Goal: Task Accomplishment & Management: Use online tool/utility

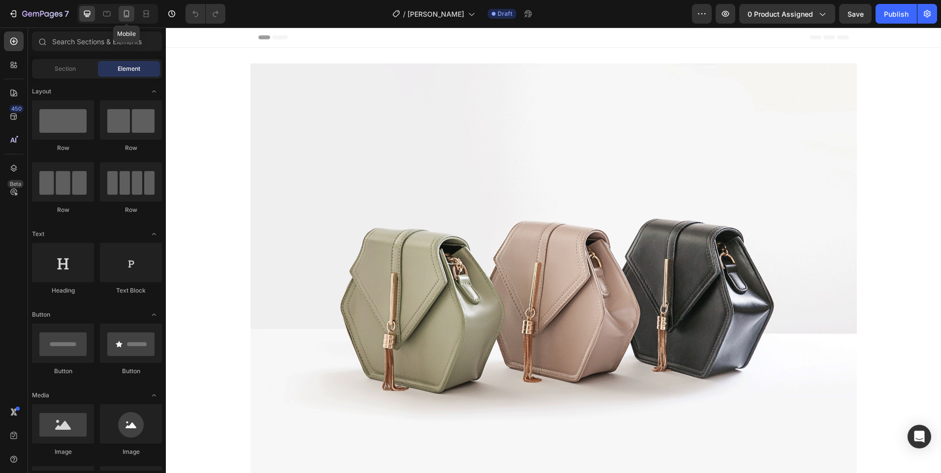
click at [131, 12] on icon at bounding box center [127, 14] width 10 height 10
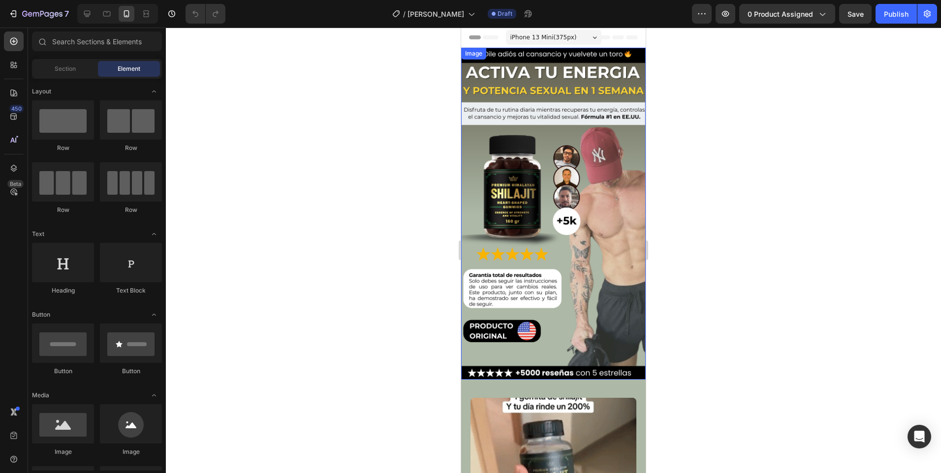
drag, startPoint x: 602, startPoint y: 202, endPoint x: 599, endPoint y: 208, distance: 6.6
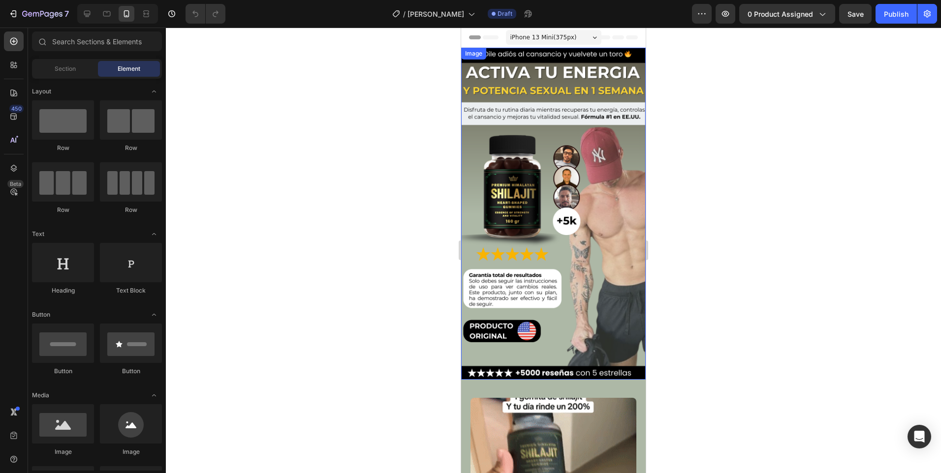
click at [599, 208] on img at bounding box center [553, 214] width 184 height 332
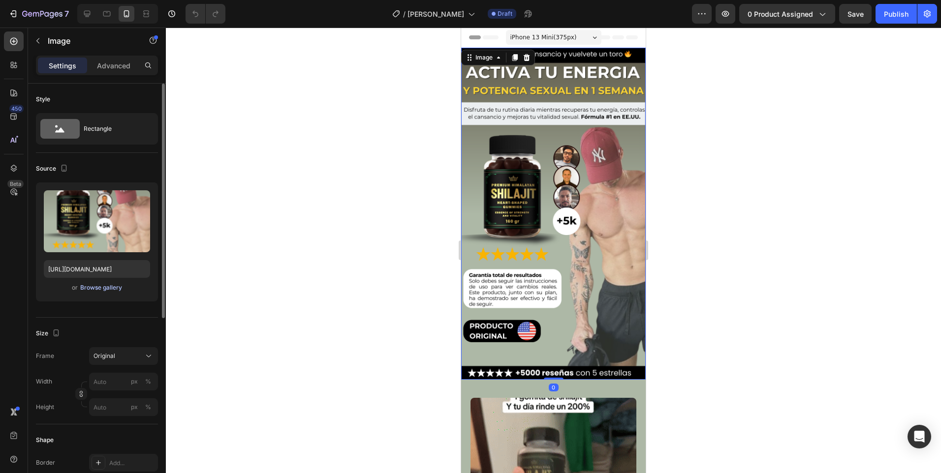
click at [117, 289] on div "Browse gallery" at bounding box center [101, 287] width 42 height 9
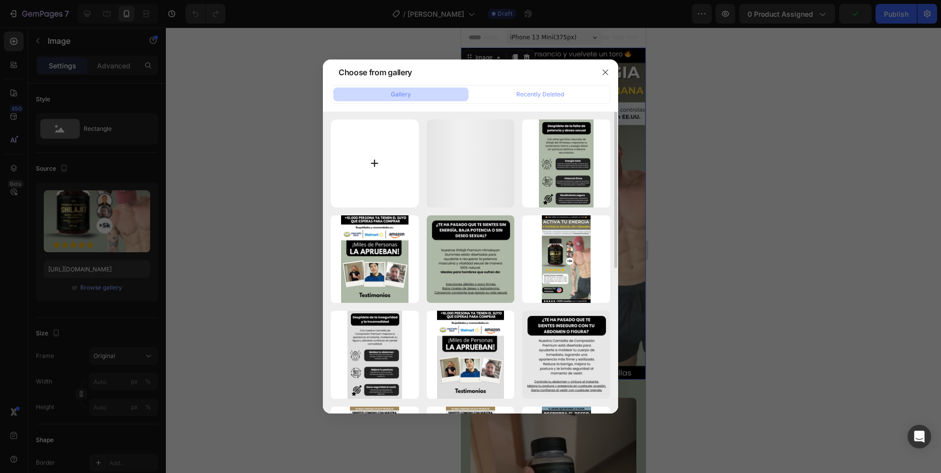
click at [372, 167] on input "file" at bounding box center [375, 164] width 88 height 88
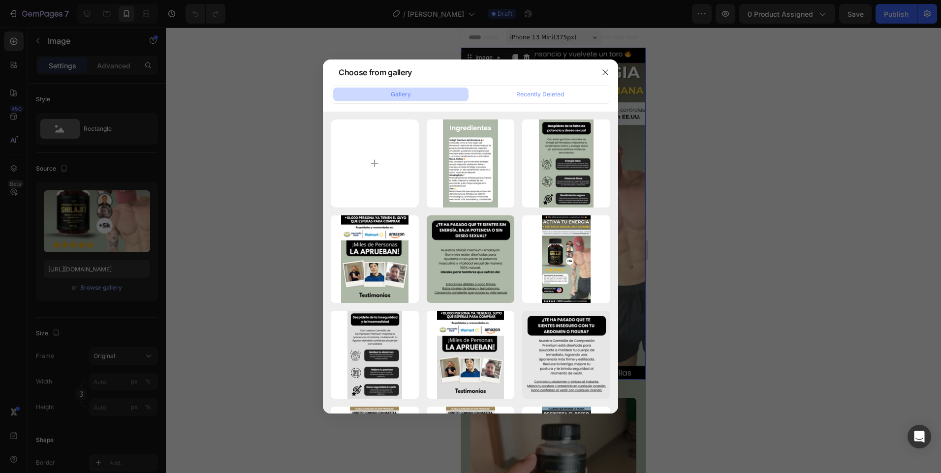
click at [593, 74] on div at bounding box center [605, 73] width 26 height 26
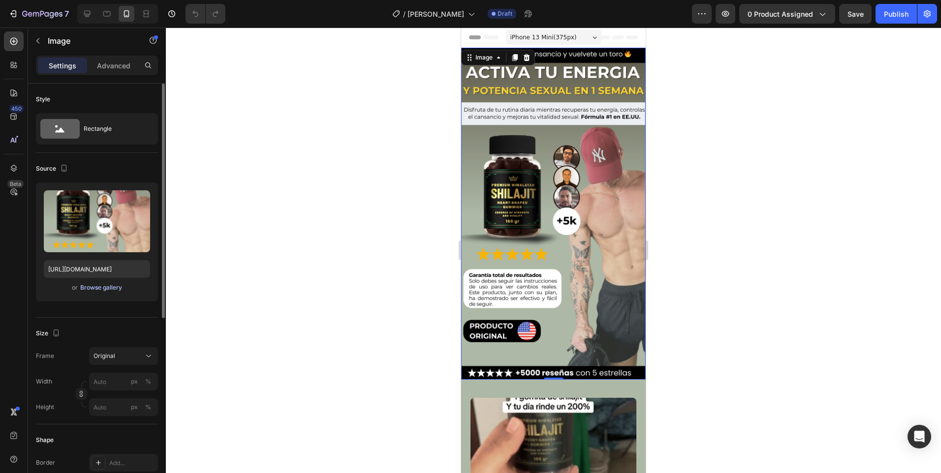
click at [105, 287] on div "Browse gallery" at bounding box center [101, 287] width 42 height 9
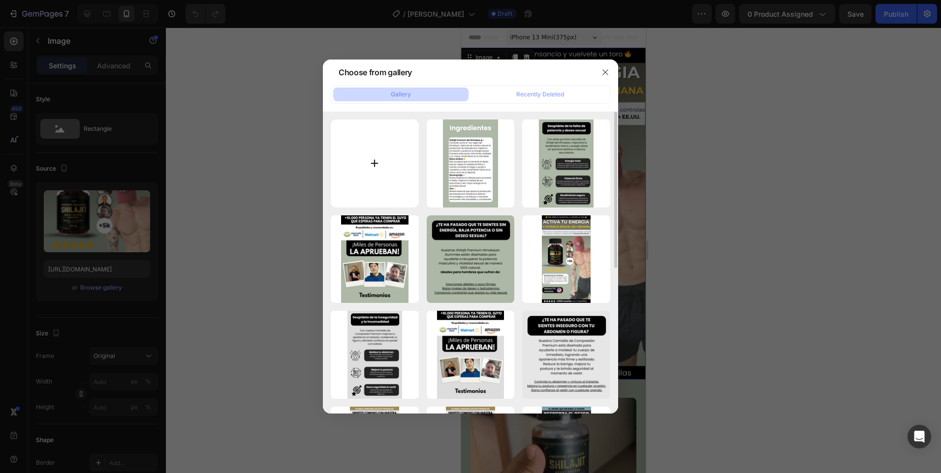
click at [371, 170] on input "file" at bounding box center [375, 164] width 88 height 88
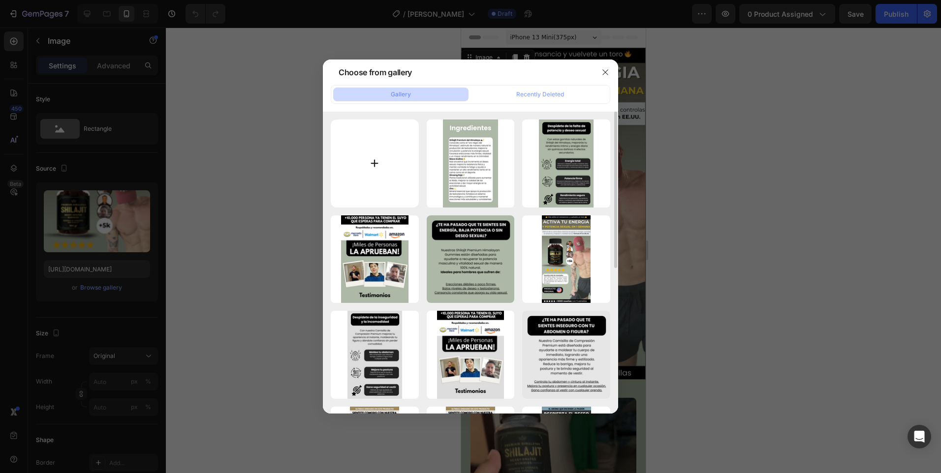
type input "C:\fakepath\HIDRATACION PROFUNDA +ACLARAR (10).png"
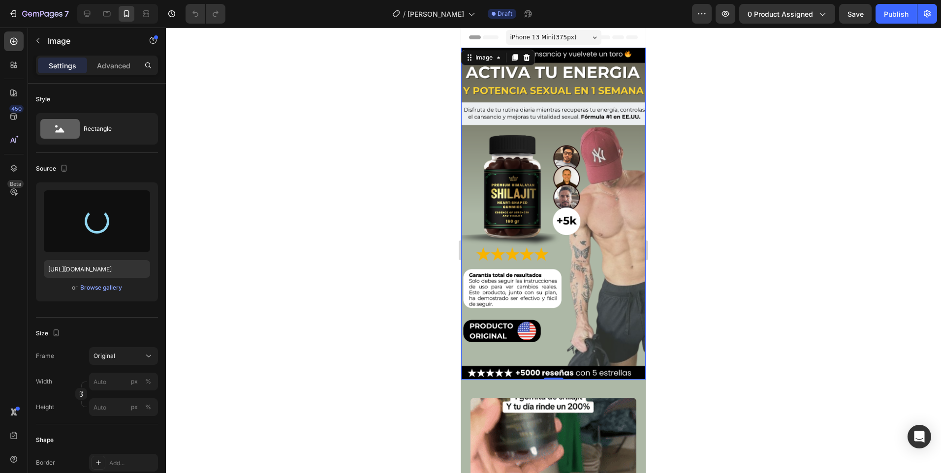
type input "[URL][DOMAIN_NAME]"
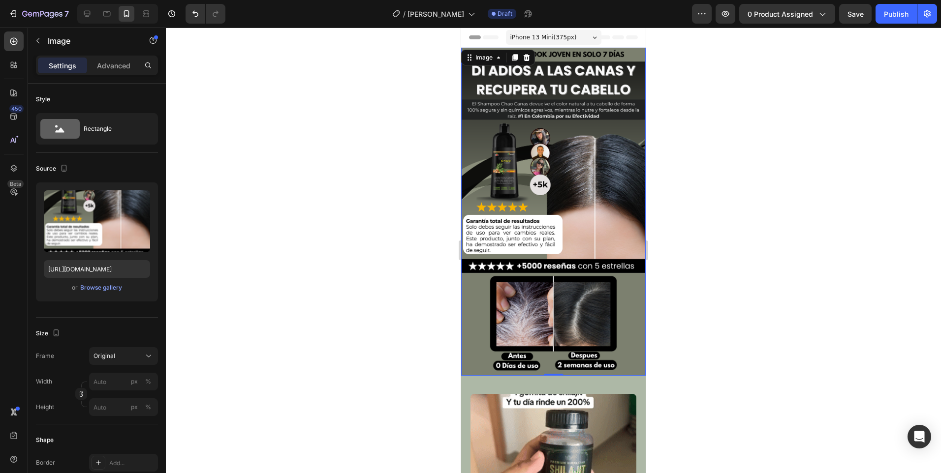
scroll to position [98, 0]
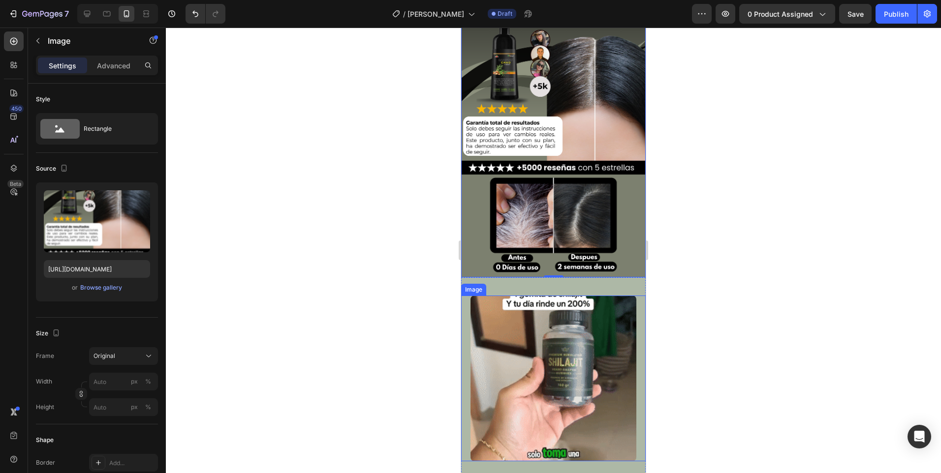
click at [487, 277] on div "Image Section 2" at bounding box center [553, 379] width 184 height 205
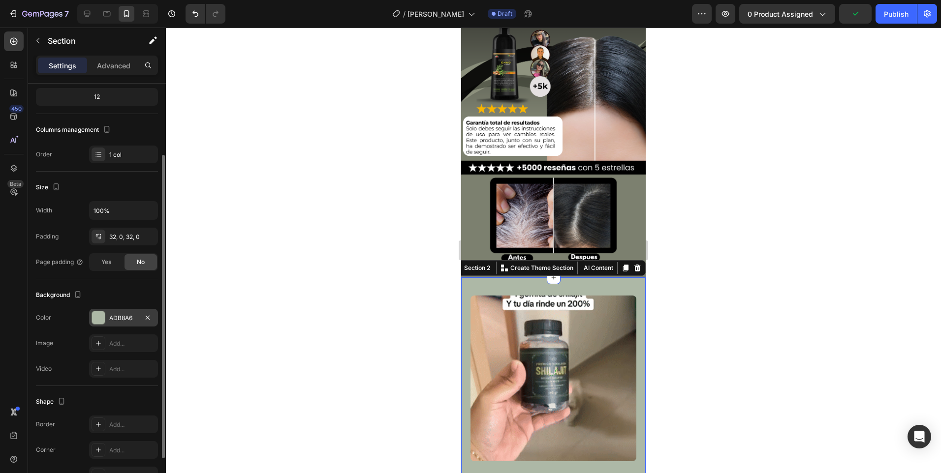
click at [105, 311] on div "ADB8A6" at bounding box center [123, 318] width 69 height 18
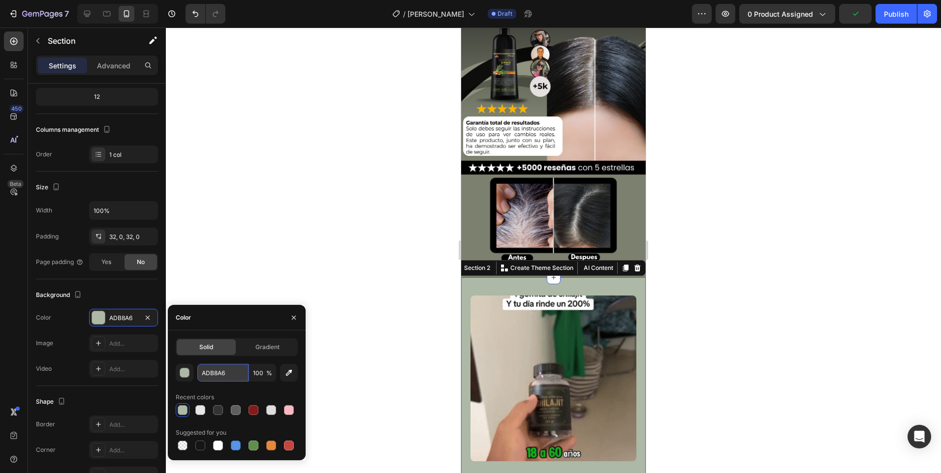
click at [222, 372] on input "ADB8A6" at bounding box center [222, 373] width 51 height 18
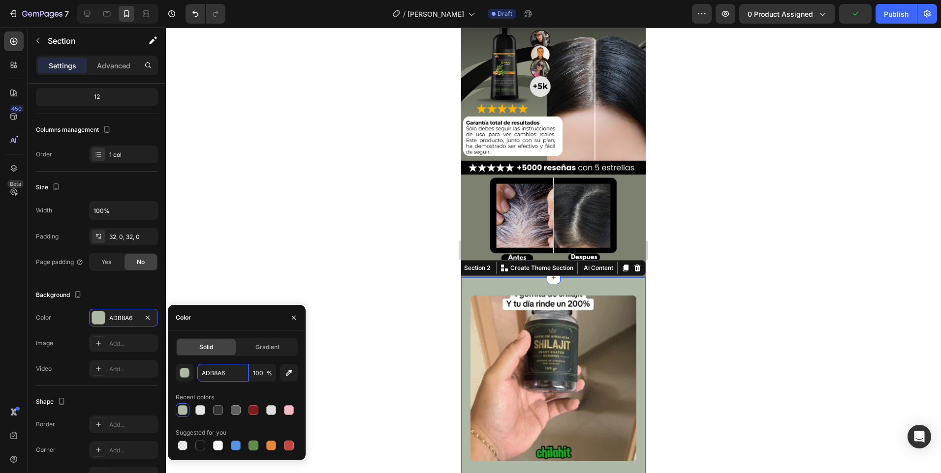
paste input "#7c806f"
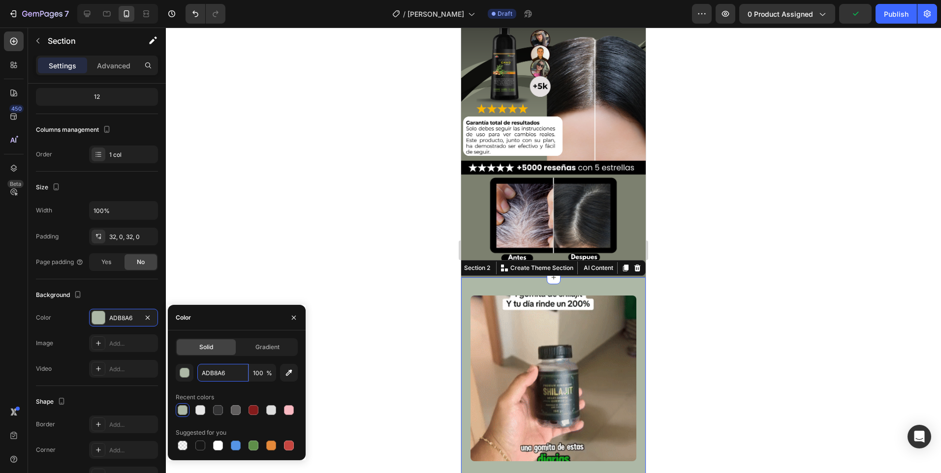
type input "#7c806f"
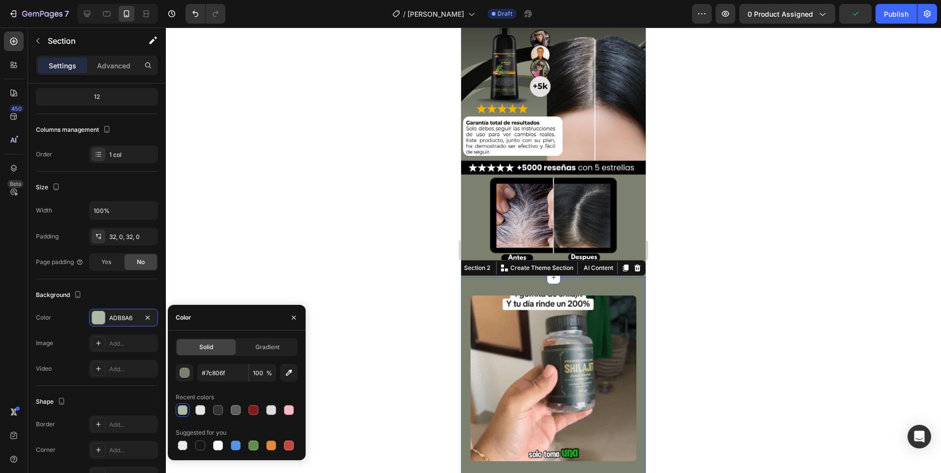
click at [365, 292] on div at bounding box center [553, 251] width 775 height 446
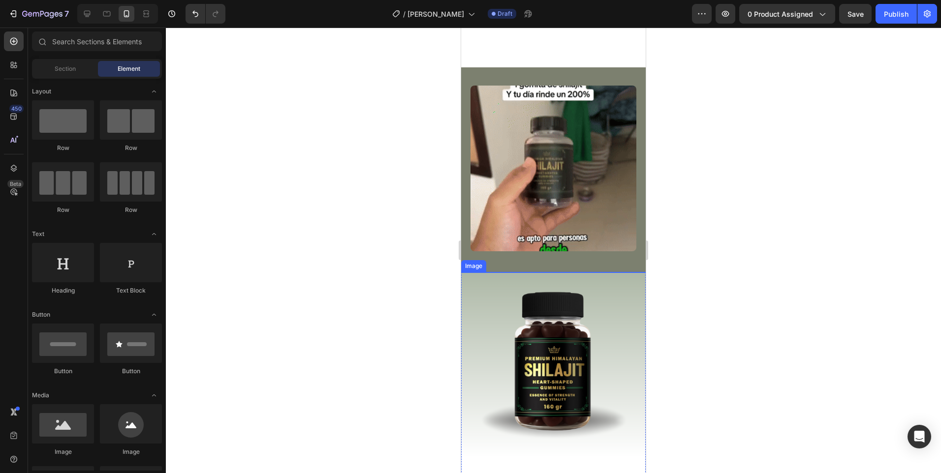
scroll to position [344, 0]
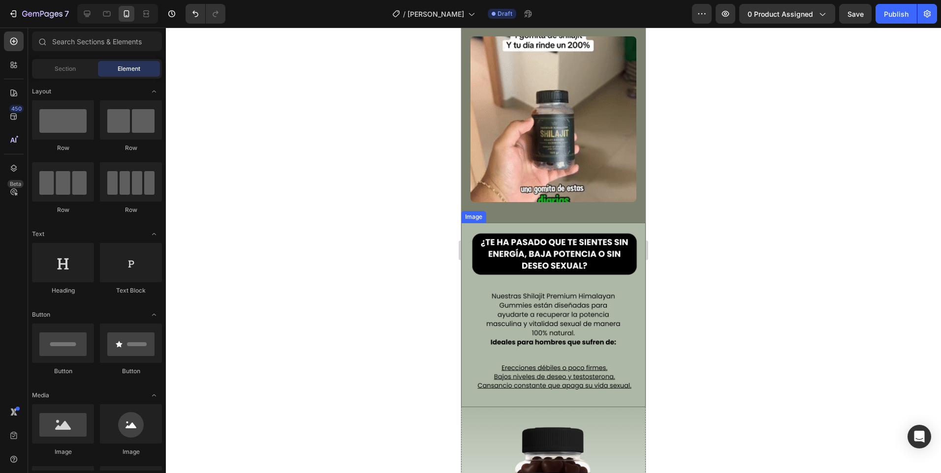
click at [534, 317] on img at bounding box center [553, 315] width 184 height 184
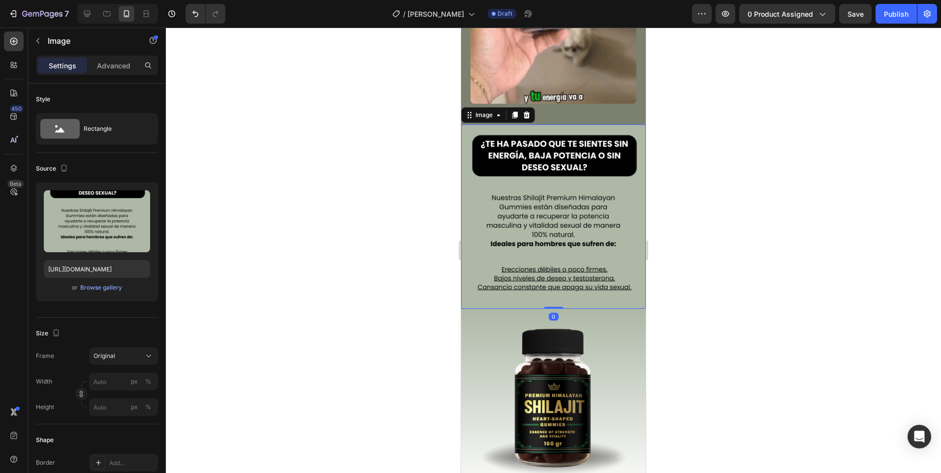
scroll to position [394, 0]
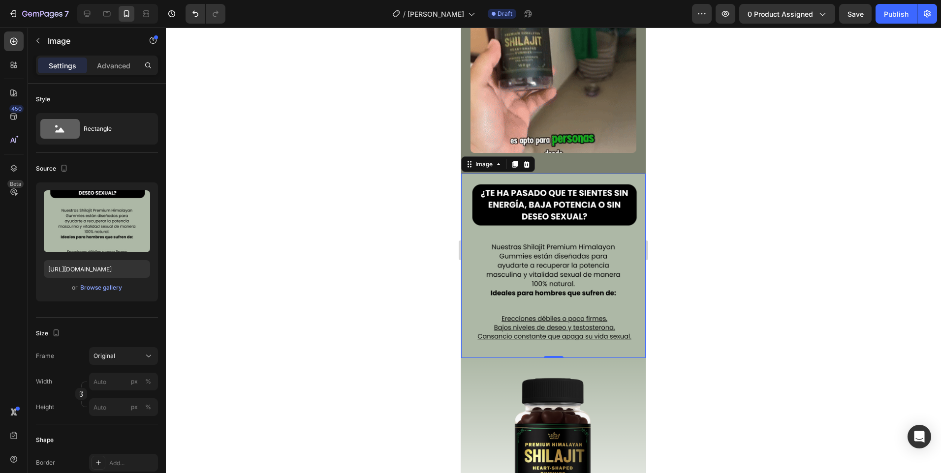
click at [667, 284] on div at bounding box center [553, 251] width 775 height 446
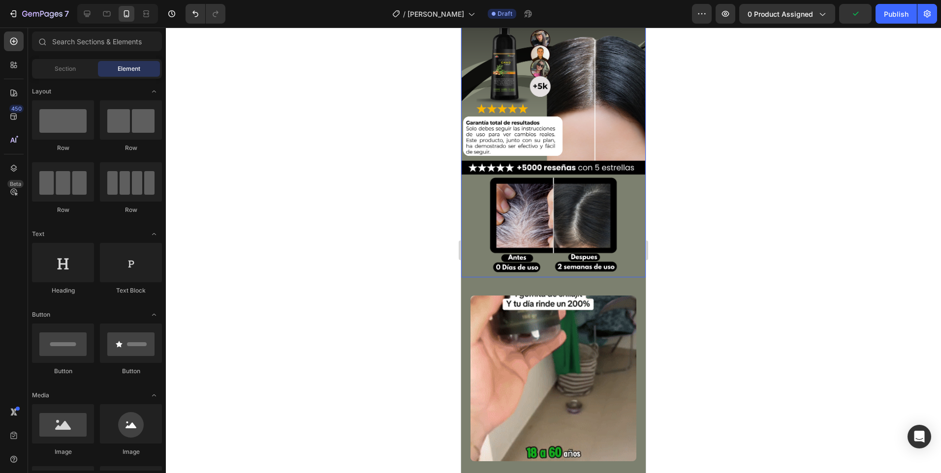
scroll to position [148, 0]
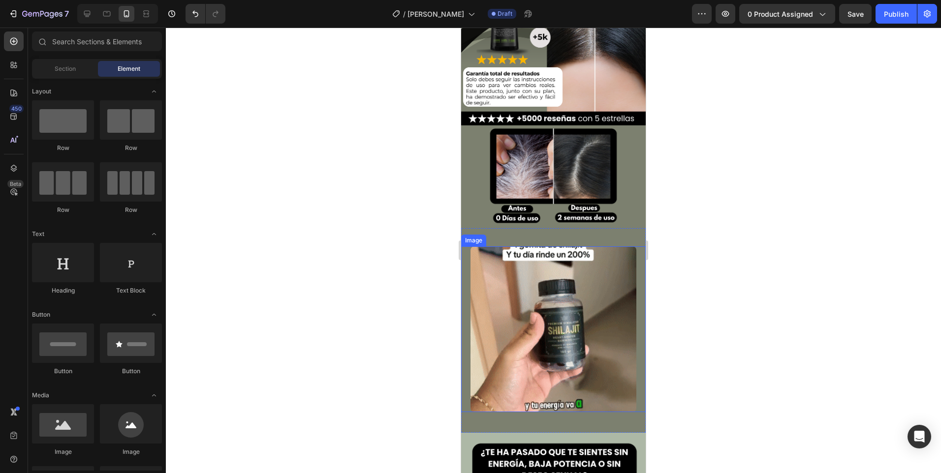
click at [561, 283] on img at bounding box center [553, 329] width 166 height 166
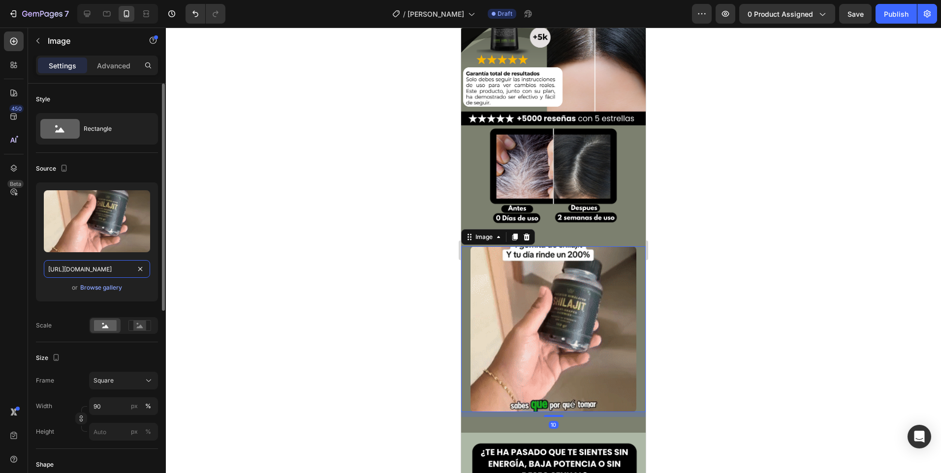
click at [90, 265] on input "[URL][DOMAIN_NAME]" at bounding box center [97, 269] width 106 height 18
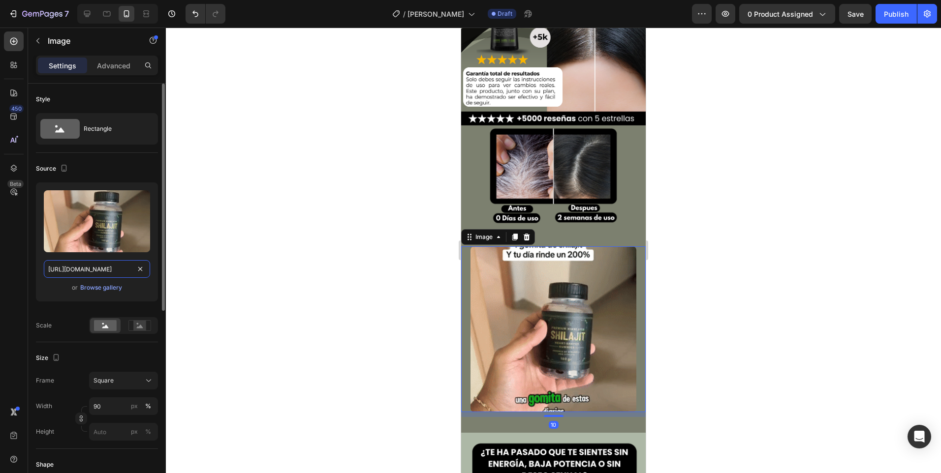
paste input "[DOMAIN_NAME][URL]"
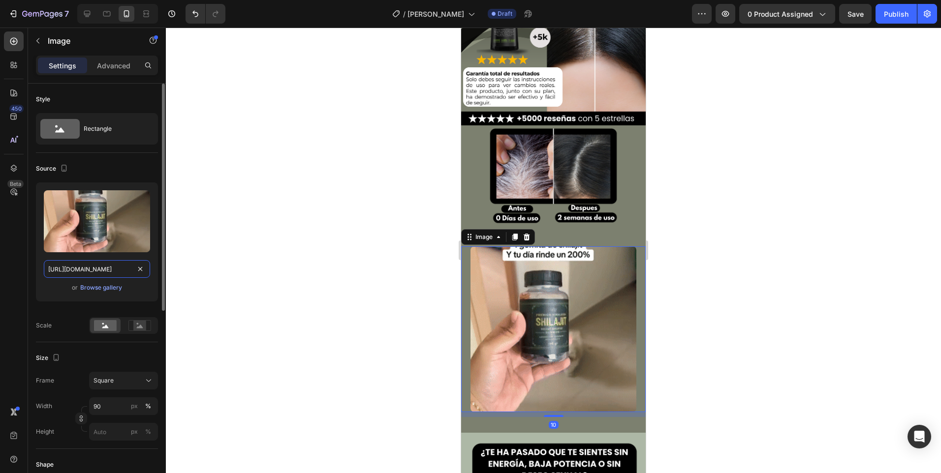
scroll to position [0, 503]
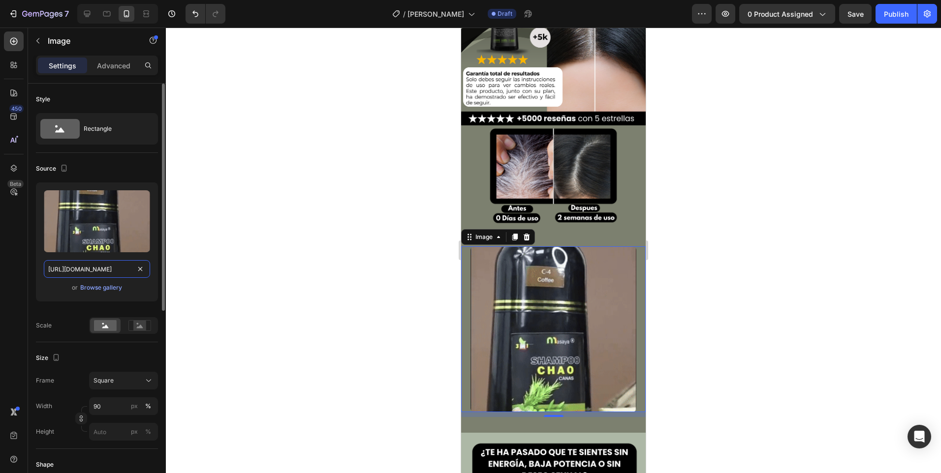
type input "[URL][DOMAIN_NAME]"
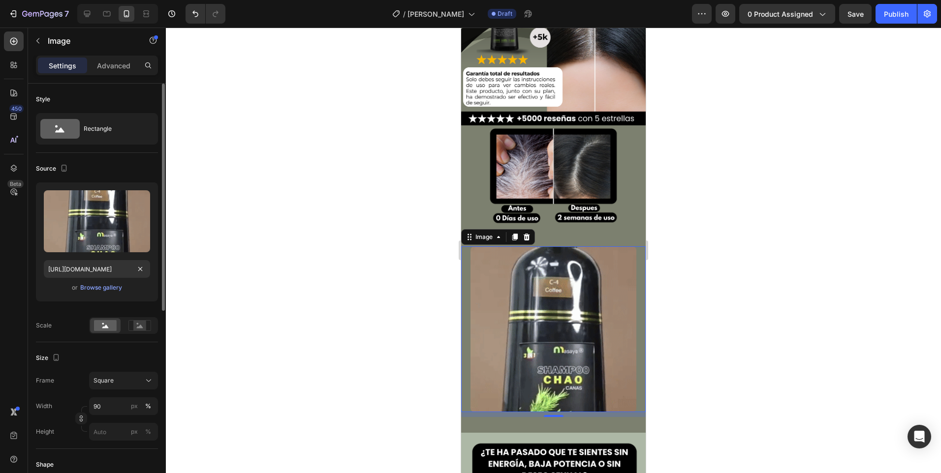
click at [123, 294] on div "Upload Image [URL][DOMAIN_NAME] or Browse gallery" at bounding box center [97, 241] width 122 height 119
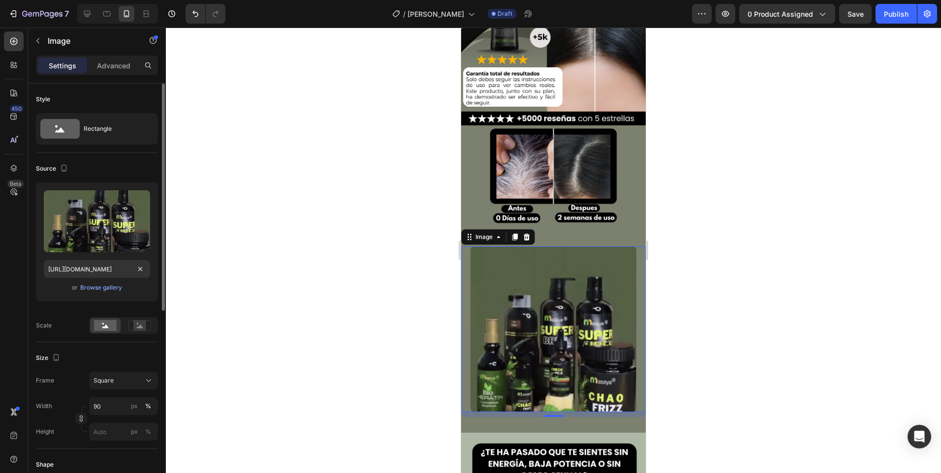
scroll to position [0, 0]
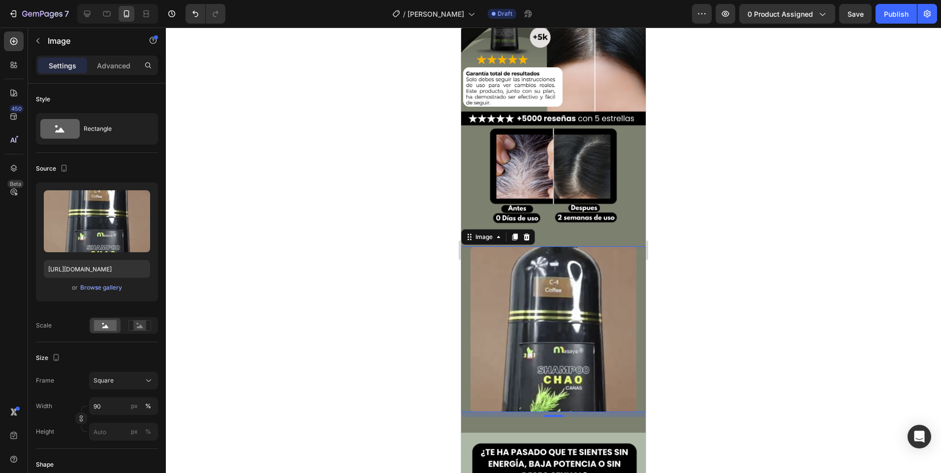
click at [338, 324] on div at bounding box center [553, 251] width 775 height 446
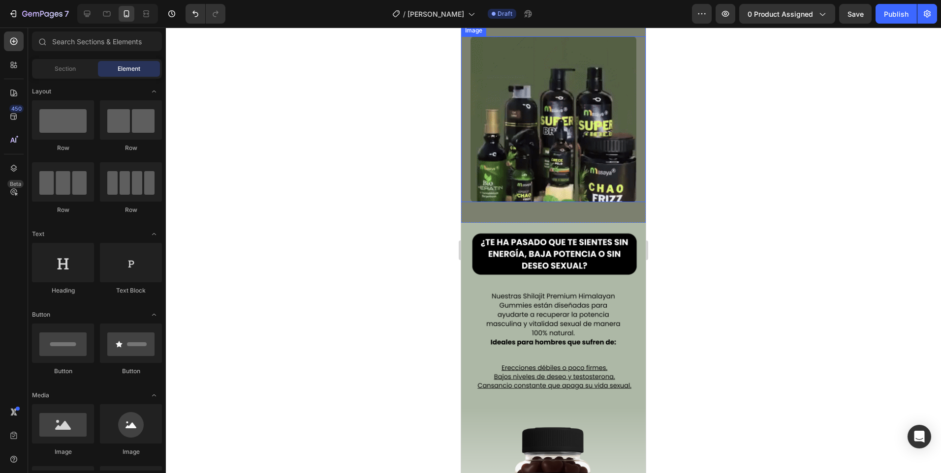
scroll to position [394, 0]
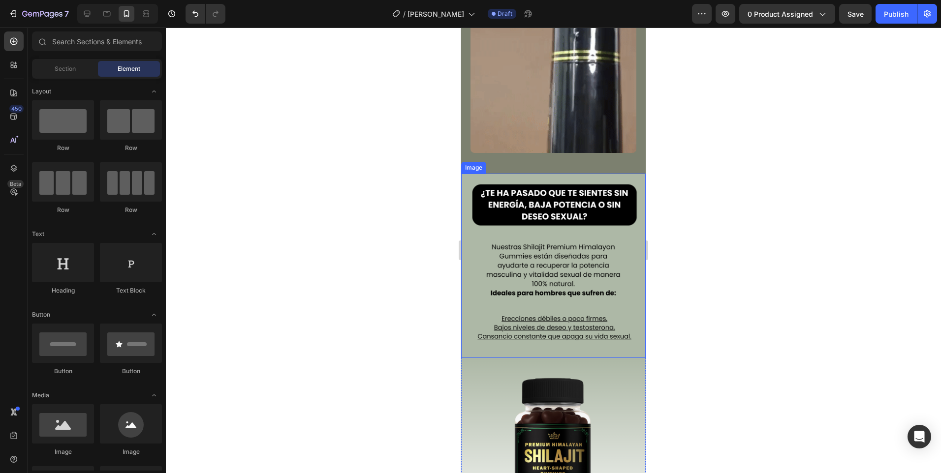
click at [528, 290] on img at bounding box center [553, 266] width 184 height 184
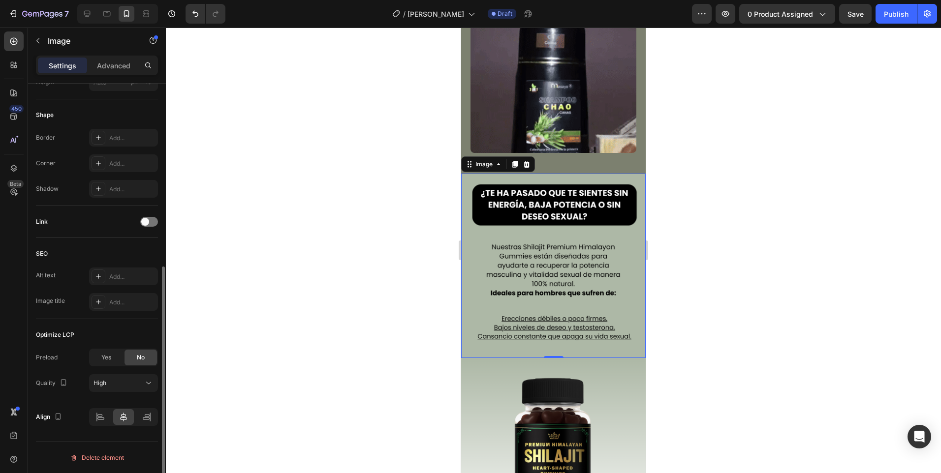
scroll to position [0, 0]
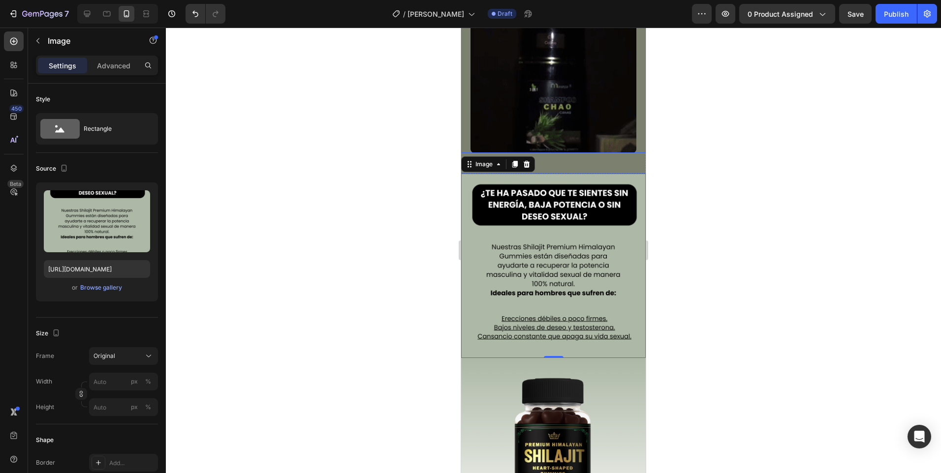
click at [466, 90] on div at bounding box center [553, 70] width 184 height 166
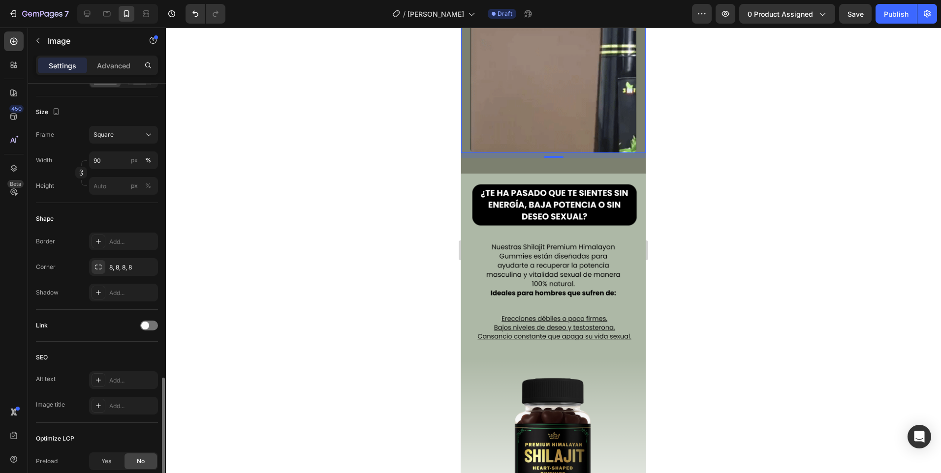
scroll to position [350, 0]
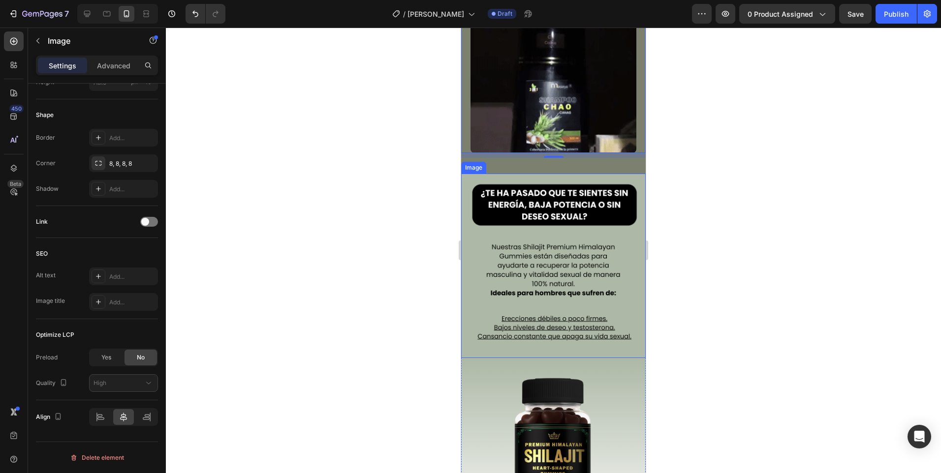
click at [526, 295] on img at bounding box center [553, 266] width 184 height 184
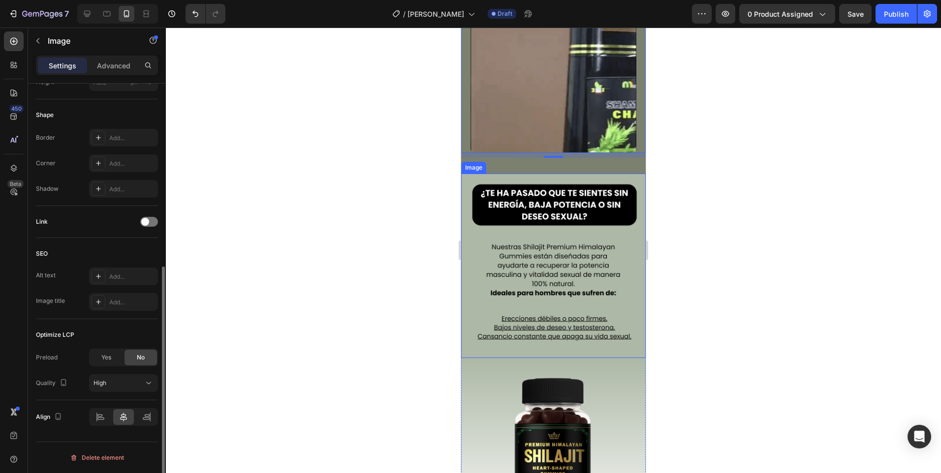
scroll to position [325, 0]
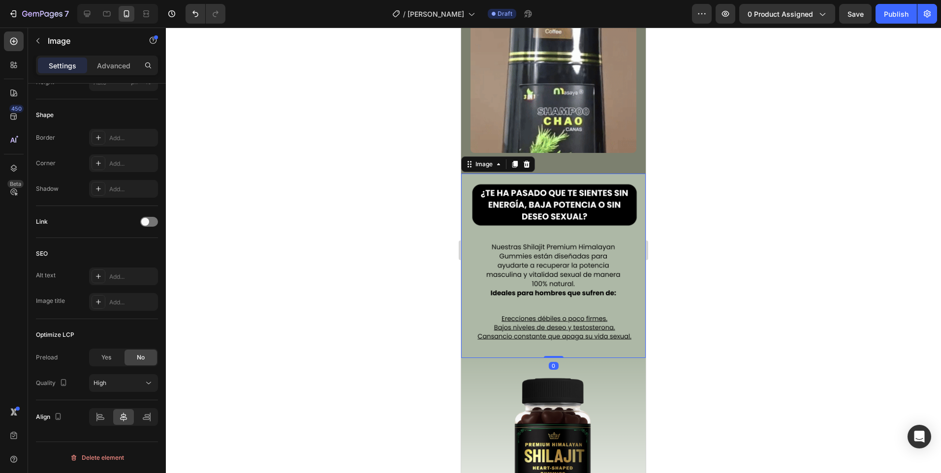
click at [566, 281] on img at bounding box center [553, 266] width 184 height 184
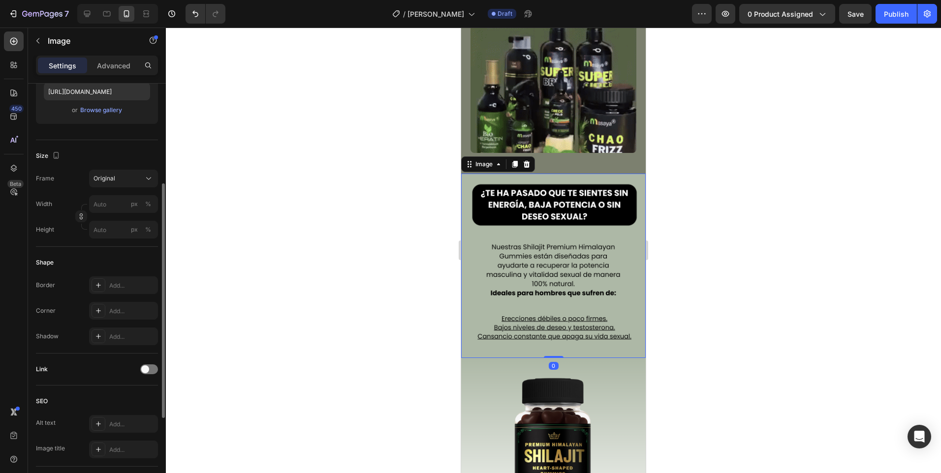
scroll to position [0, 0]
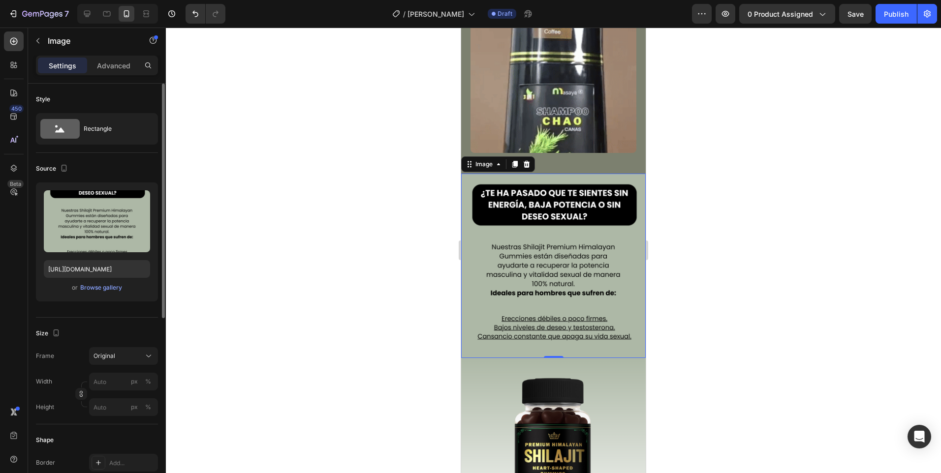
click at [121, 298] on div "Upload Image [URL][DOMAIN_NAME] or Browse gallery" at bounding box center [97, 241] width 122 height 119
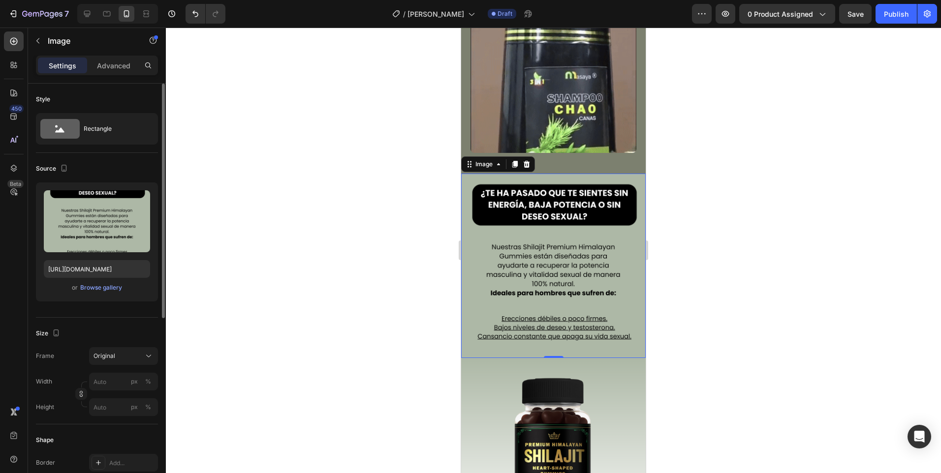
click at [120, 295] on div "Upload Image [URL][DOMAIN_NAME] or Browse gallery" at bounding box center [97, 241] width 122 height 119
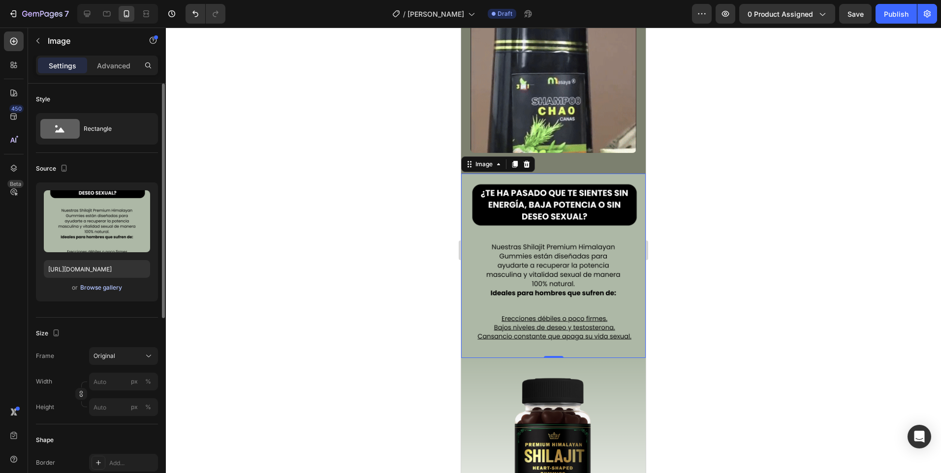
click at [115, 288] on div "Browse gallery" at bounding box center [101, 287] width 42 height 9
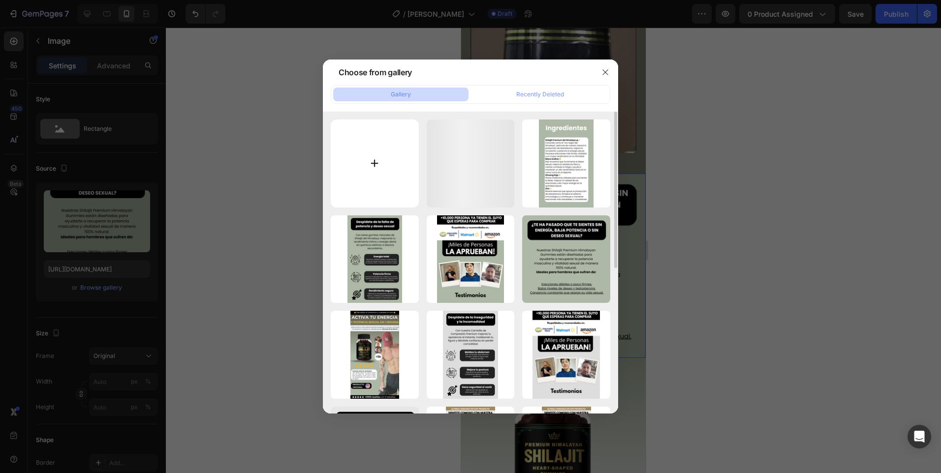
click at [341, 137] on input "file" at bounding box center [375, 164] width 88 height 88
type input "C:\fakepath\¡PIEL HIDRATADA Y SUAVE DE FORMA NATURAL! (5).png"
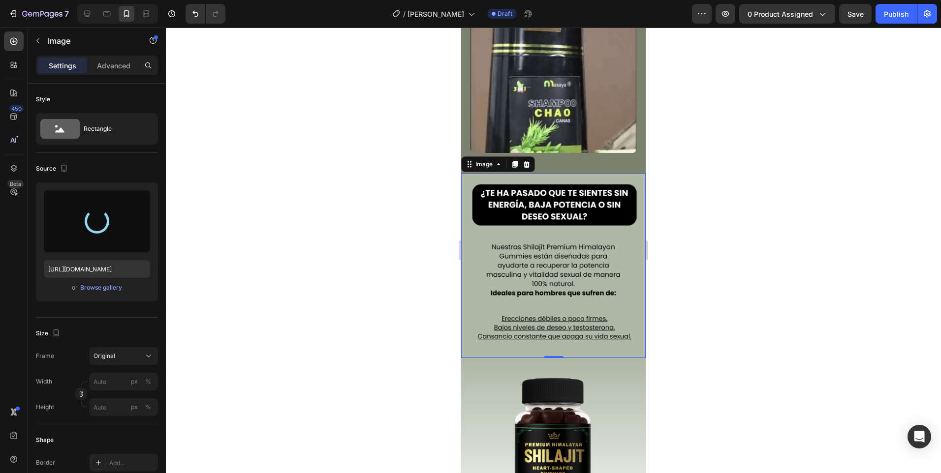
type input "[URL][DOMAIN_NAME]"
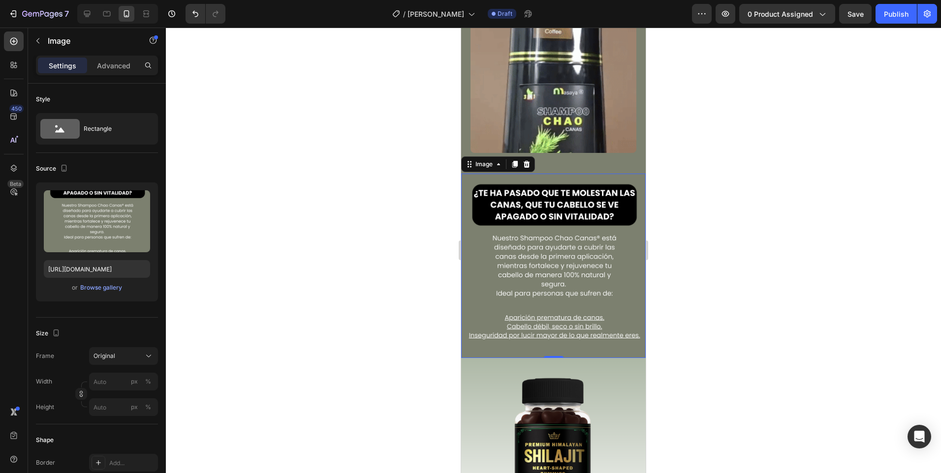
click at [410, 261] on div at bounding box center [553, 251] width 775 height 446
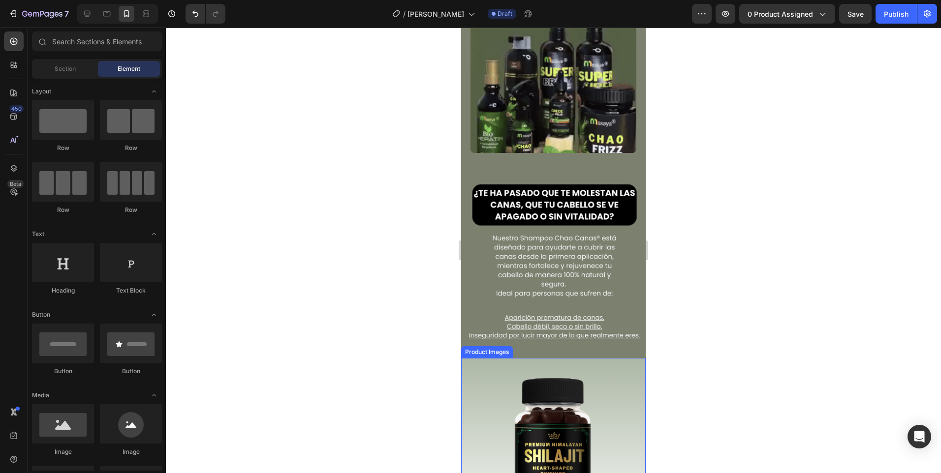
scroll to position [443, 0]
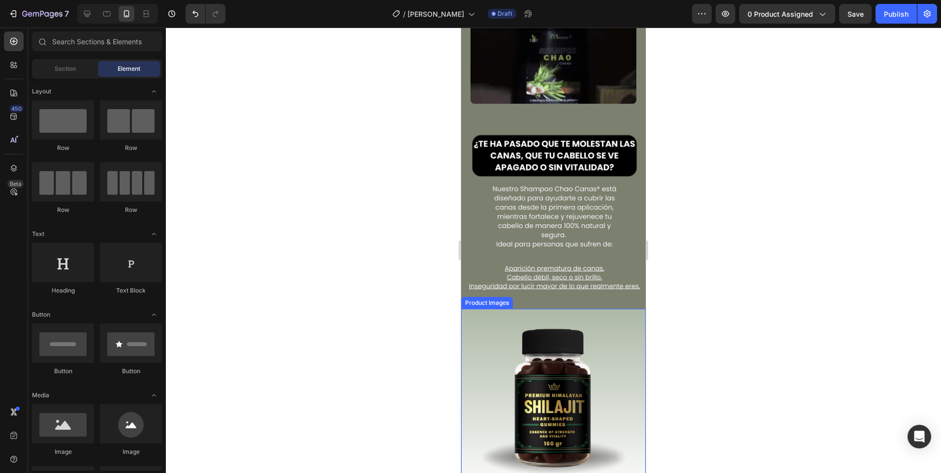
click at [501, 343] on img at bounding box center [553, 401] width 184 height 184
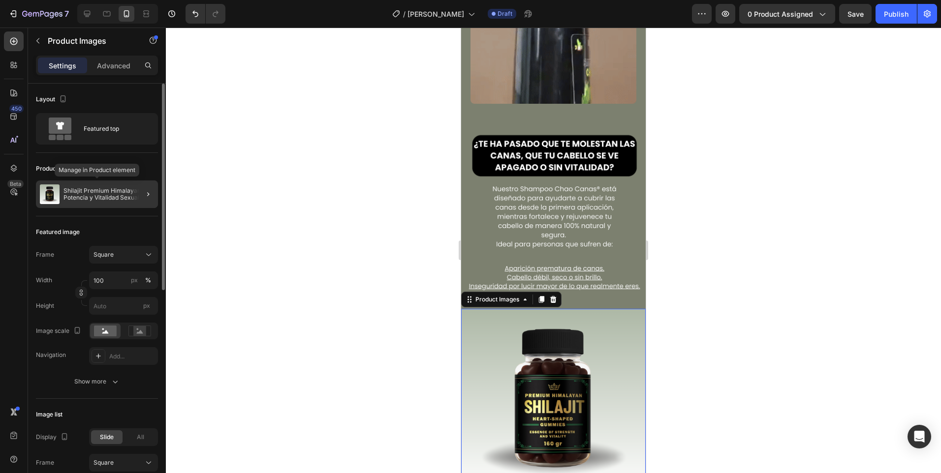
click at [83, 191] on p "Shilajit Premium Himalayan® | Potencia y Vitalidad Sexual" at bounding box center [108, 194] width 91 height 14
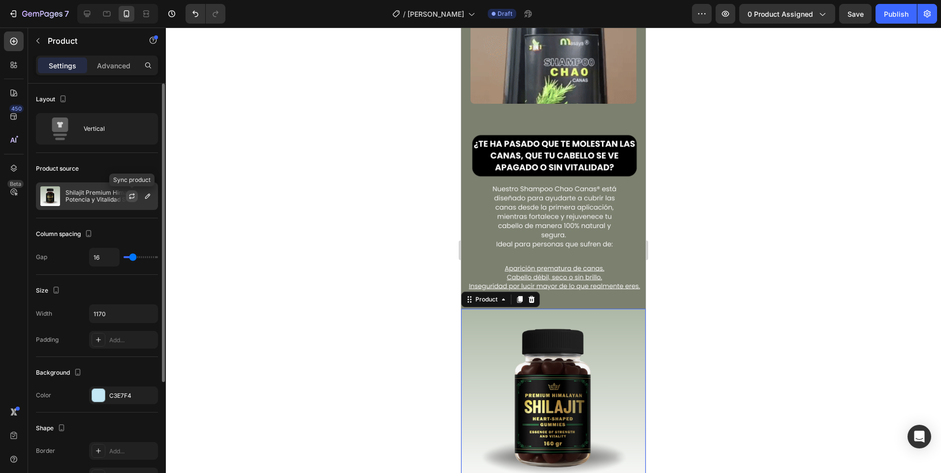
click at [132, 194] on icon "button" at bounding box center [132, 196] width 8 height 8
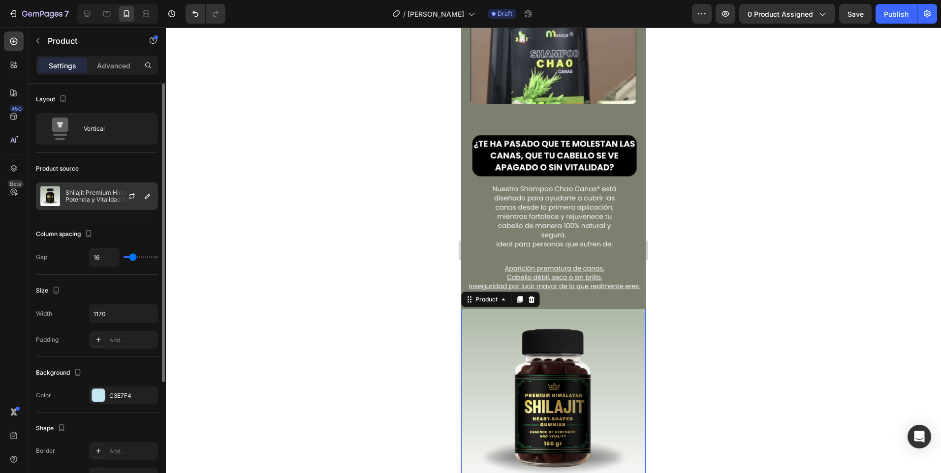
click at [100, 197] on p "Shilajit Premium Himalayan® | Potencia y Vitalidad Sexual" at bounding box center [109, 196] width 88 height 14
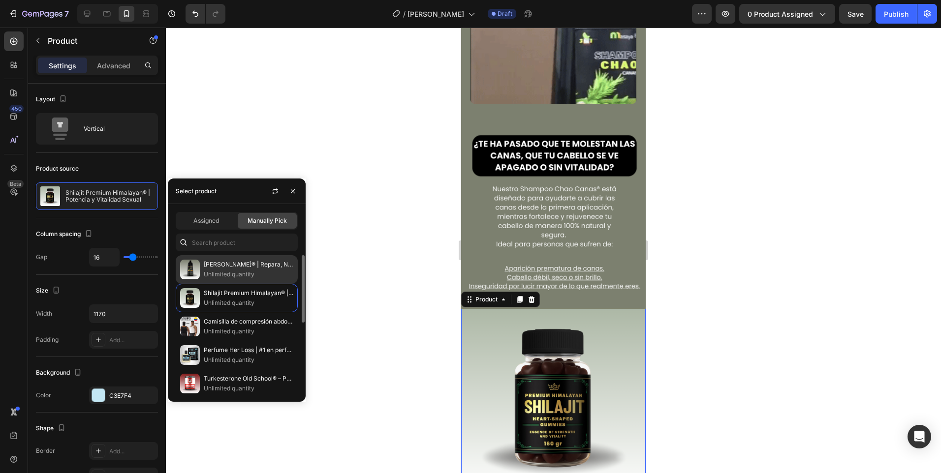
click at [212, 258] on div "[PERSON_NAME]® | Repara, Nutre y Revive tu Cabello Unlimited quantity" at bounding box center [237, 269] width 122 height 29
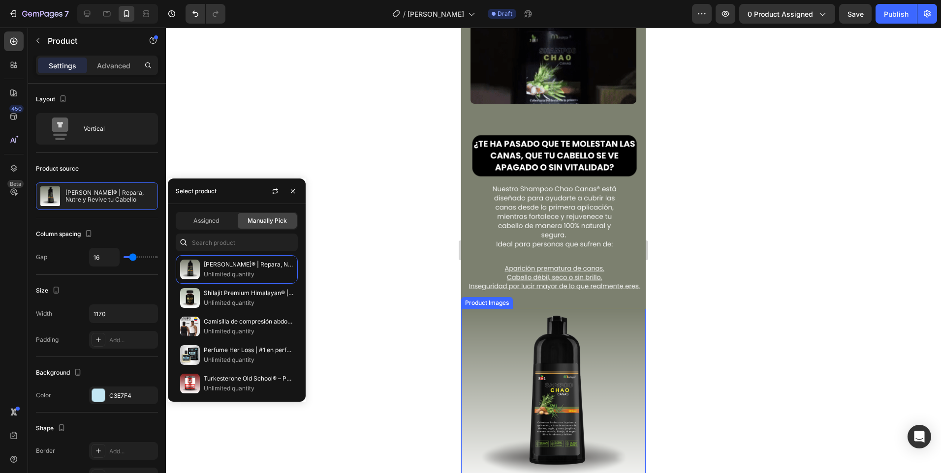
click at [424, 365] on div at bounding box center [553, 251] width 775 height 446
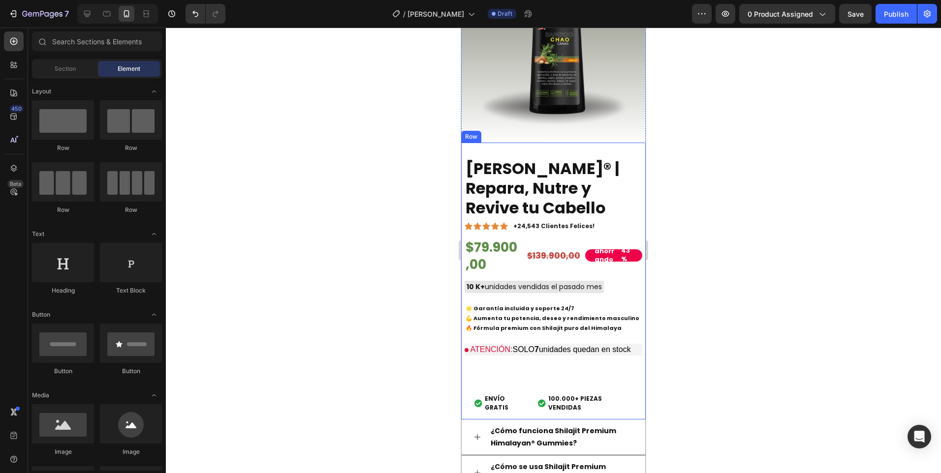
scroll to position [836, 0]
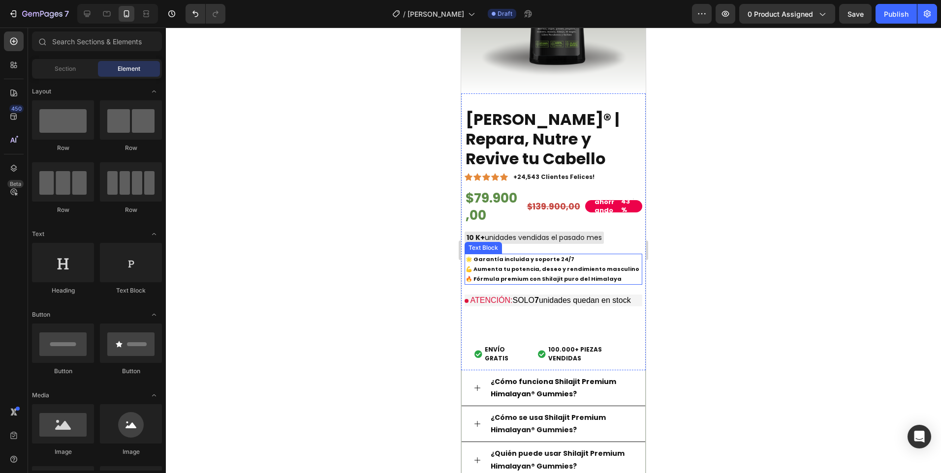
click at [522, 265] on strong "💪 Aumenta tu potencia, deseo y rendimiento masculino" at bounding box center [552, 269] width 174 height 8
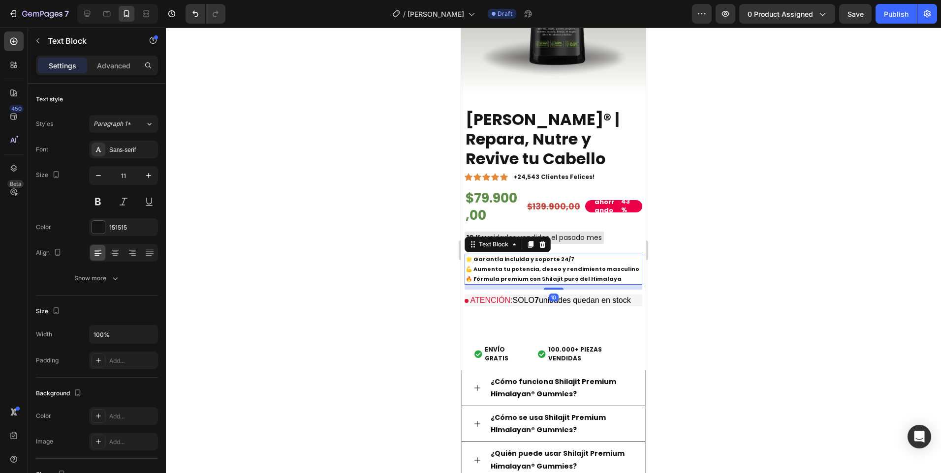
scroll to position [885, 0]
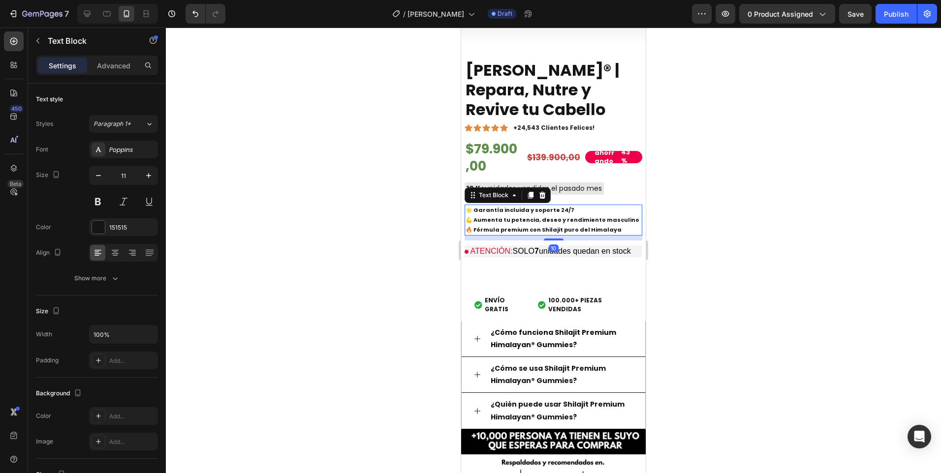
click at [691, 334] on div at bounding box center [553, 251] width 775 height 446
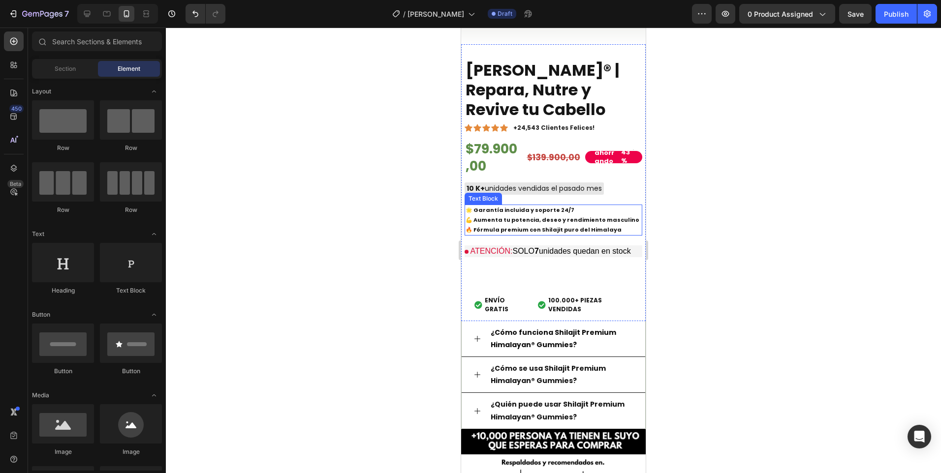
click at [495, 216] on strong "💪 Aumenta tu potencia, deseo y rendimiento masculino" at bounding box center [552, 220] width 174 height 8
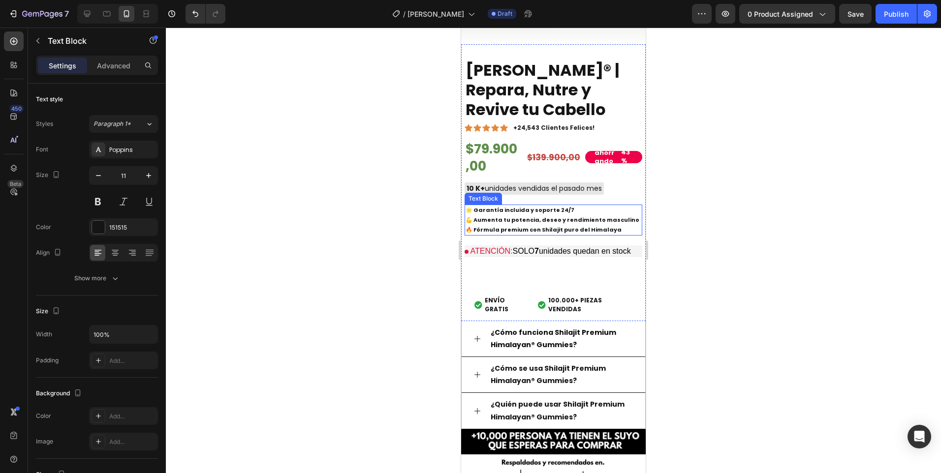
click at [495, 216] on strong "💪 Aumenta tu potencia, deseo y rendimiento masculino" at bounding box center [552, 220] width 174 height 8
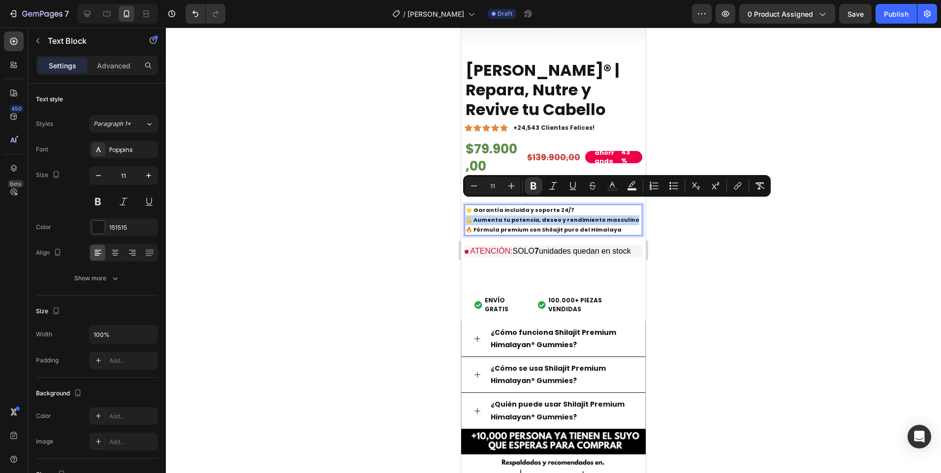
drag, startPoint x: 466, startPoint y: 206, endPoint x: 628, endPoint y: 205, distance: 161.3
click at [628, 206] on p "🌟 Garantía incluida y soporte 24/7 💪 Aumenta tu potencia, deseo y rendimiento m…" at bounding box center [553, 220] width 176 height 29
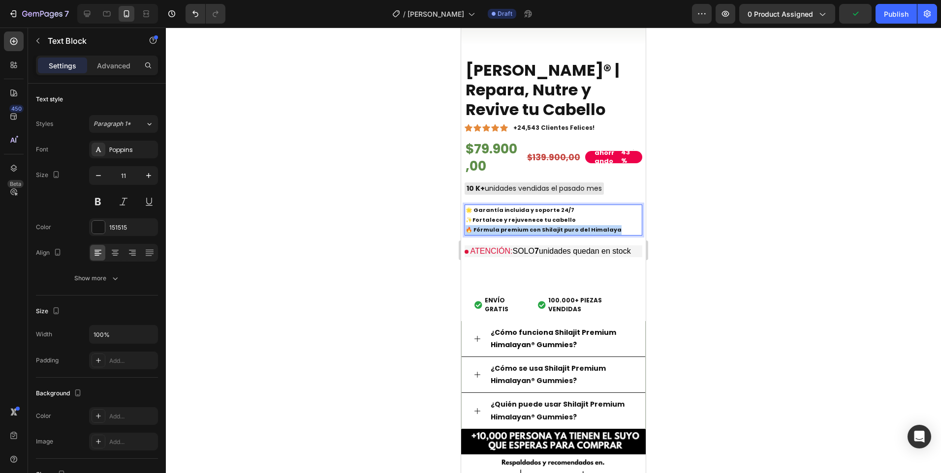
drag, startPoint x: 617, startPoint y: 216, endPoint x: 467, endPoint y: 217, distance: 150.5
click at [467, 217] on p "🌟 Garantía incluida y soporte 24/7 ✨ Fortalece y rejuvenece tu cabello 🔥 Fórmul…" at bounding box center [553, 220] width 176 height 29
click at [449, 224] on div at bounding box center [553, 251] width 775 height 446
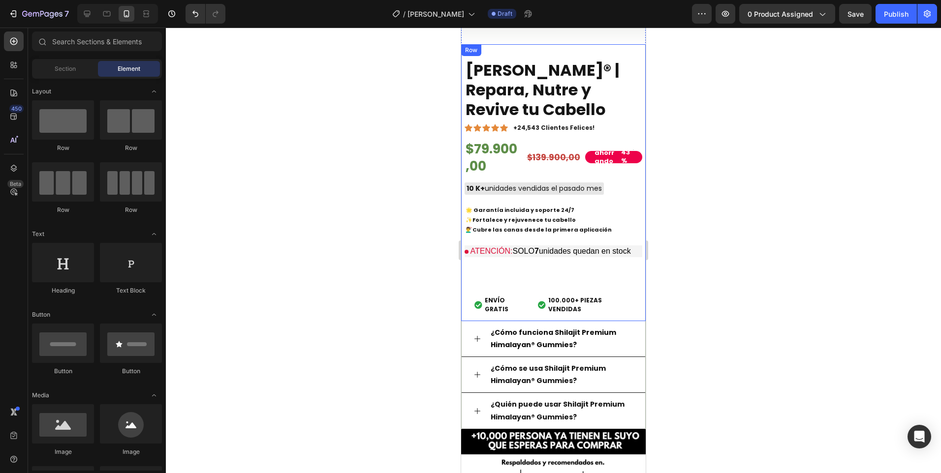
scroll to position [935, 0]
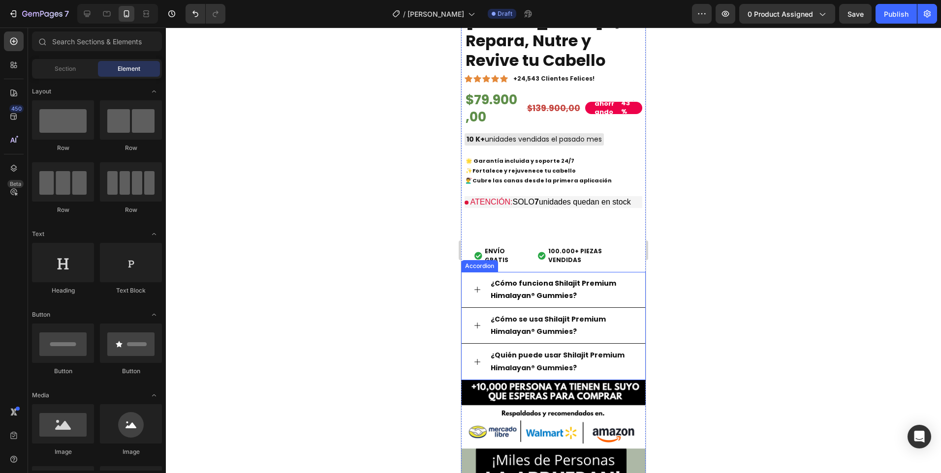
click at [512, 286] on p "¿Cómo funciona Shilajit Premium Himalayan® Gummies?" at bounding box center [560, 289] width 141 height 25
click at [512, 285] on p "¿Cómo funciona Shilajit Premium Himalayan® Gummies?" at bounding box center [560, 289] width 141 height 25
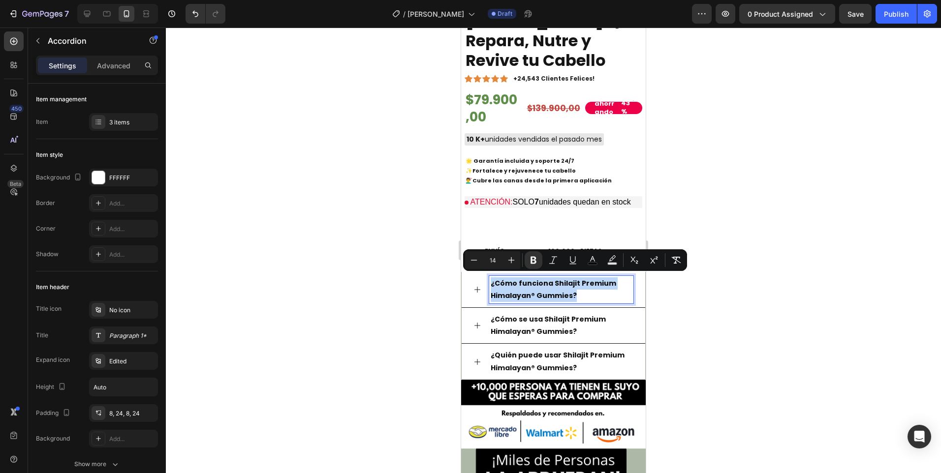
click at [511, 285] on p "¿Cómo funciona Shilajit Premium Himalayan® Gummies?" at bounding box center [560, 289] width 141 height 25
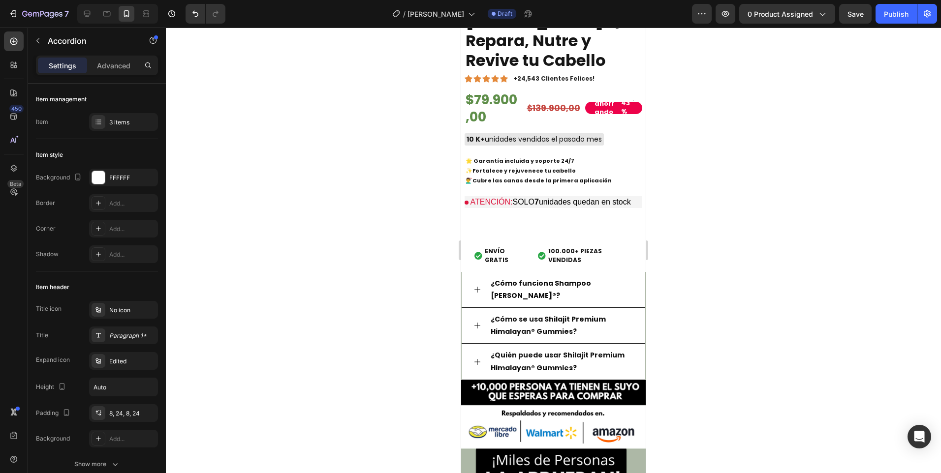
click at [479, 286] on icon at bounding box center [477, 290] width 8 height 8
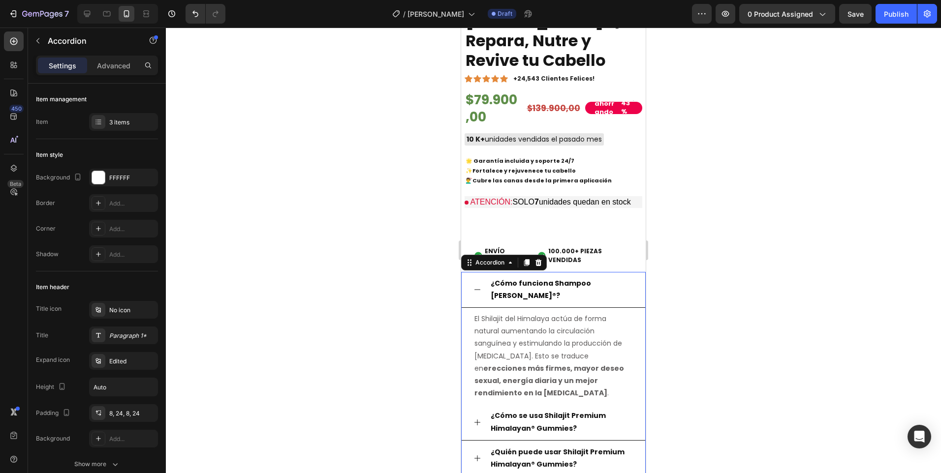
click at [485, 333] on p "El Shilajit del Himalaya actúa de forma natural aumentando la circulación sangu…" at bounding box center [553, 356] width 158 height 87
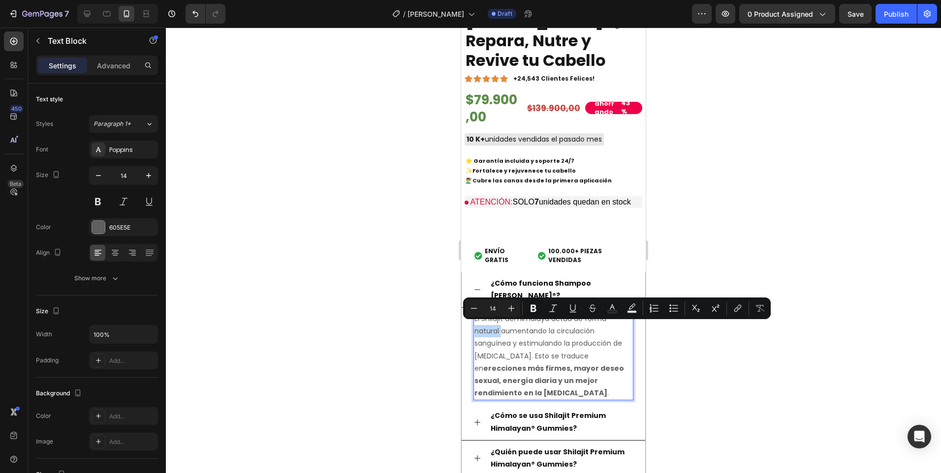
click at [485, 333] on p "El Shilajit del Himalaya actúa de forma natural aumentando la circulación sangu…" at bounding box center [553, 356] width 158 height 87
click at [489, 338] on p "El Shilajit del Himalaya actúa de forma natural aumentando la circulación sangu…" at bounding box center [553, 356] width 158 height 87
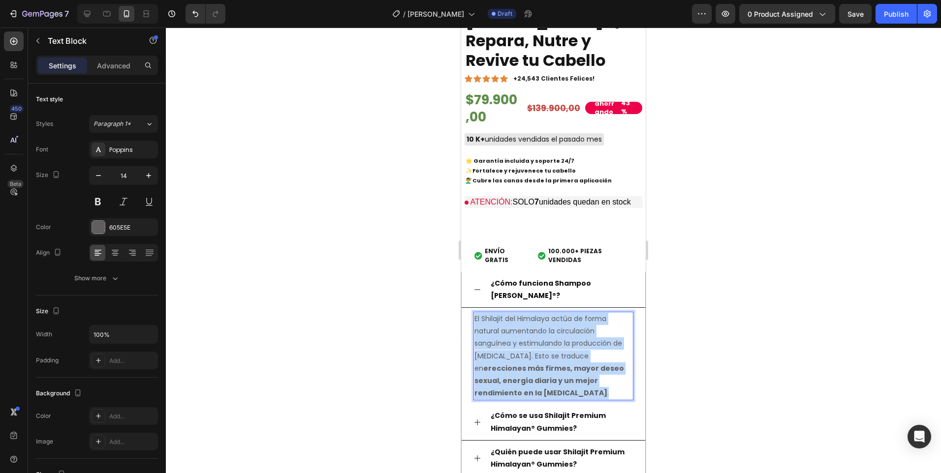
click at [489, 338] on p "El Shilajit del Himalaya actúa de forma natural aumentando la circulación sangu…" at bounding box center [553, 356] width 158 height 87
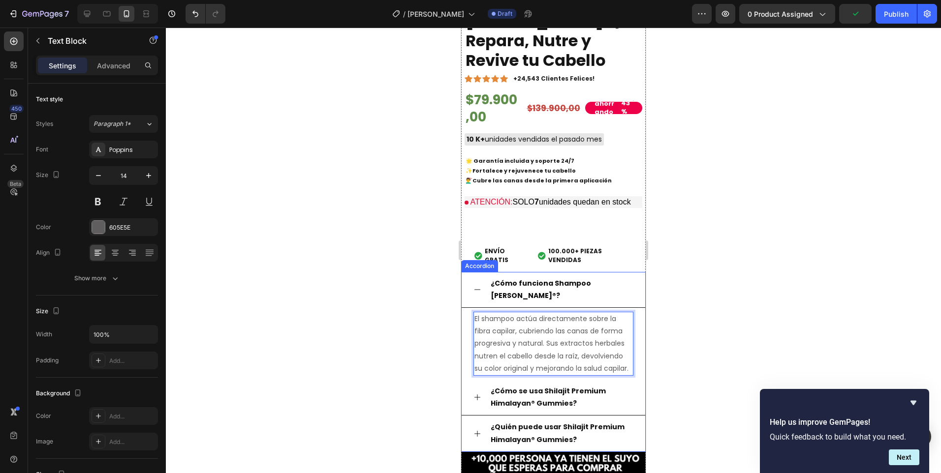
click at [476, 401] on icon at bounding box center [477, 398] width 8 height 8
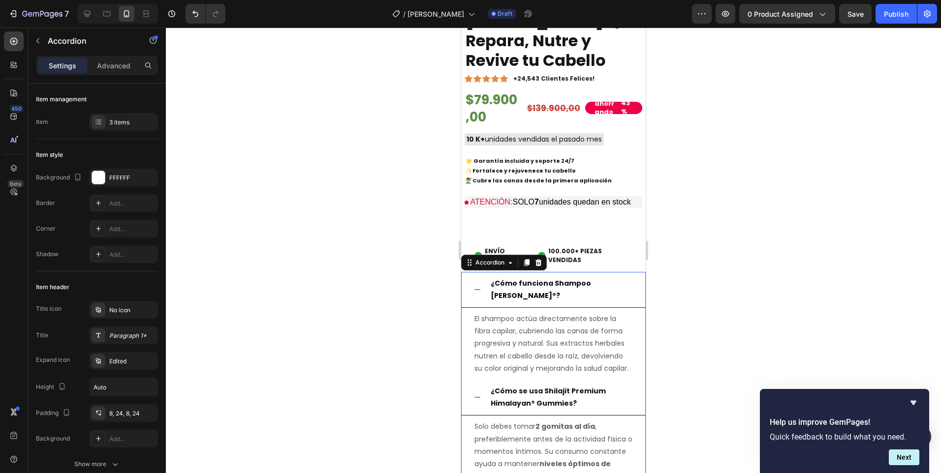
scroll to position [1082, 0]
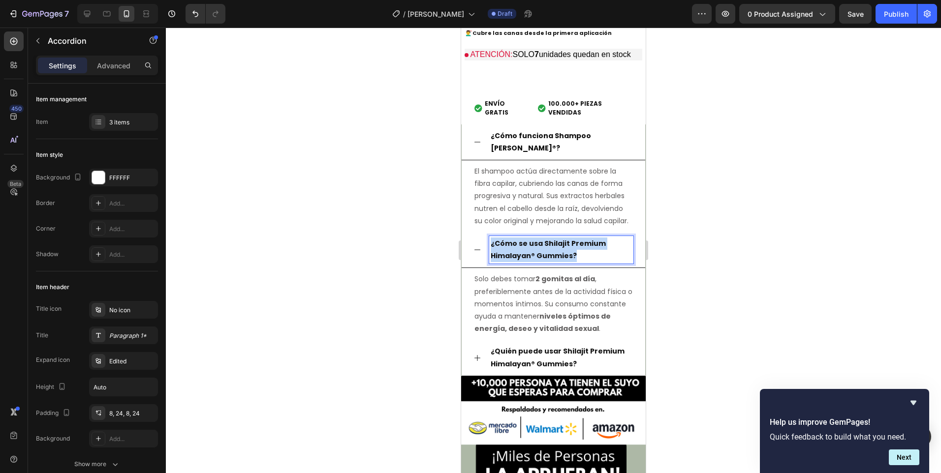
click at [522, 260] on p "¿Cómo se usa Shilajit Premium Himalayan® Gummies?" at bounding box center [560, 250] width 141 height 25
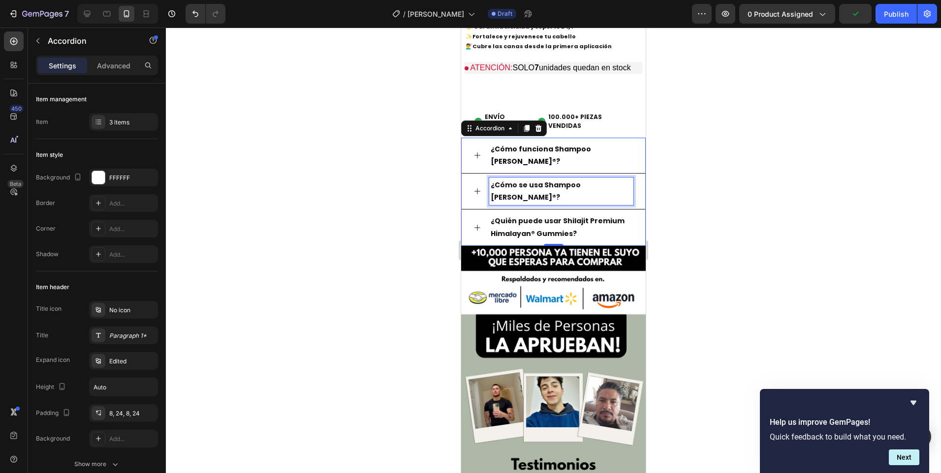
scroll to position [998, 0]
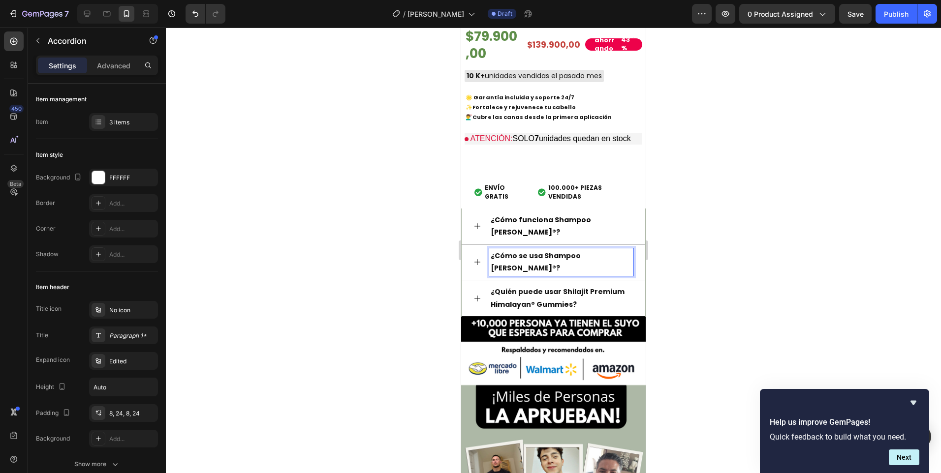
click at [473, 253] on div "¿Cómo se usa Shampoo [PERSON_NAME]®?" at bounding box center [552, 262] width 183 height 36
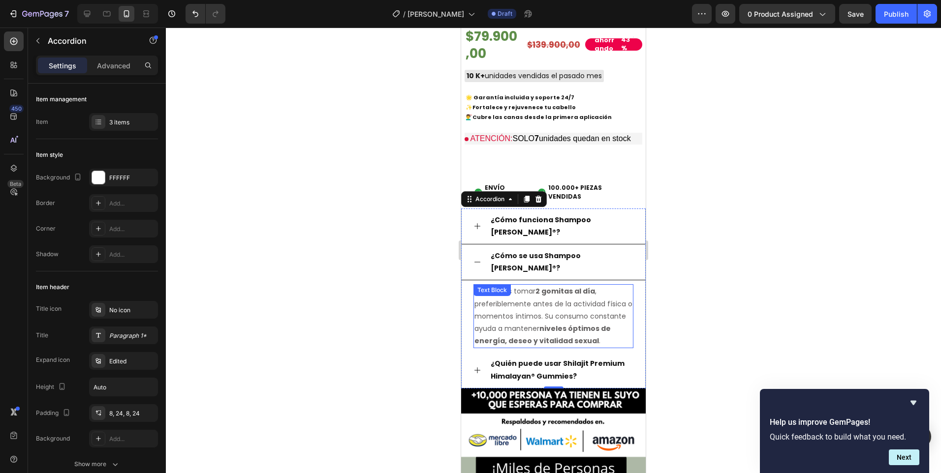
click at [503, 317] on p "Solo debes tomar 2 gomitas al día , preferiblemente antes de la actividad físic…" at bounding box center [553, 316] width 158 height 62
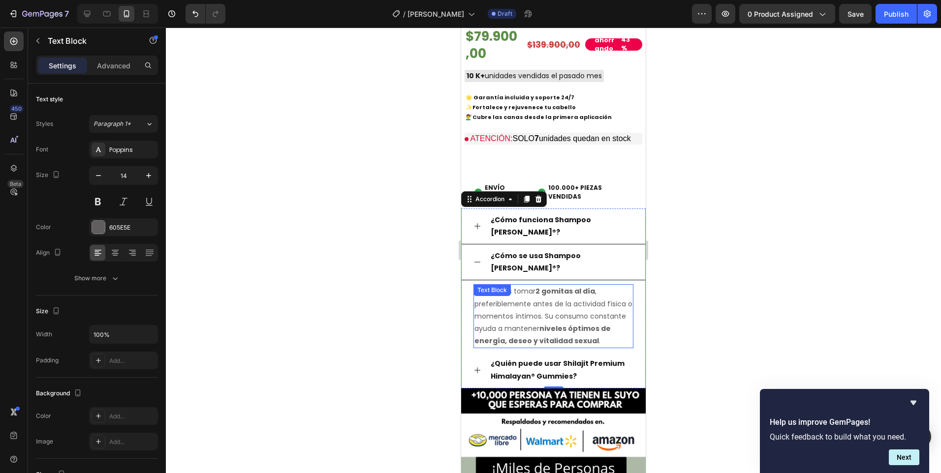
click at [503, 317] on p "Solo debes tomar 2 gomitas al día , preferiblemente antes de la actividad físic…" at bounding box center [553, 316] width 158 height 62
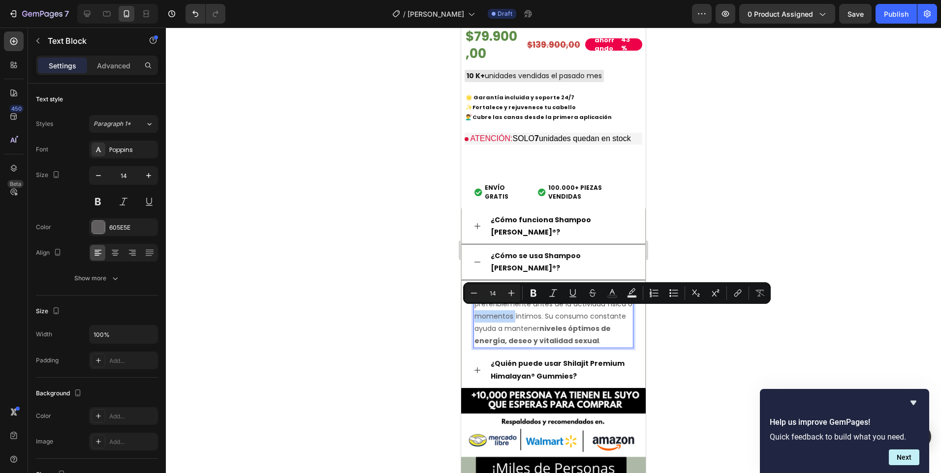
click at [503, 317] on p "Solo debes tomar 2 gomitas al día , preferiblemente antes de la actividad físic…" at bounding box center [553, 316] width 158 height 62
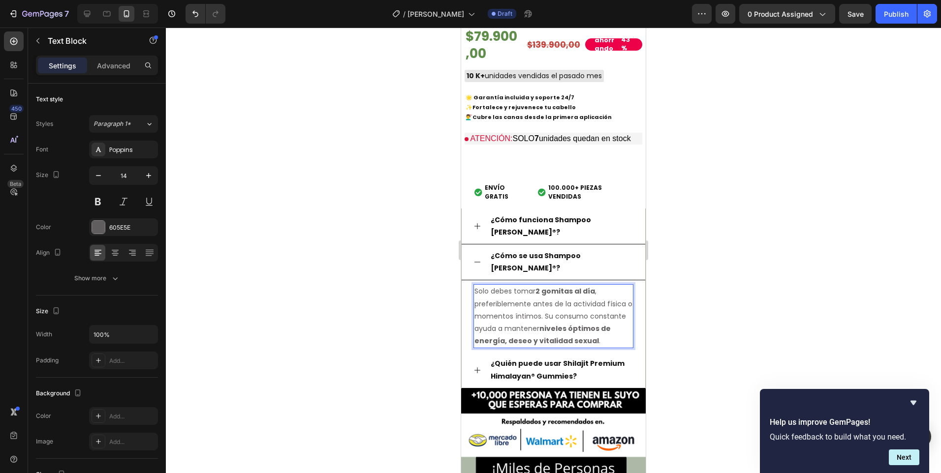
click at [503, 317] on p "Solo debes tomar 2 gomitas al día , preferiblemente antes de la actividad físic…" at bounding box center [553, 316] width 158 height 62
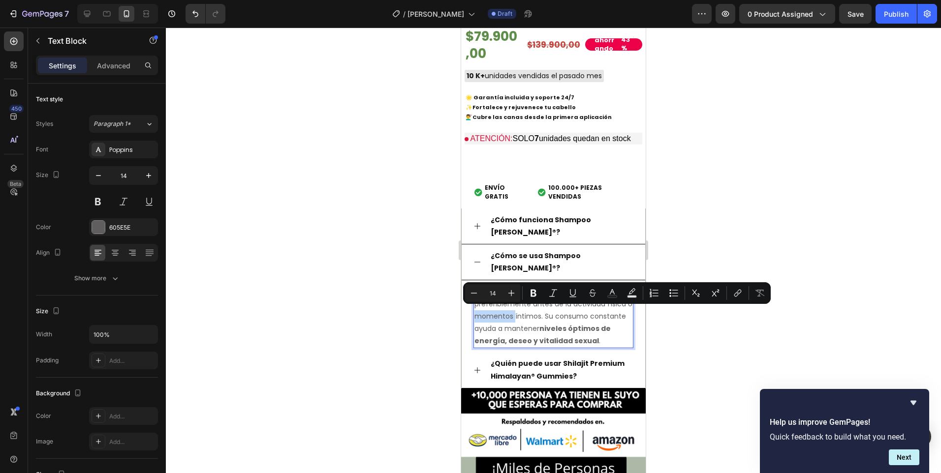
click at [503, 317] on p "Solo debes tomar 2 gomitas al día , preferiblemente antes de la actividad físic…" at bounding box center [553, 316] width 158 height 62
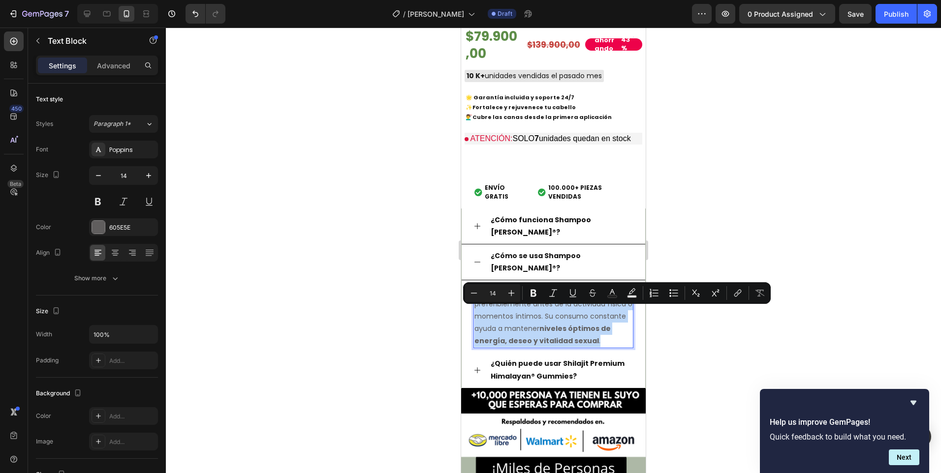
click at [503, 317] on p "Solo debes tomar 2 gomitas al día , preferiblemente antes de la actividad físic…" at bounding box center [553, 316] width 158 height 62
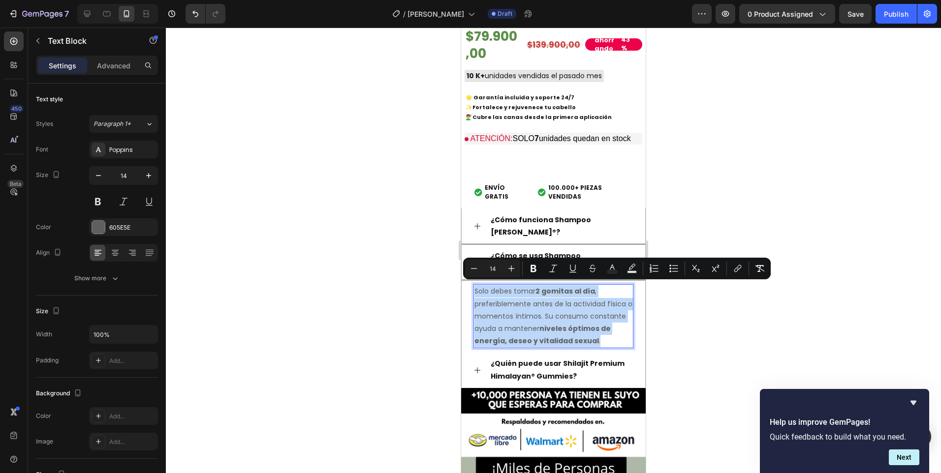
click at [503, 317] on p "Solo debes tomar 2 gomitas al día , preferiblemente antes de la actividad físic…" at bounding box center [553, 316] width 158 height 62
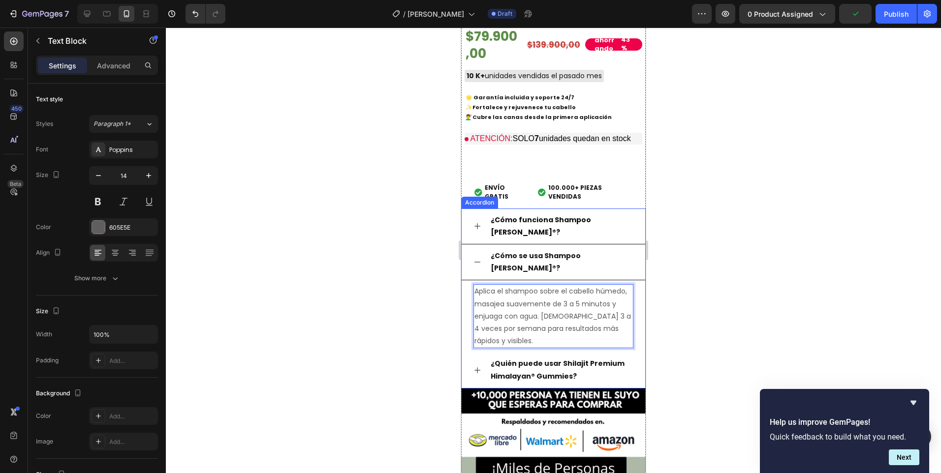
click at [499, 367] on p "¿Quién puede usar Shilajit Premium Himalayan® Gummies?" at bounding box center [560, 370] width 141 height 25
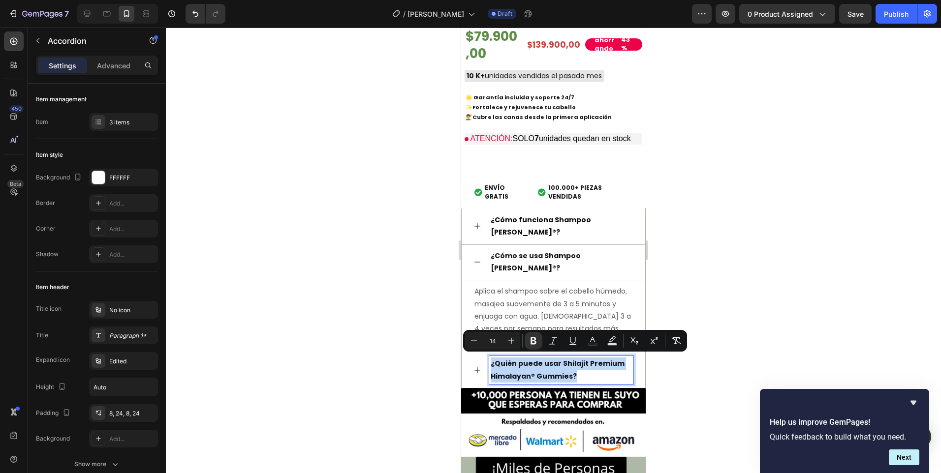
click at [499, 367] on p "¿Quién puede usar Shilajit Premium Himalayan® Gummies?" at bounding box center [560, 370] width 141 height 25
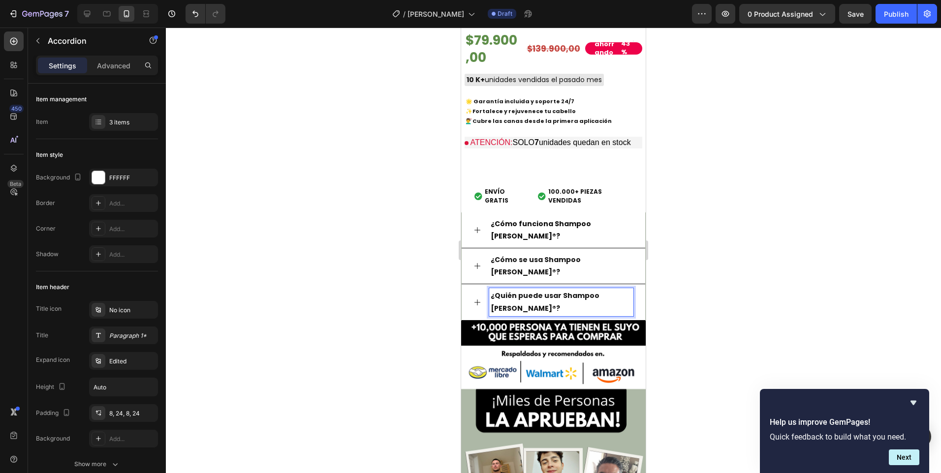
scroll to position [992, 0]
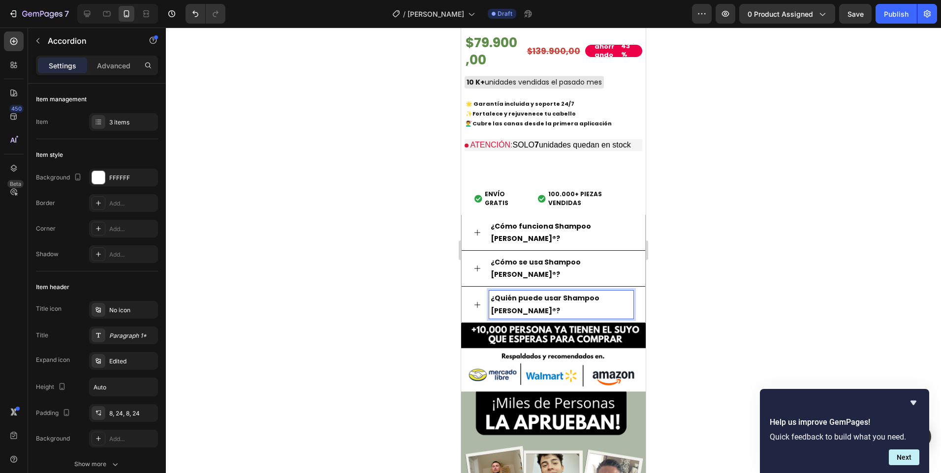
click at [479, 365] on div "Image Product Images [PERSON_NAME]® | Repara, Nutre y Revive tu Cabello Product…" at bounding box center [553, 194] width 184 height 1251
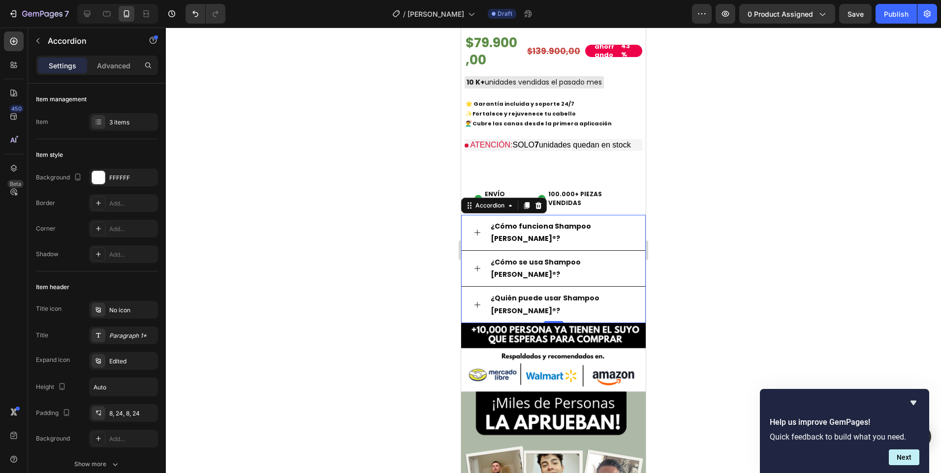
click at [478, 297] on div "¿Quién puede usar Shampoo [PERSON_NAME]®?" at bounding box center [552, 305] width 183 height 36
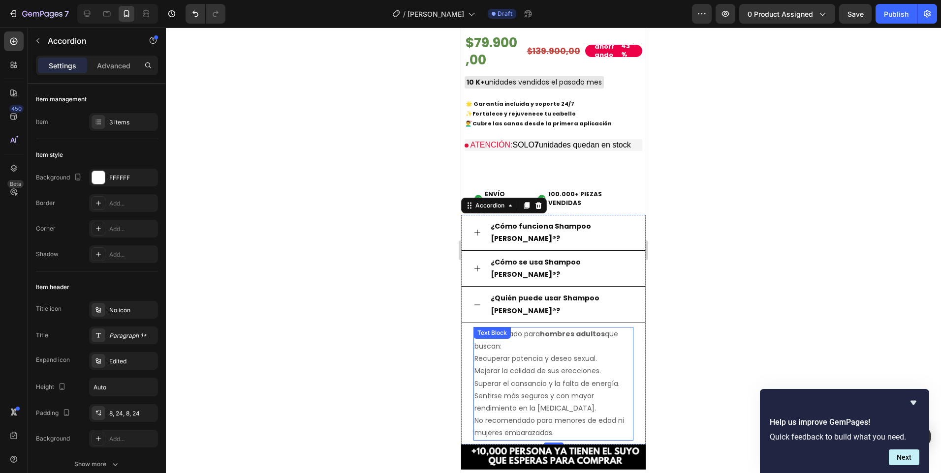
click at [541, 378] on p "Superar el cansancio y la falta de energía." at bounding box center [553, 384] width 158 height 12
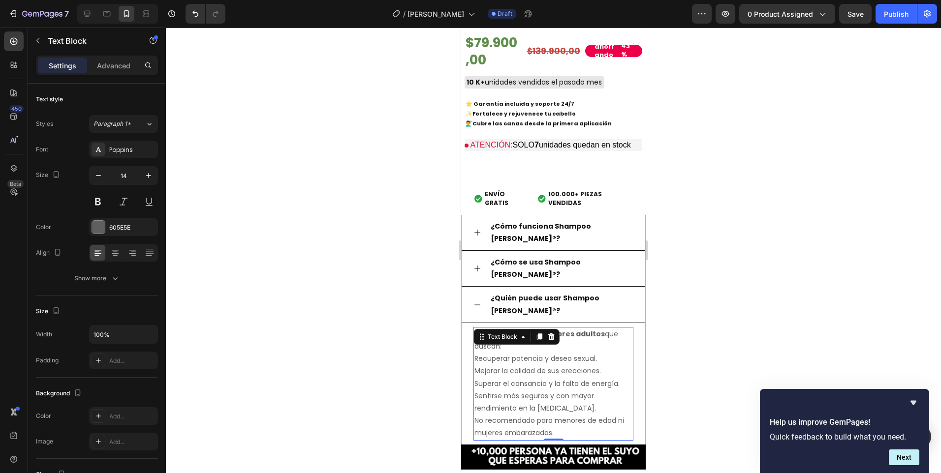
click at [541, 378] on p "Superar el cansancio y la falta de energía." at bounding box center [553, 384] width 158 height 12
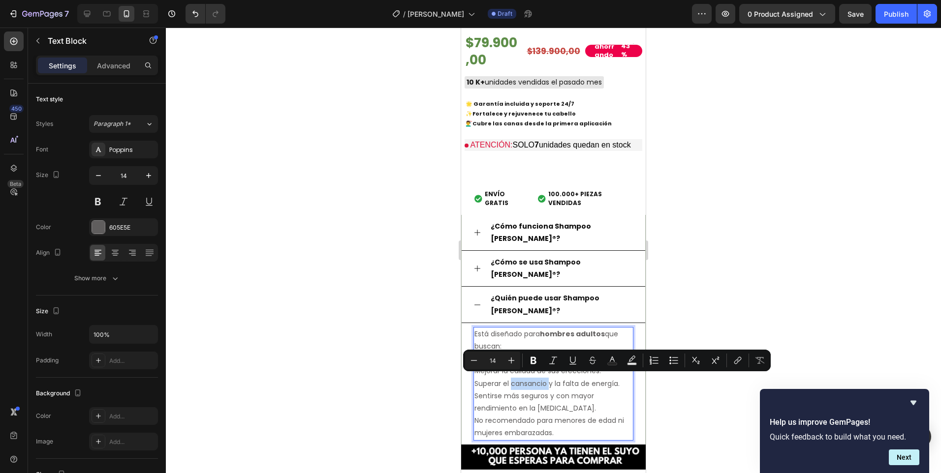
click at [541, 378] on p "Superar el cansancio y la falta de energía." at bounding box center [553, 384] width 158 height 12
click at [571, 419] on p "No recomendado para menores de edad ni mujeres embarazadas." at bounding box center [553, 427] width 158 height 25
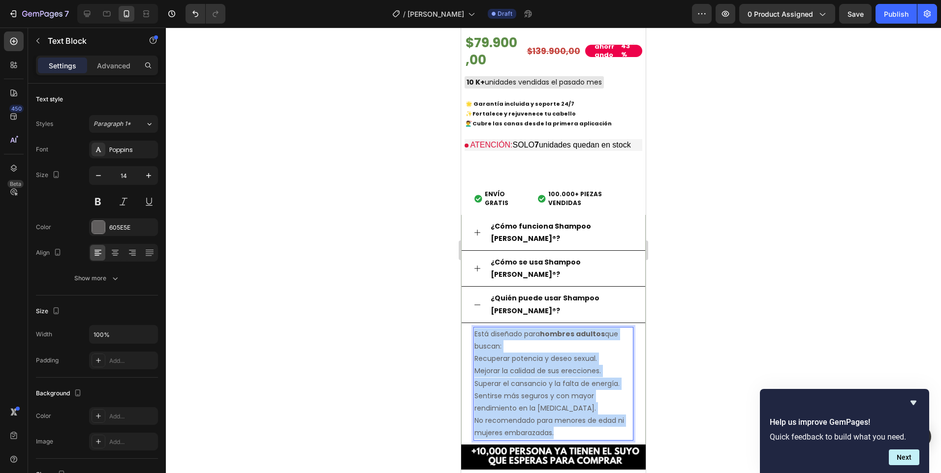
drag, startPoint x: 532, startPoint y: 414, endPoint x: 475, endPoint y: 330, distance: 101.6
click at [475, 330] on div "Está diseñado para hombres adultos que buscan: Recuperar potencia y deseo sexua…" at bounding box center [553, 384] width 160 height 114
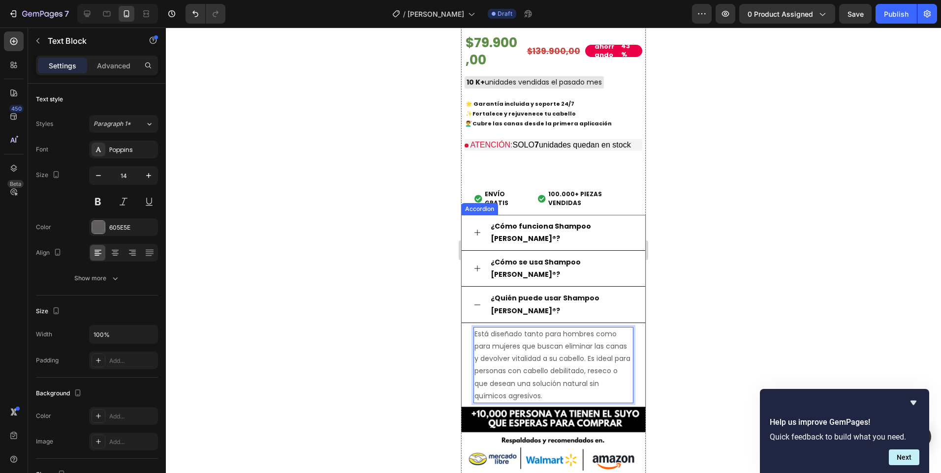
click at [474, 304] on icon at bounding box center [477, 305] width 8 height 8
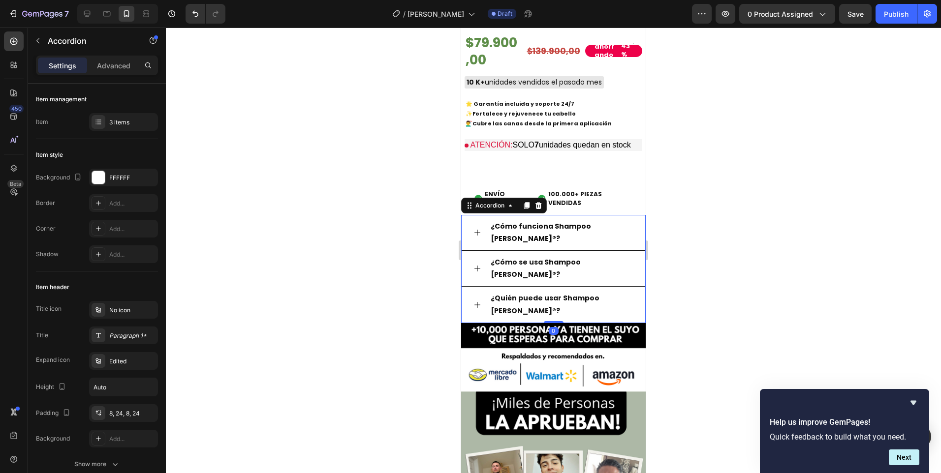
click at [693, 300] on div at bounding box center [553, 251] width 775 height 446
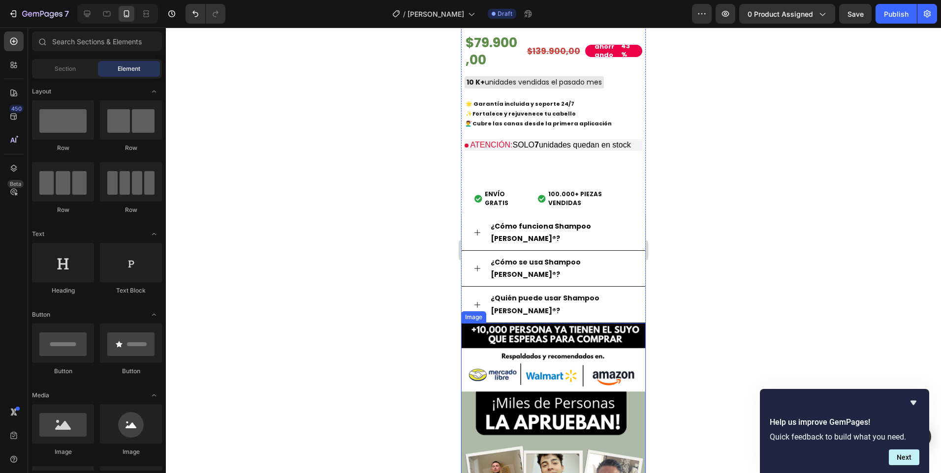
click at [547, 374] on img at bounding box center [553, 443] width 184 height 240
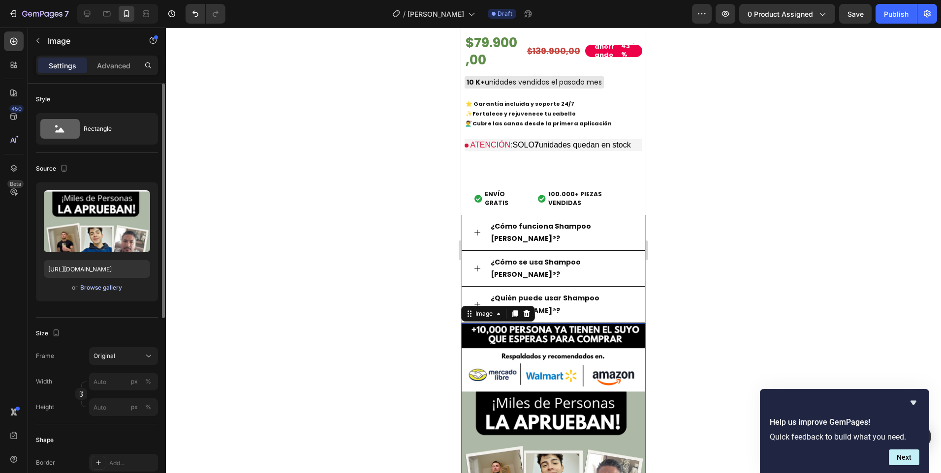
click at [106, 288] on div "Browse gallery" at bounding box center [101, 287] width 42 height 9
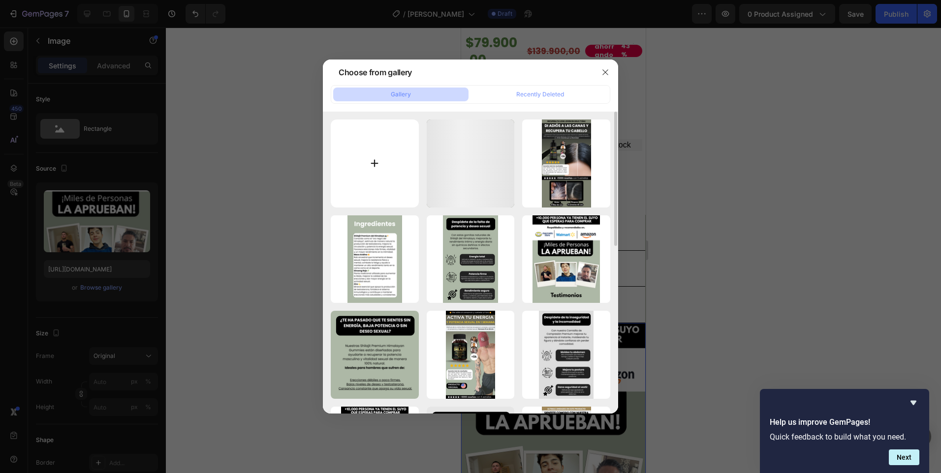
click at [393, 174] on input "file" at bounding box center [375, 164] width 88 height 88
type input "C:\fakepath\Testimonios (7).png"
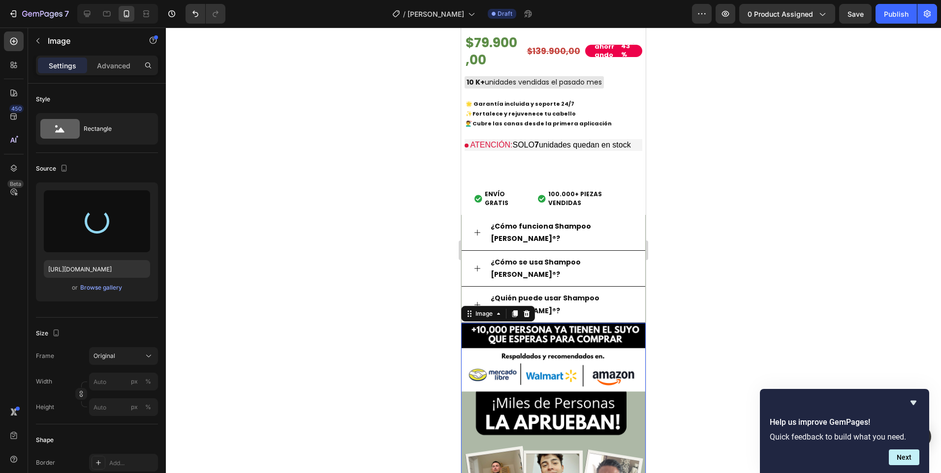
type input "[URL][DOMAIN_NAME]"
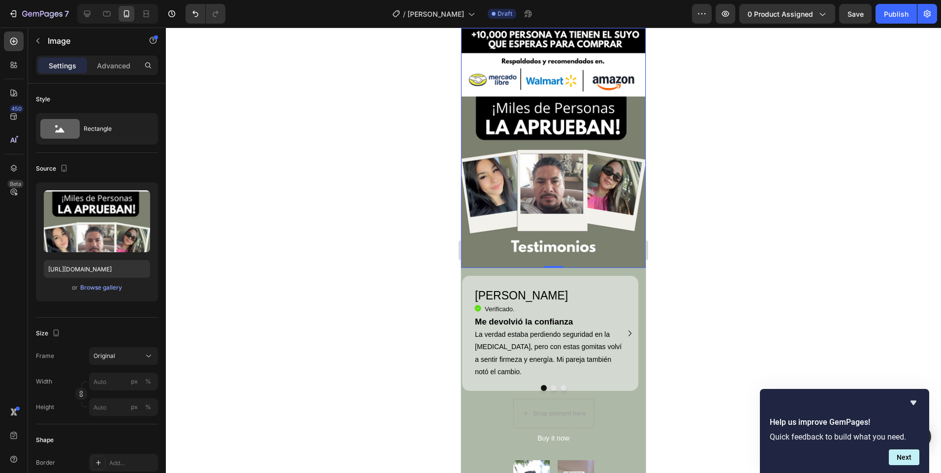
scroll to position [1336, 0]
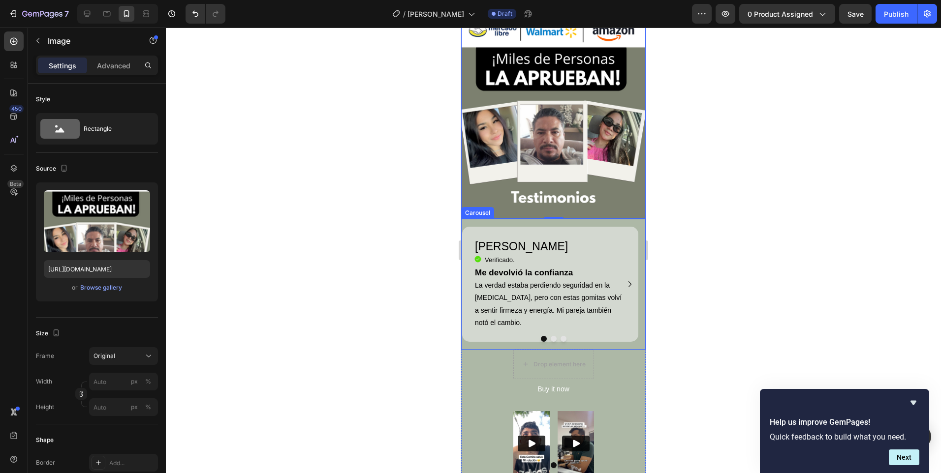
click at [539, 219] on div "[PERSON_NAME] Heading Icon Verificado. Heading Icon List Me devolvió la confian…" at bounding box center [549, 284] width 177 height 131
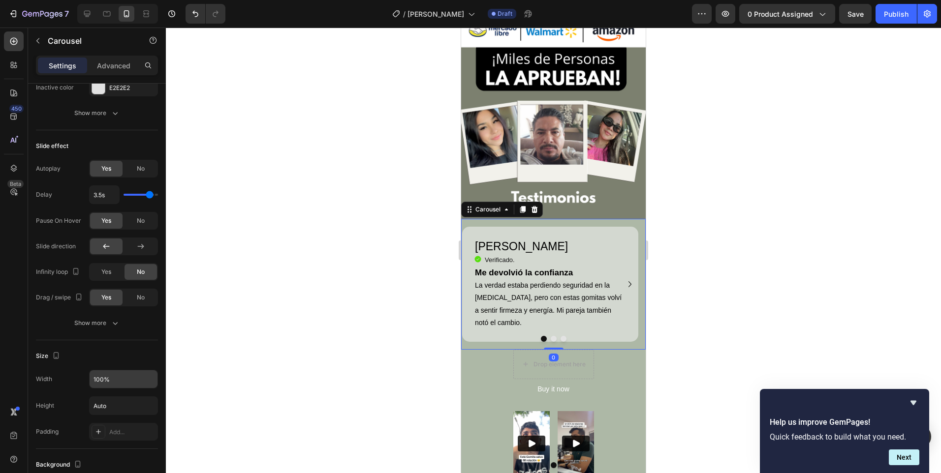
scroll to position [787, 0]
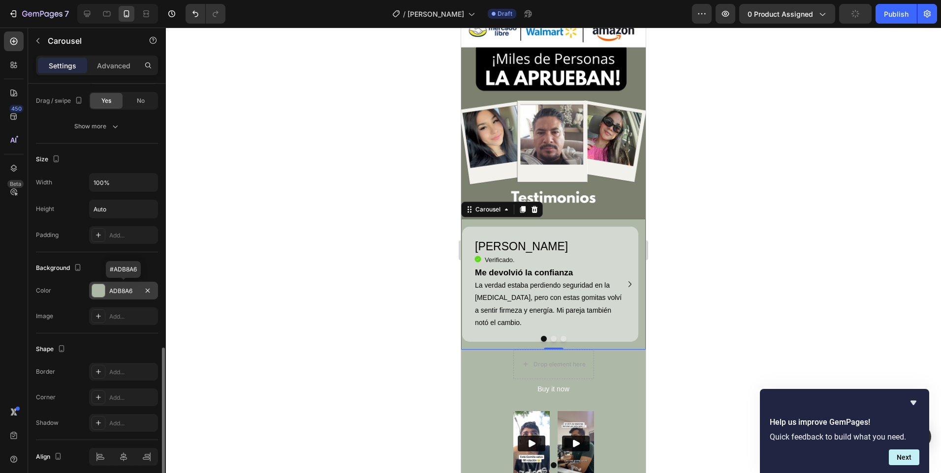
click at [121, 287] on div "ADB8A6" at bounding box center [123, 291] width 29 height 9
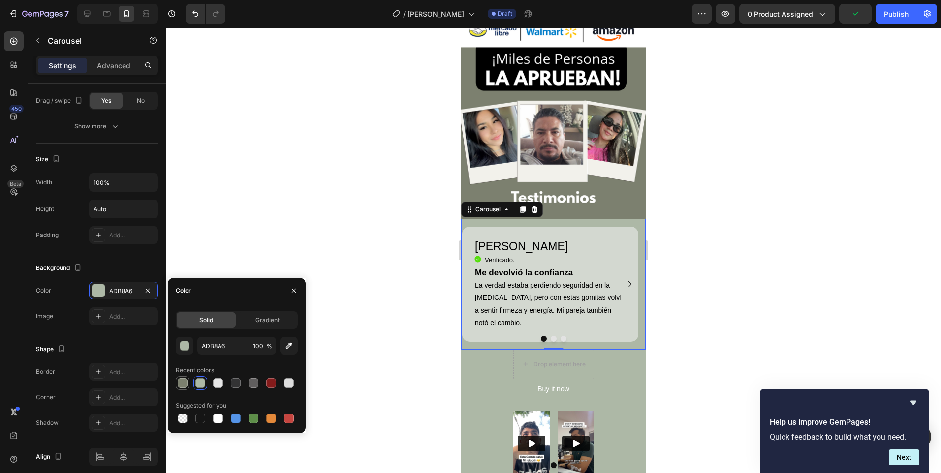
click at [185, 380] on div at bounding box center [183, 383] width 10 height 10
type input "7C806F"
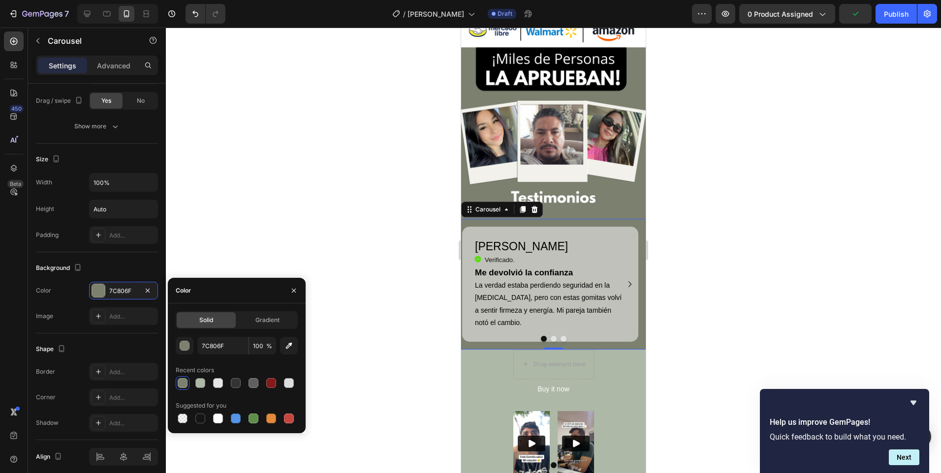
click at [376, 289] on div at bounding box center [553, 251] width 775 height 446
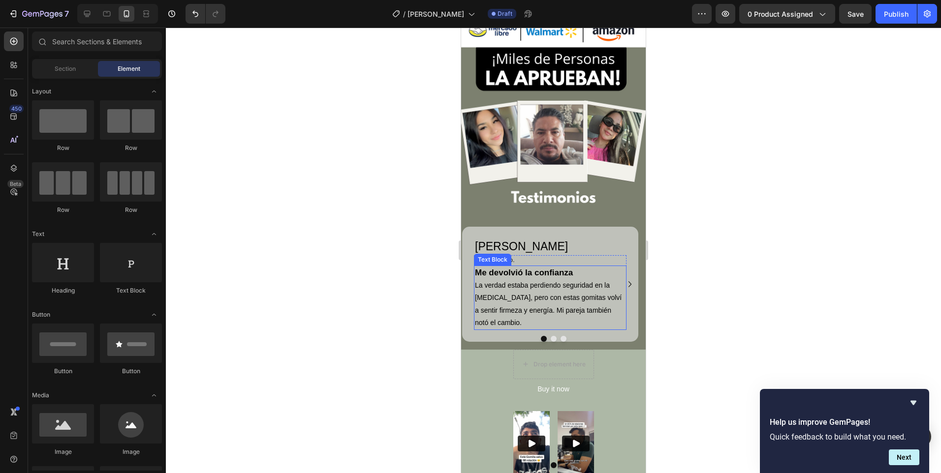
click at [517, 268] on strong "Me devolvió la confianza" at bounding box center [524, 272] width 98 height 9
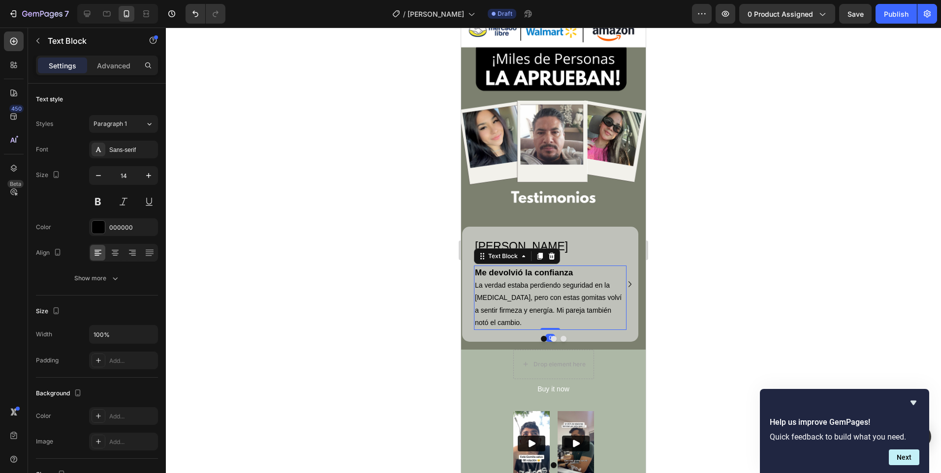
click at [517, 268] on strong "Me devolvió la confianza" at bounding box center [524, 272] width 98 height 9
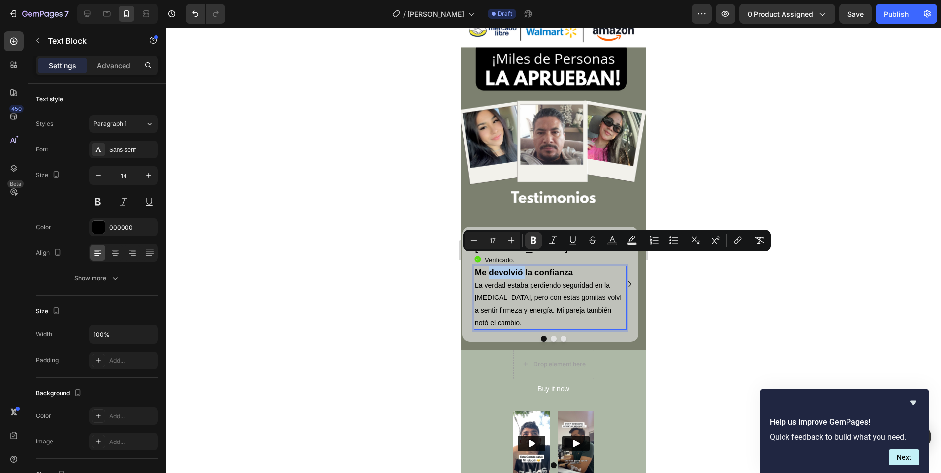
click at [517, 268] on strong "Me devolvió la confianza" at bounding box center [524, 272] width 98 height 9
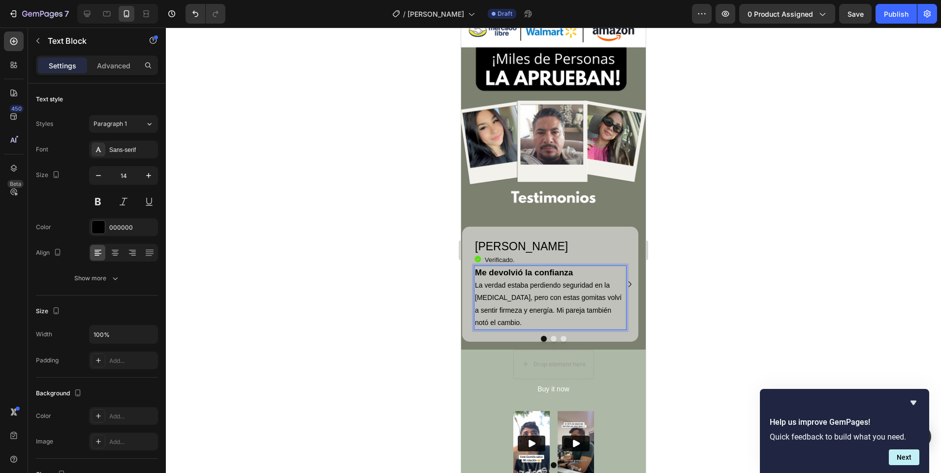
click at [517, 268] on strong "Me devolvió la confianza" at bounding box center [524, 272] width 98 height 9
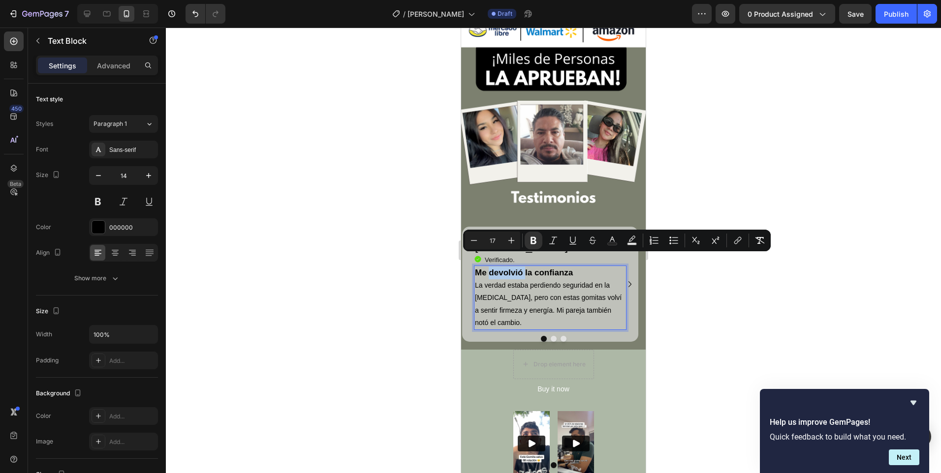
click at [532, 268] on strong "Me devolvió la confianza" at bounding box center [524, 272] width 98 height 9
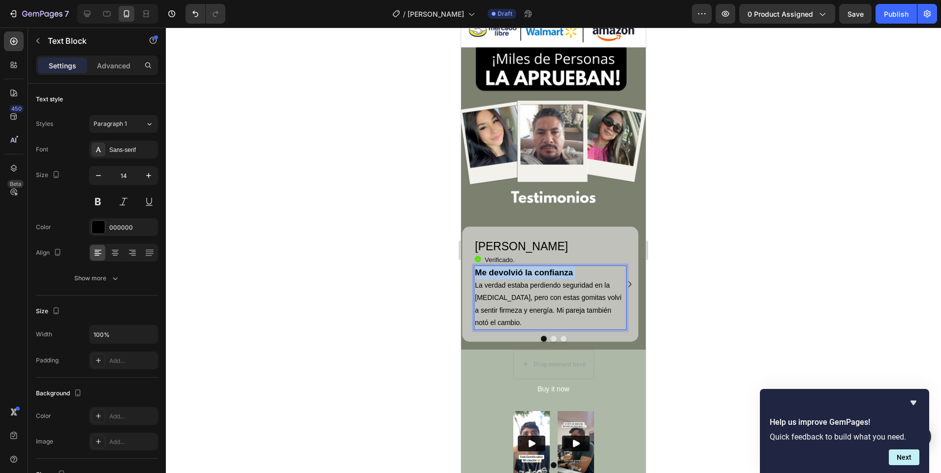
click at [532, 268] on strong "Me devolvió la confianza" at bounding box center [524, 272] width 98 height 9
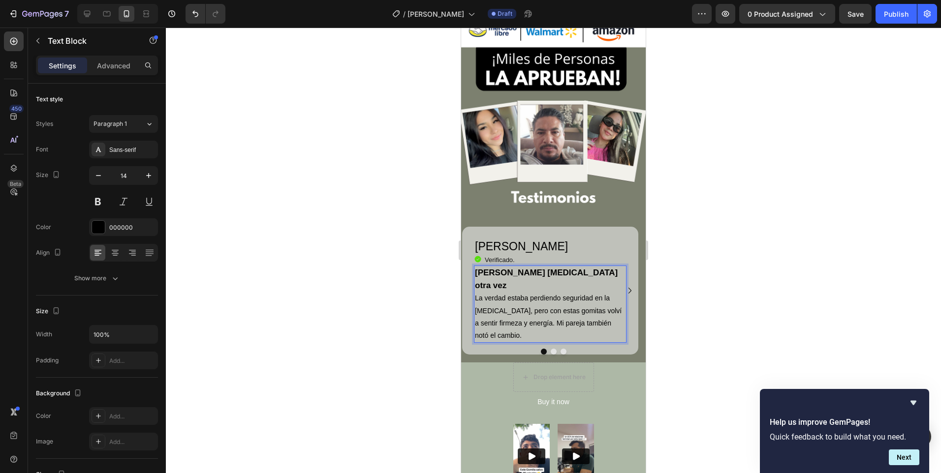
click at [515, 292] on p "La verdad estaba perdiendo seguridad en la [MEDICAL_DATA], pero con estas gomit…" at bounding box center [550, 317] width 151 height 50
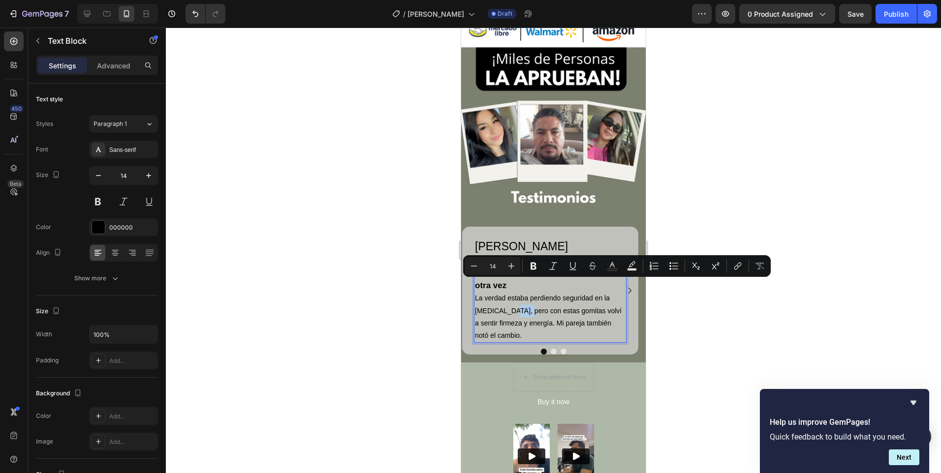
click at [515, 292] on p "La verdad estaba perdiendo seguridad en la [MEDICAL_DATA], pero con estas gomit…" at bounding box center [550, 317] width 151 height 50
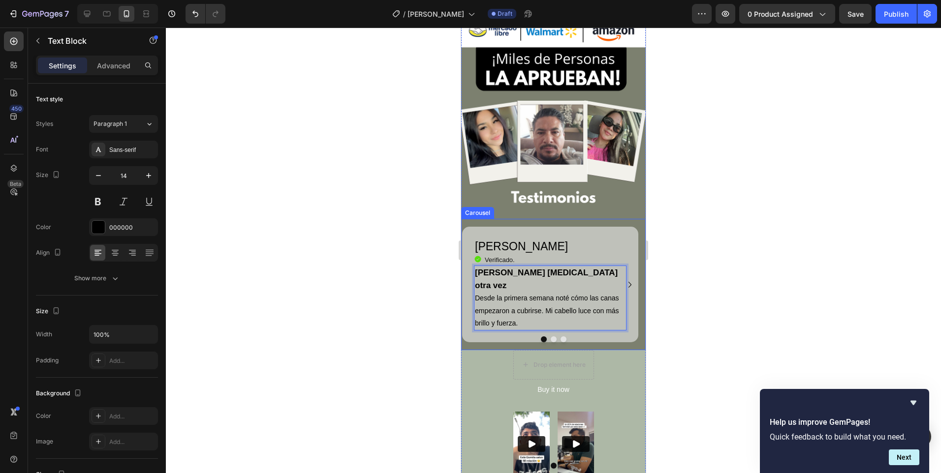
click at [550, 336] on button "Dot" at bounding box center [553, 339] width 6 height 6
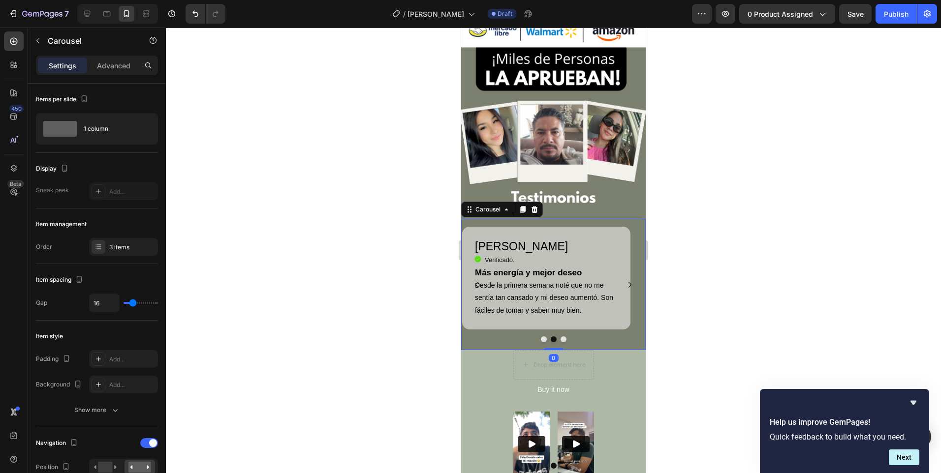
click at [543, 336] on div at bounding box center [553, 339] width 184 height 6
click at [541, 336] on button "Dot" at bounding box center [544, 339] width 6 height 6
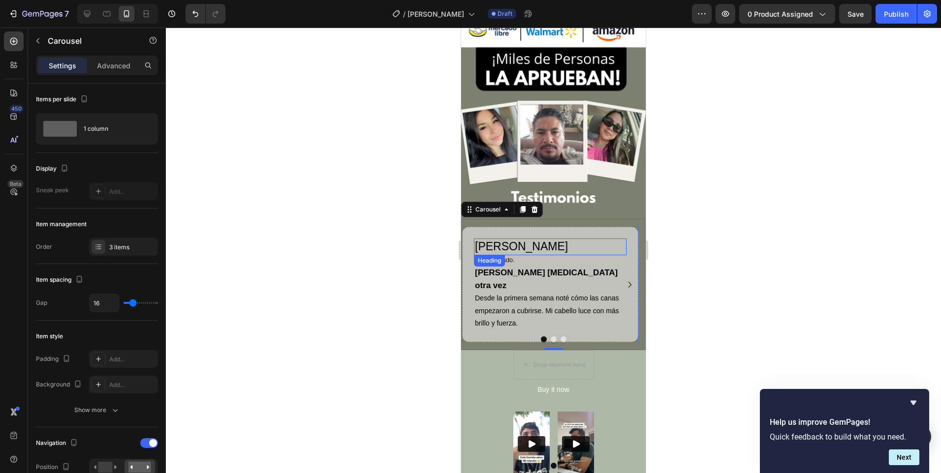
click at [504, 240] on h2 "[PERSON_NAME]" at bounding box center [550, 247] width 152 height 17
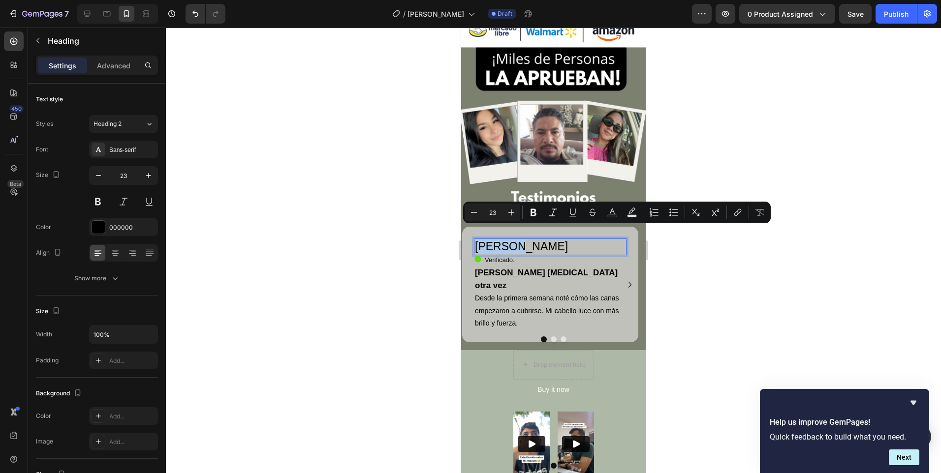
click at [504, 240] on p "[PERSON_NAME]" at bounding box center [550, 247] width 151 height 15
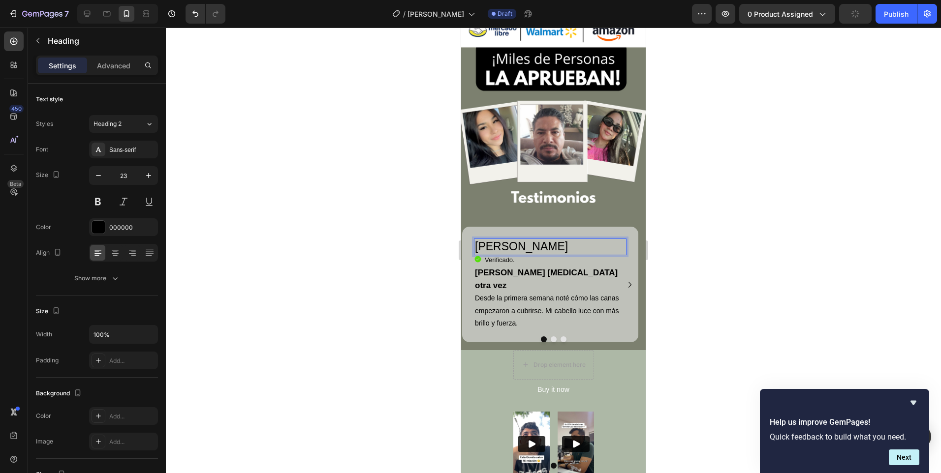
click at [523, 240] on p "[PERSON_NAME]" at bounding box center [550, 247] width 151 height 15
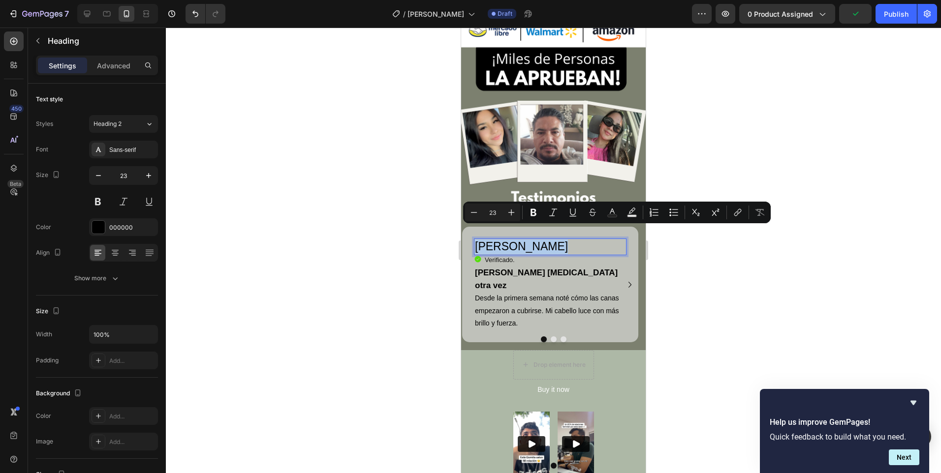
click at [523, 240] on p "[PERSON_NAME]" at bounding box center [550, 247] width 151 height 15
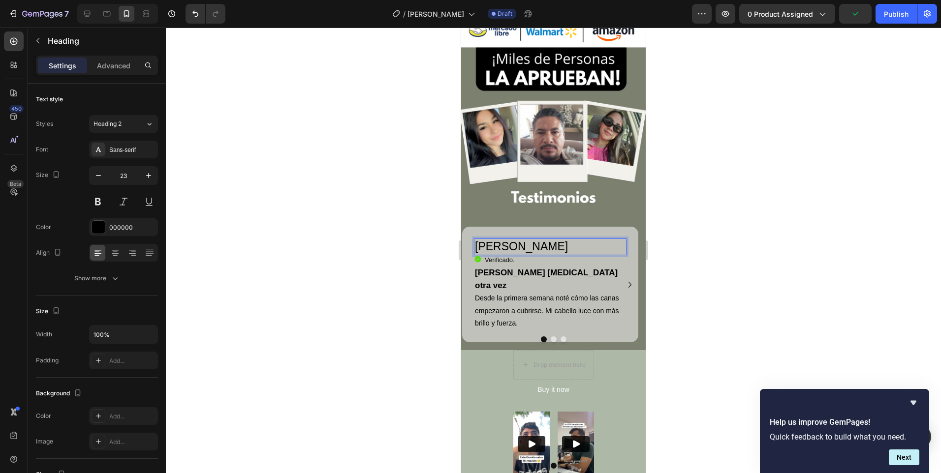
click at [523, 240] on p "[PERSON_NAME]" at bounding box center [550, 247] width 151 height 15
click at [551, 336] on button "Dot" at bounding box center [553, 339] width 6 height 6
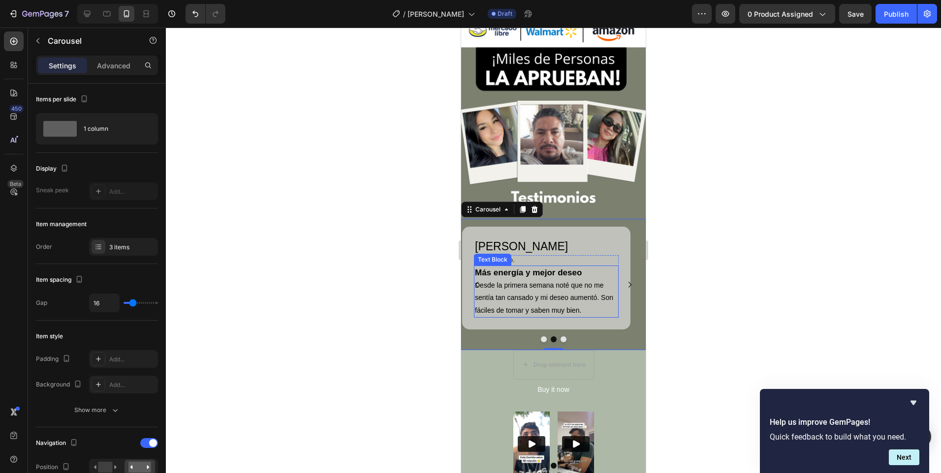
click at [499, 268] on strong "Más energía y mejor deseo" at bounding box center [528, 272] width 107 height 9
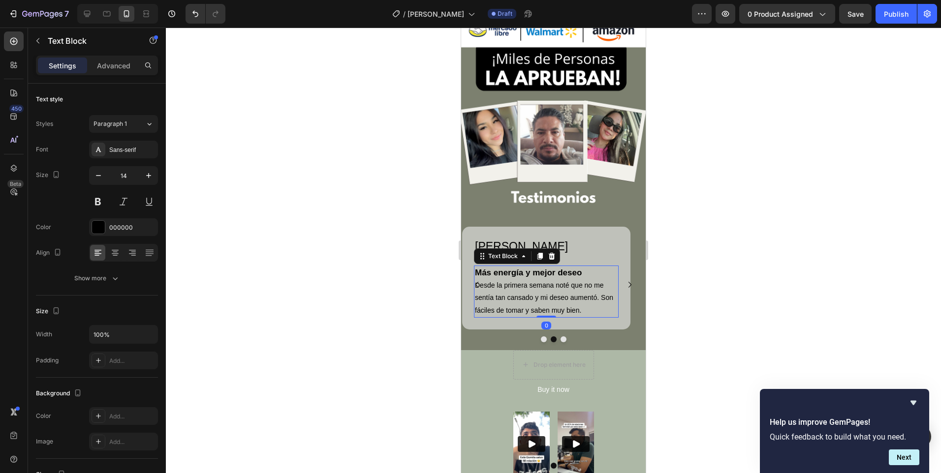
click at [499, 268] on strong "Más energía y mejor deseo" at bounding box center [528, 272] width 107 height 9
click at [488, 285] on p "Desde la primera semana noté que no me sentía tan cansado y mi deseo aumentó. S…" at bounding box center [546, 297] width 143 height 37
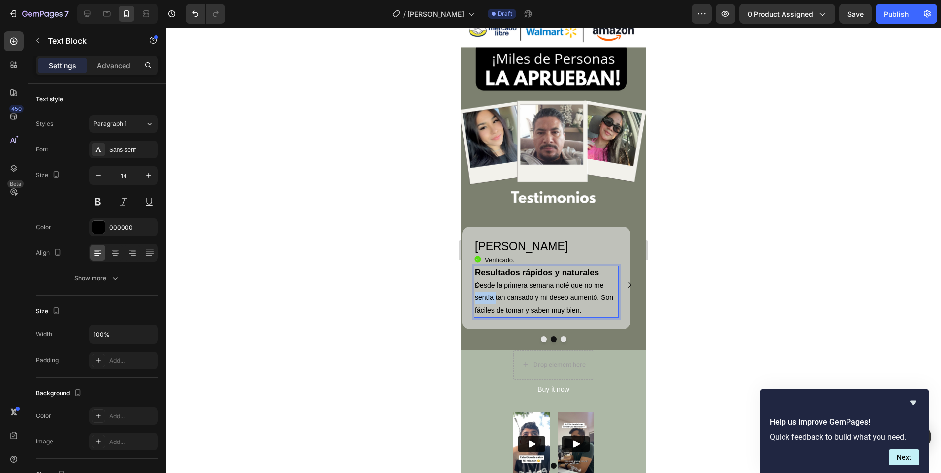
click at [488, 285] on p "Desde la primera semana noté que no me sentía tan cansado y mi deseo aumentó. S…" at bounding box center [546, 297] width 143 height 37
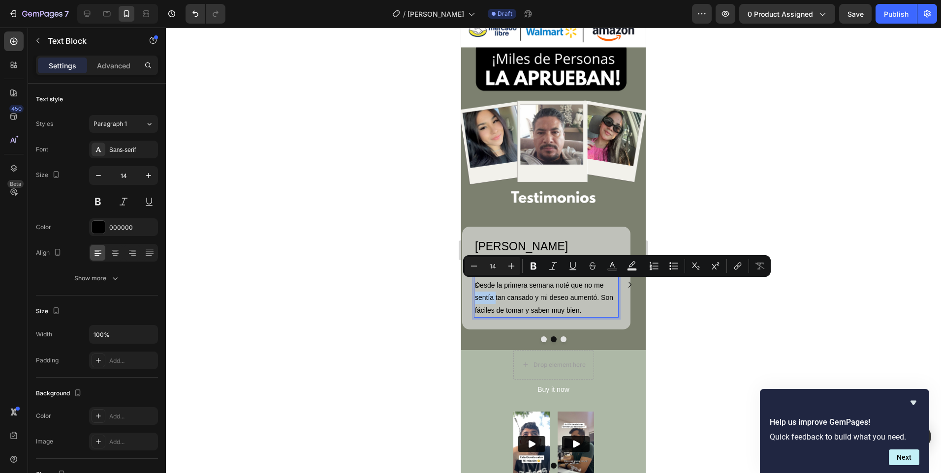
click at [488, 285] on p "Desde la primera semana noté que no me sentía tan cansado y mi deseo aumentó. S…" at bounding box center [546, 297] width 143 height 37
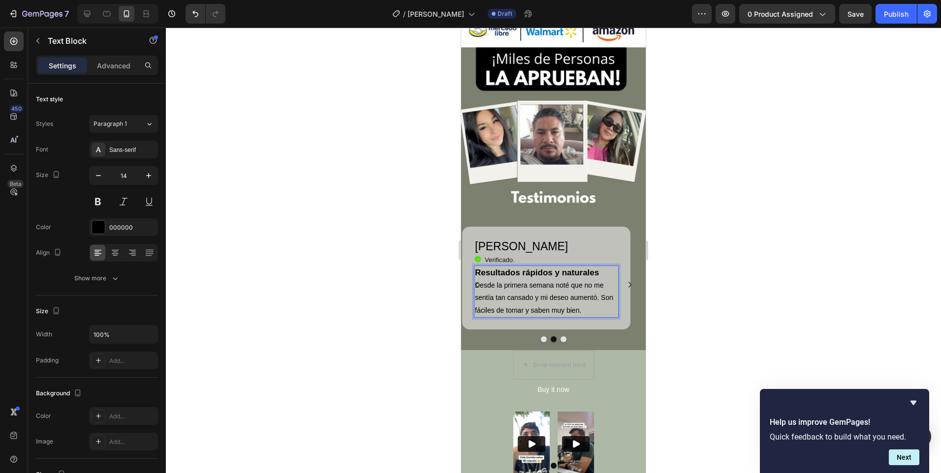
click at [501, 283] on p "Desde la primera semana noté que no me sentía tan cansado y mi deseo aumentó. S…" at bounding box center [546, 297] width 143 height 37
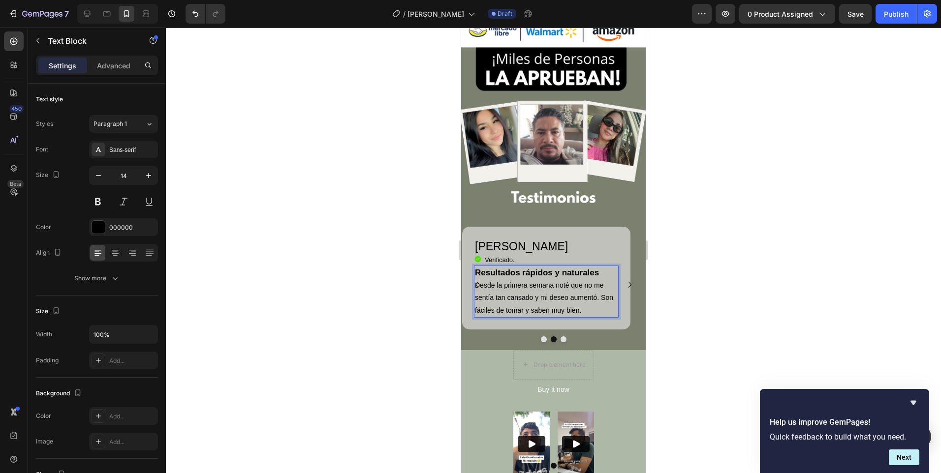
click at [501, 283] on p "Desde la primera semana noté que no me sentía tan cansado y mi deseo aumentó. S…" at bounding box center [546, 297] width 143 height 37
click at [560, 336] on button "Dot" at bounding box center [563, 339] width 6 height 6
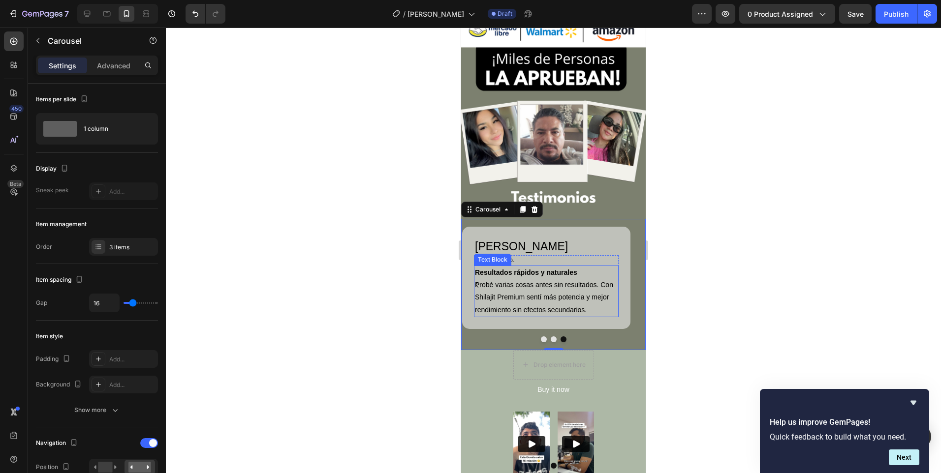
click at [511, 269] on strong "Resultados rápidos y naturales" at bounding box center [526, 273] width 102 height 8
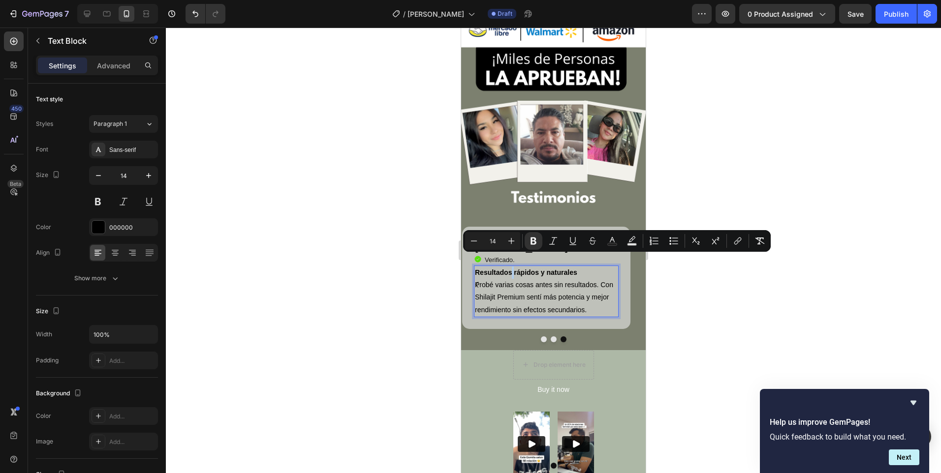
click at [511, 269] on strong "Resultados rápidos y naturales" at bounding box center [526, 273] width 102 height 8
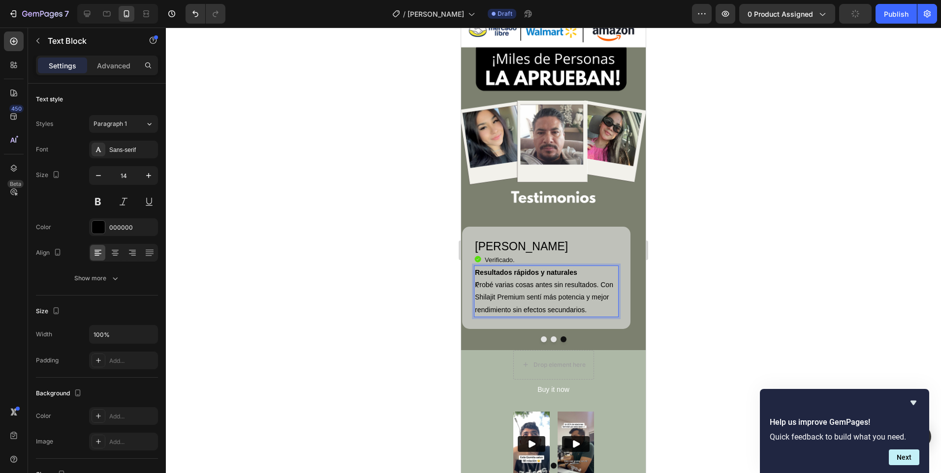
click at [517, 269] on strong "Resultados rápidos y naturales" at bounding box center [526, 273] width 102 height 8
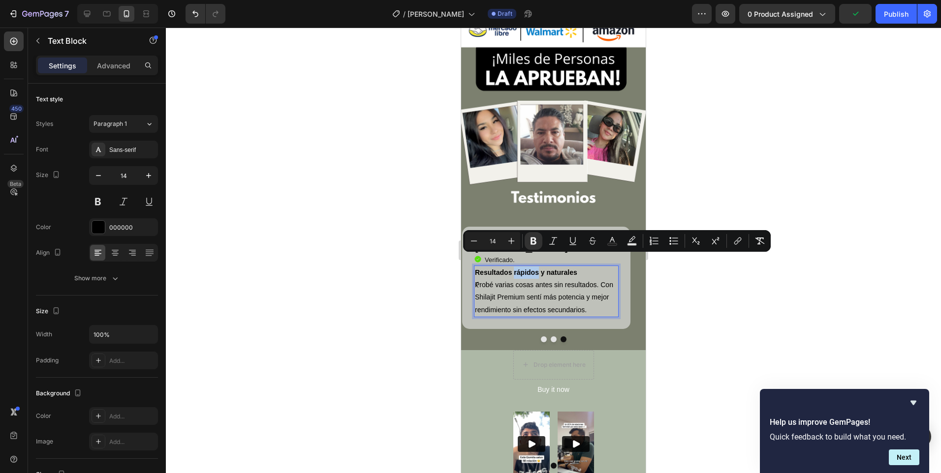
click at [517, 269] on strong "Resultados rápidos y naturales" at bounding box center [526, 273] width 102 height 8
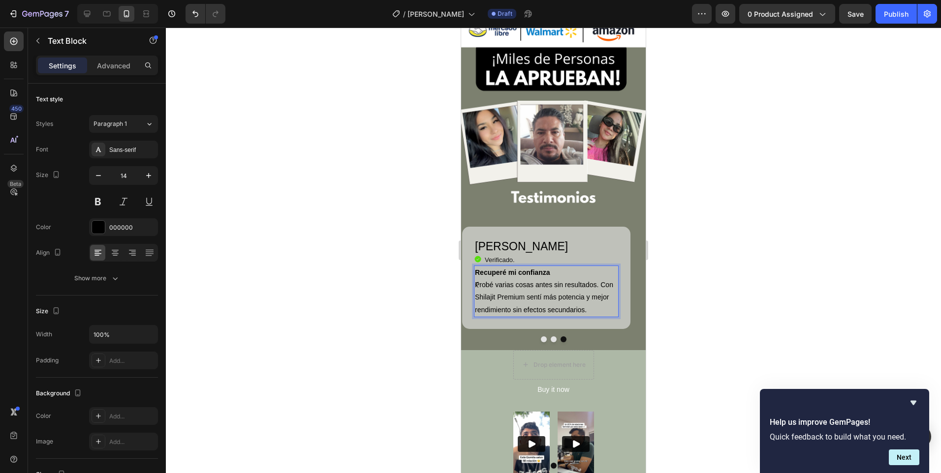
click at [511, 285] on p "Probé varias cosas antes sin resultados. Con Shilajit Premium sentí más potenci…" at bounding box center [546, 297] width 143 height 37
click at [715, 308] on div at bounding box center [553, 251] width 775 height 446
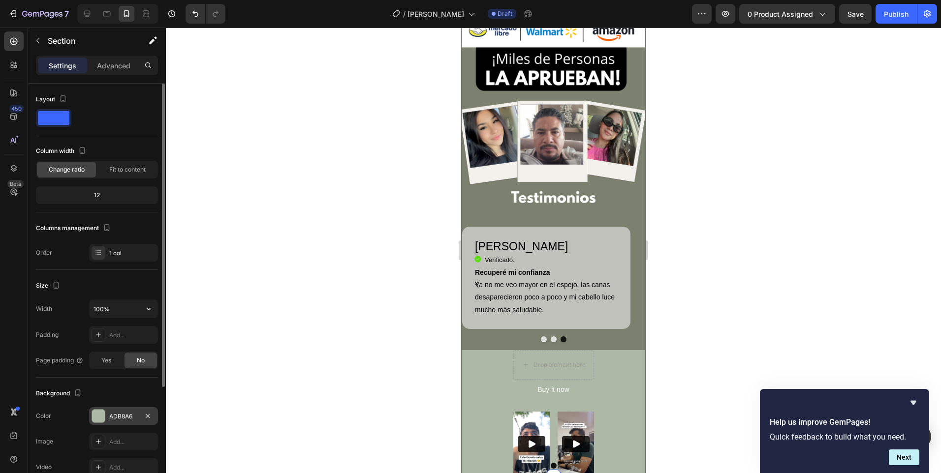
scroll to position [157, 0]
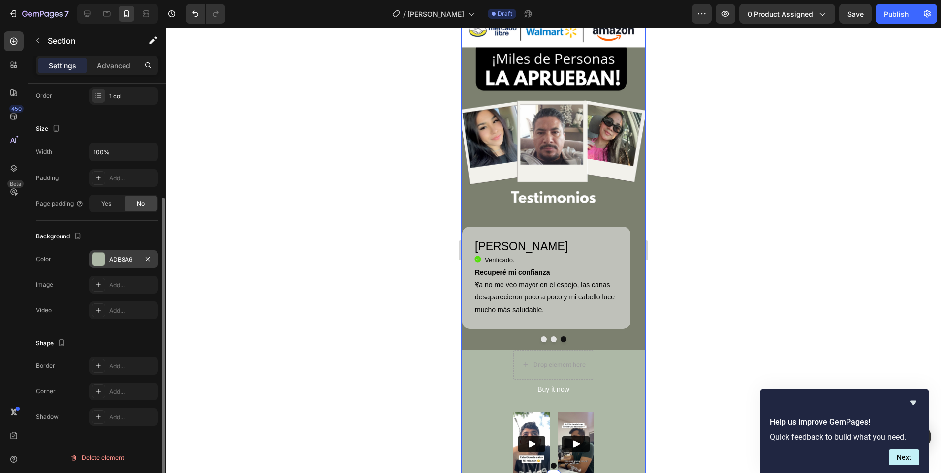
click at [101, 256] on div at bounding box center [98, 259] width 13 height 13
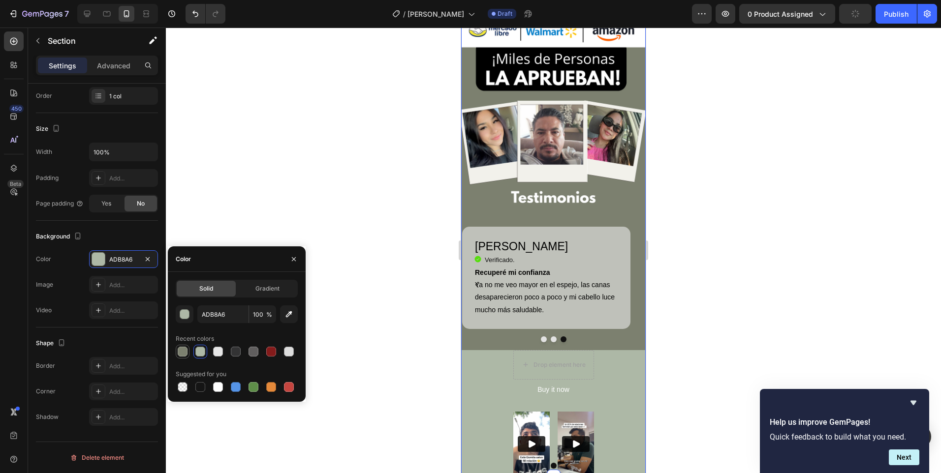
click at [185, 353] on div at bounding box center [183, 352] width 12 height 12
type input "7C806F"
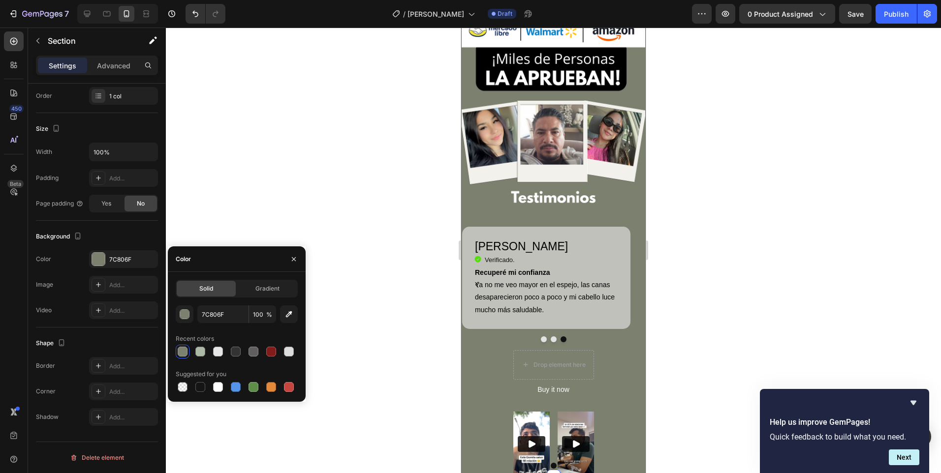
click at [333, 339] on div at bounding box center [553, 251] width 775 height 446
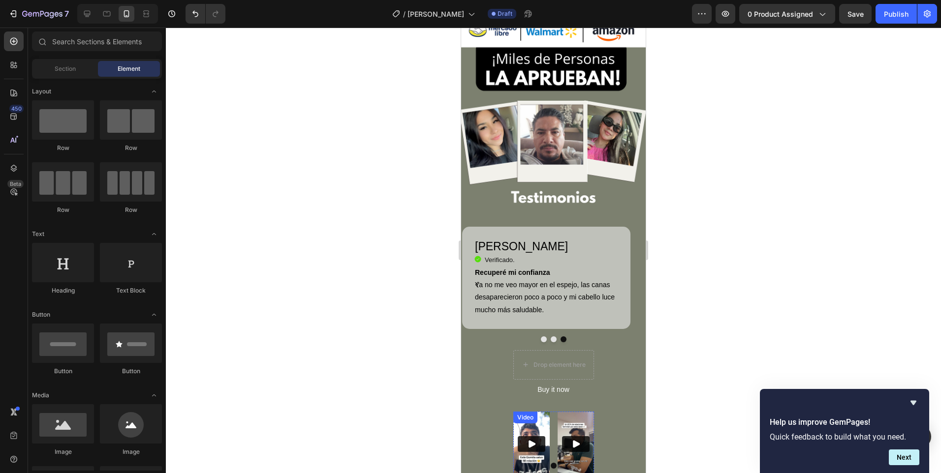
click at [539, 412] on div "Video" at bounding box center [531, 444] width 36 height 65
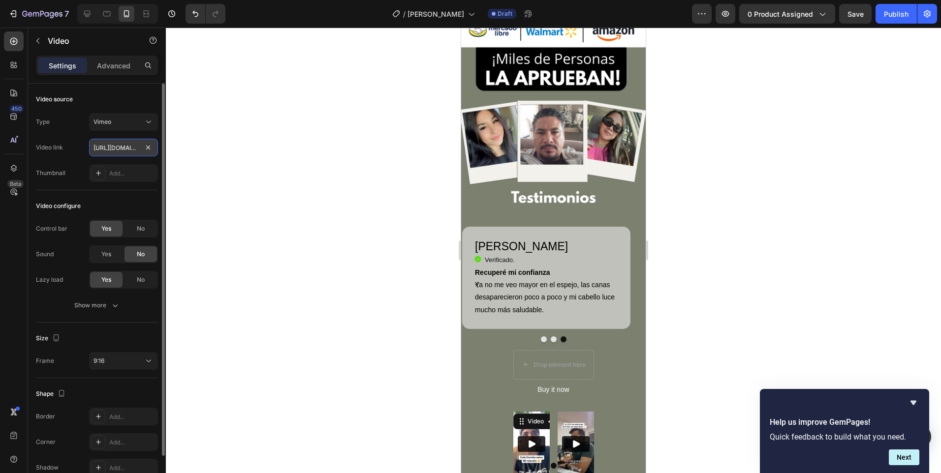
click at [112, 147] on input "[URL][DOMAIN_NAME]" at bounding box center [123, 148] width 69 height 18
paste input "380662"
type input "[URL][DOMAIN_NAME]"
click at [84, 154] on div "Video link [URL][DOMAIN_NAME]" at bounding box center [97, 148] width 122 height 18
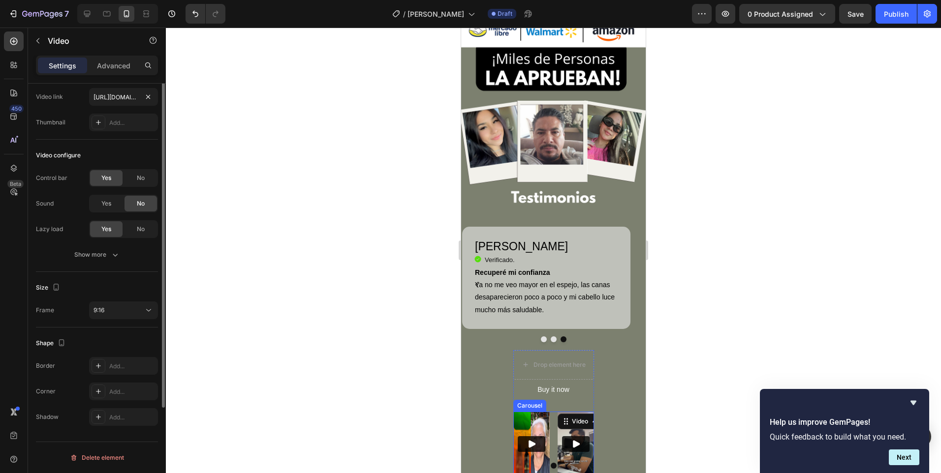
scroll to position [0, 0]
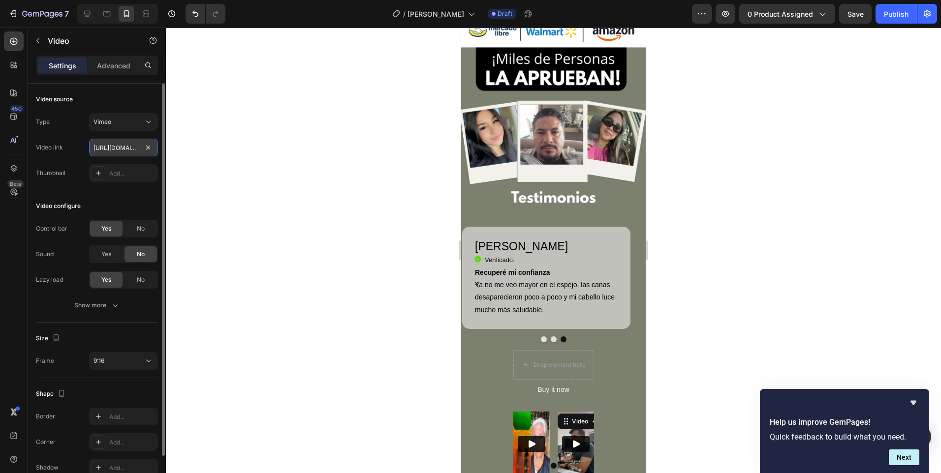
click at [120, 152] on input "[URL][DOMAIN_NAME]" at bounding box center [123, 148] width 69 height 18
paste input "380674"
type input "[URL][DOMAIN_NAME]"
click at [134, 201] on div "Video configure" at bounding box center [97, 206] width 122 height 16
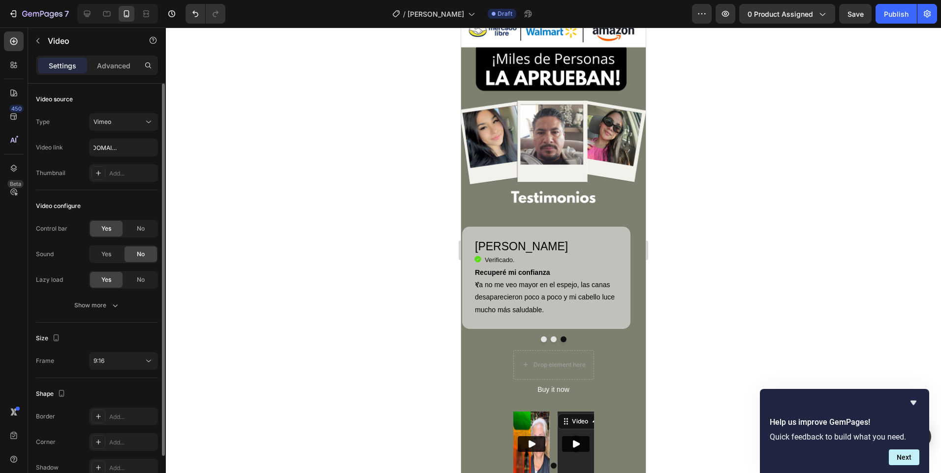
scroll to position [0, 0]
click at [374, 347] on div at bounding box center [553, 251] width 775 height 446
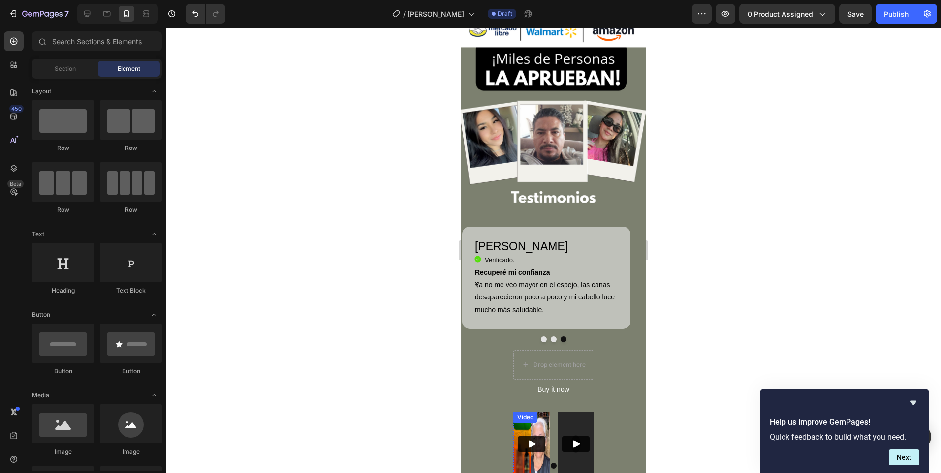
scroll to position [1385, 0]
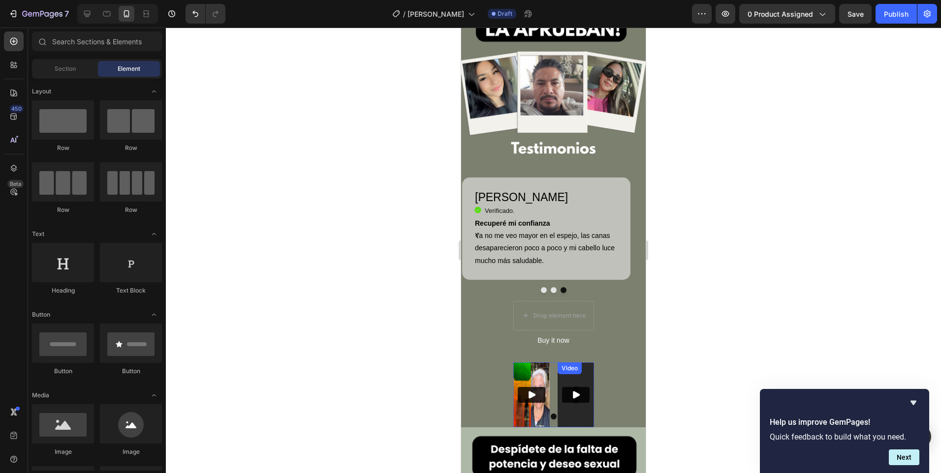
click at [573, 391] on icon "Play" at bounding box center [576, 394] width 7 height 7
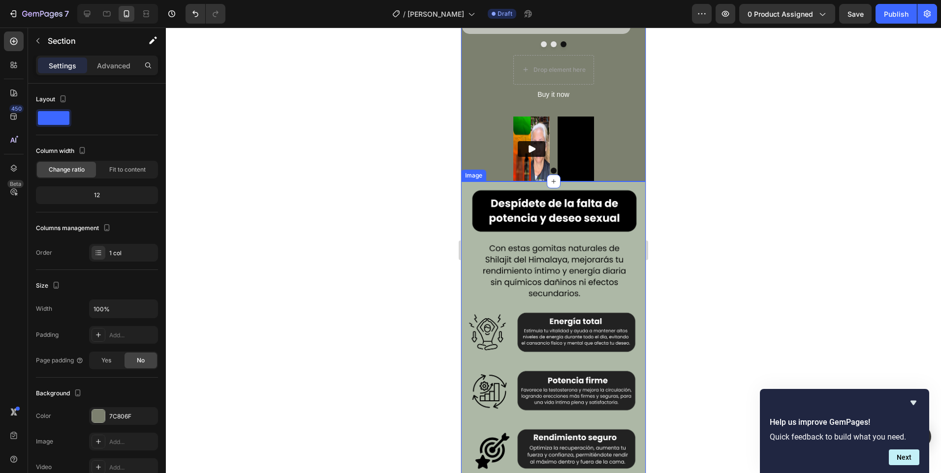
scroll to position [1680, 0]
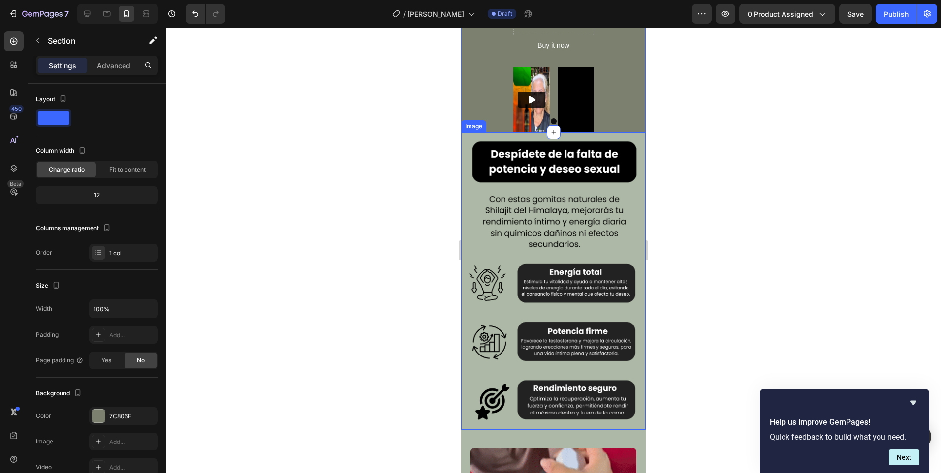
click at [589, 184] on img at bounding box center [553, 281] width 184 height 298
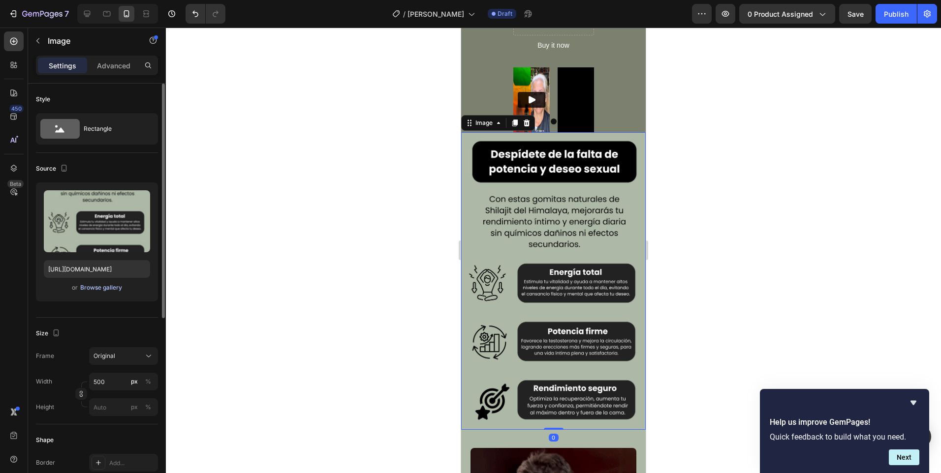
click at [121, 286] on div "Browse gallery" at bounding box center [101, 287] width 42 height 9
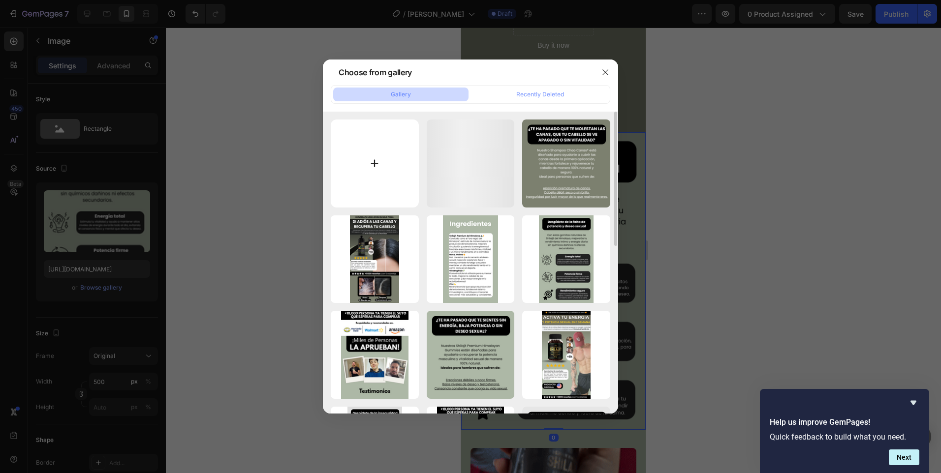
click at [118, 288] on div at bounding box center [470, 236] width 941 height 473
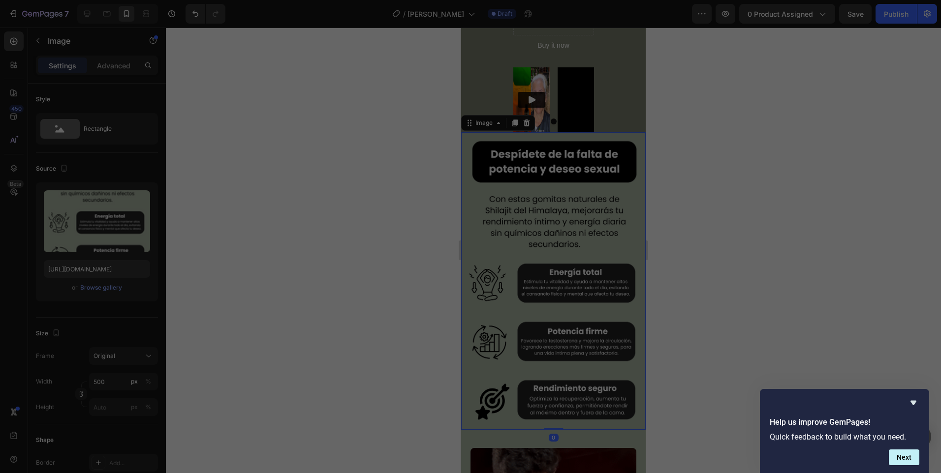
click at [341, 176] on input "file" at bounding box center [375, 164] width 88 height 88
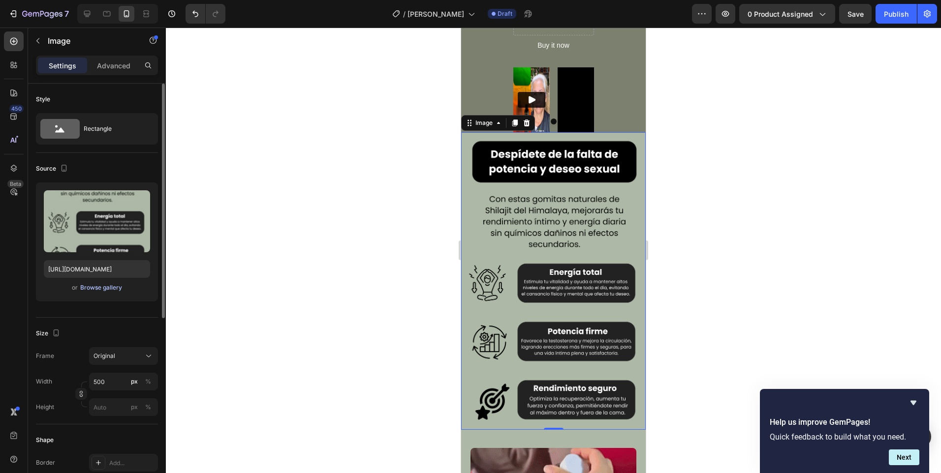
click at [117, 289] on div "Browse gallery" at bounding box center [101, 287] width 42 height 9
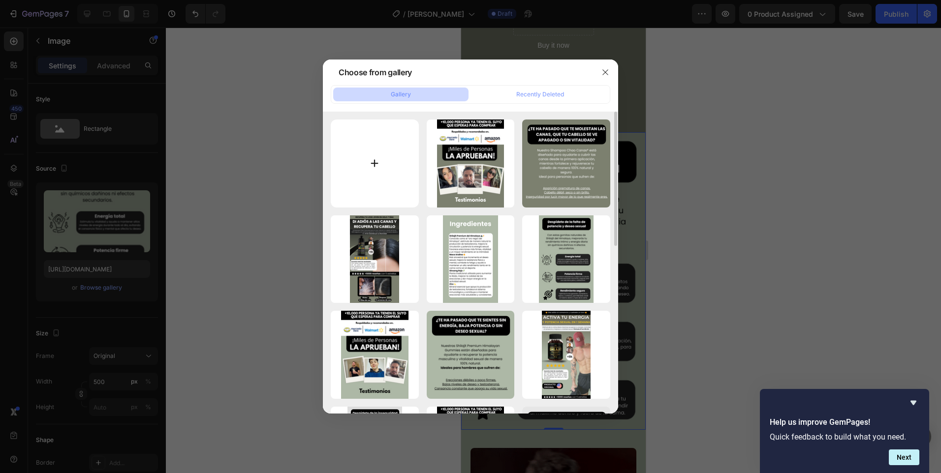
click at [374, 157] on input "file" at bounding box center [375, 164] width 88 height 88
type input "C:\fakepath\Agregar un título (6).png"
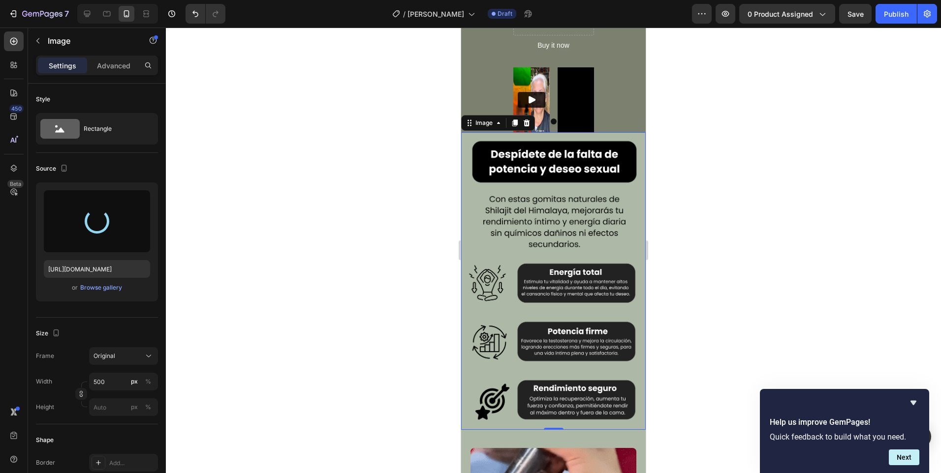
type input "[URL][DOMAIN_NAME]"
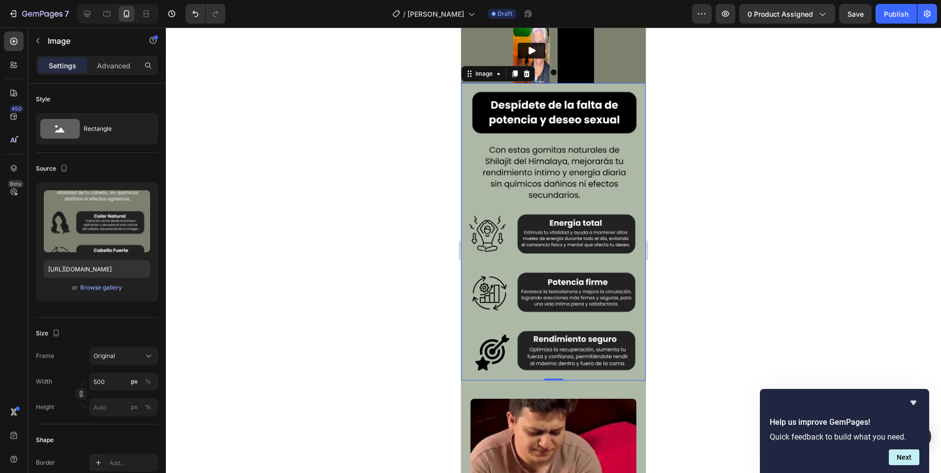
scroll to position [1779, 0]
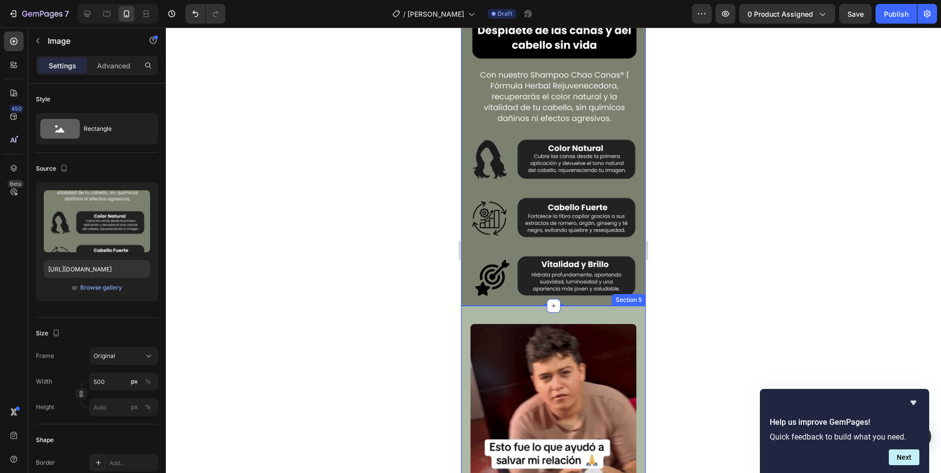
click at [510, 322] on div "Image" at bounding box center [553, 409] width 184 height 174
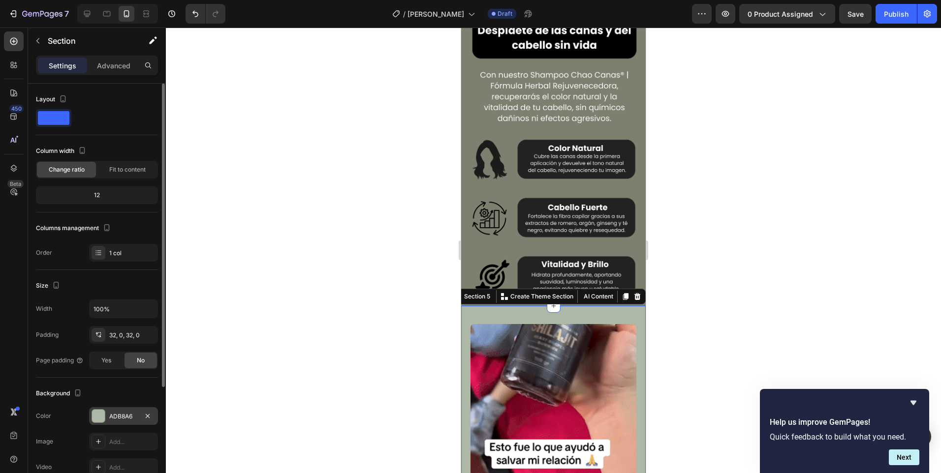
click at [104, 423] on div "ADB8A6" at bounding box center [123, 416] width 69 height 18
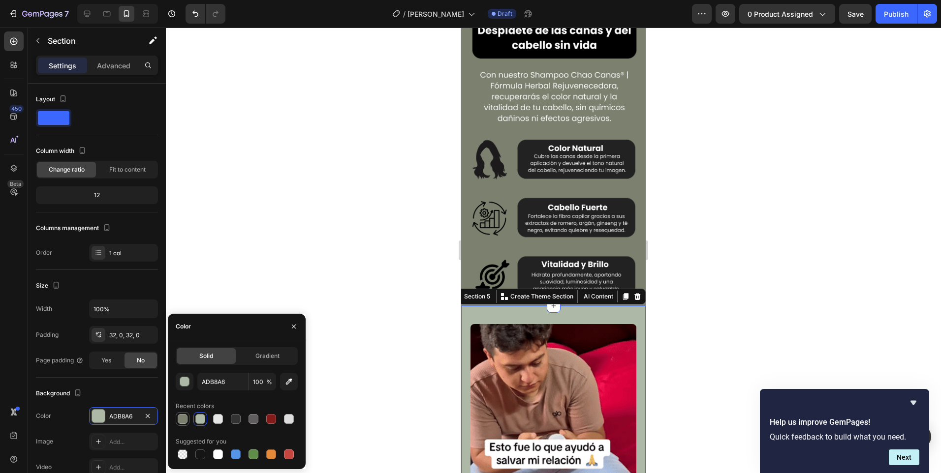
click at [182, 423] on div at bounding box center [183, 419] width 10 height 10
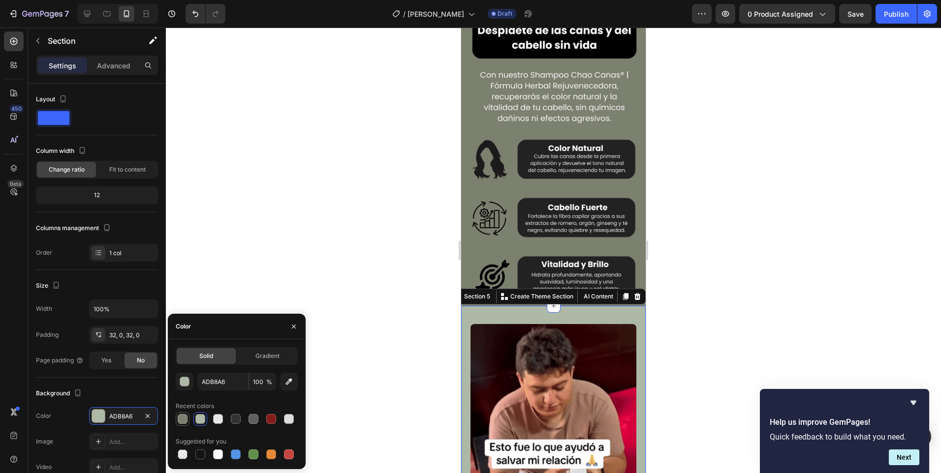
type input "7C806F"
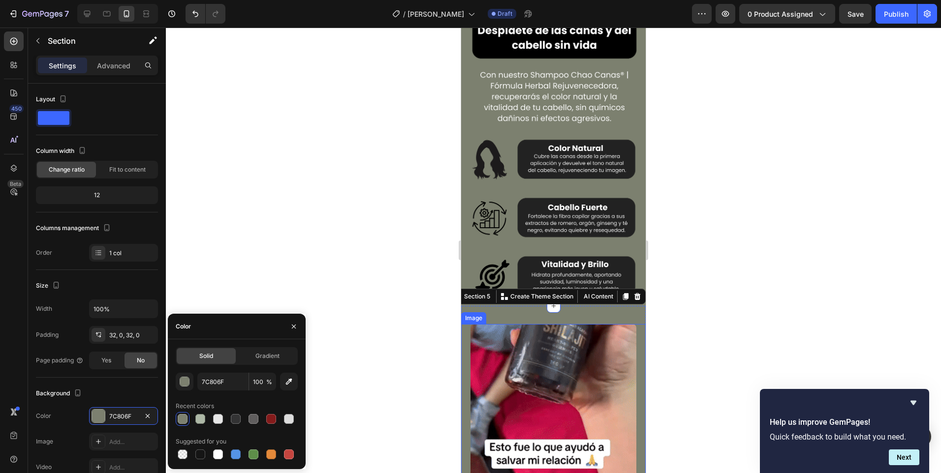
click at [519, 408] on img at bounding box center [553, 407] width 166 height 166
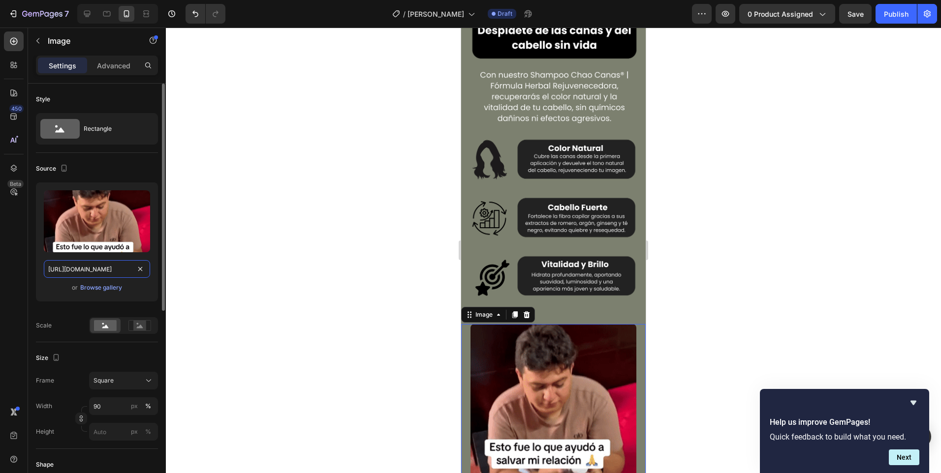
click at [93, 266] on input "[URL][DOMAIN_NAME]" at bounding box center [97, 269] width 106 height 18
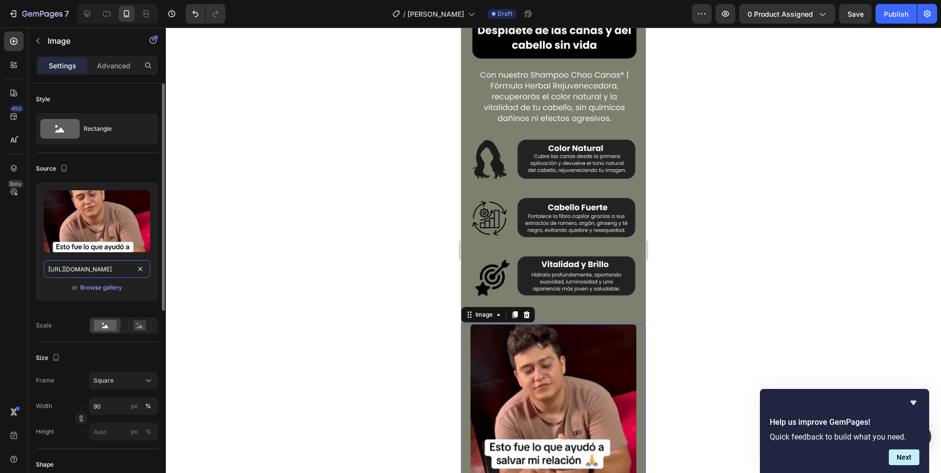
paste input "MXF0cDB4b2t1cnlua2NxOWNpdjF2Y2pueGNoNnlnenRzcDVoNTJ3biZlcD12MV9pbnRlcm5hbF9naWZ…"
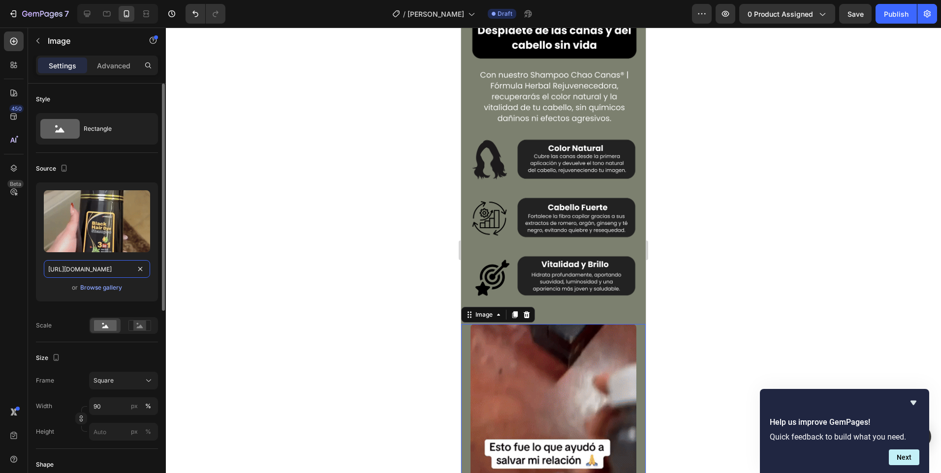
scroll to position [0, 501]
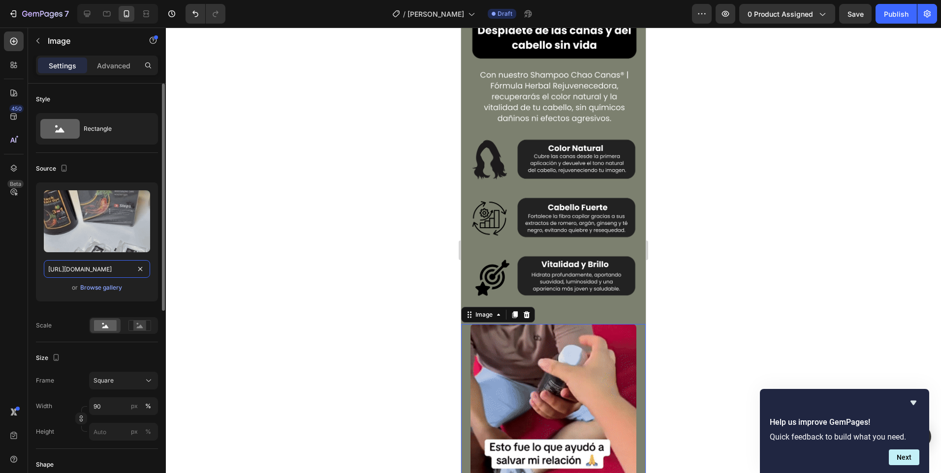
type input "[URL][DOMAIN_NAME]"
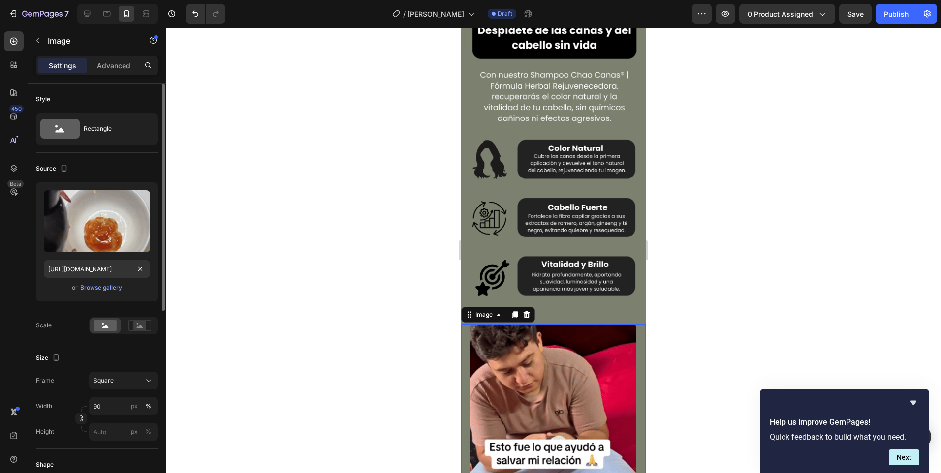
click at [137, 293] on div "or Browse gallery" at bounding box center [97, 288] width 106 height 12
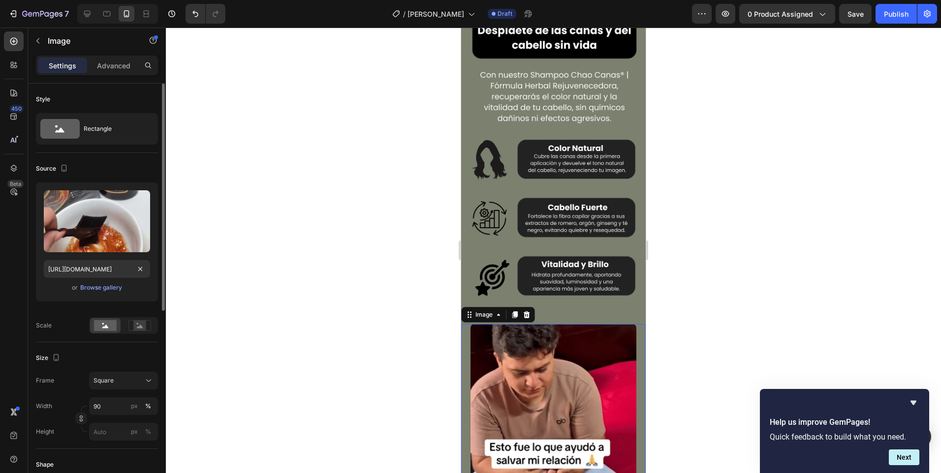
scroll to position [0, 0]
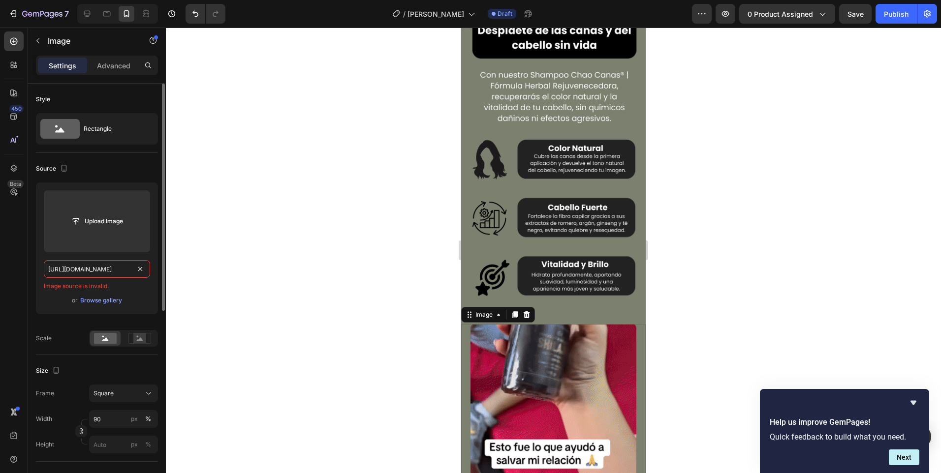
click at [75, 268] on input "[URL][DOMAIN_NAME]" at bounding box center [97, 269] width 106 height 18
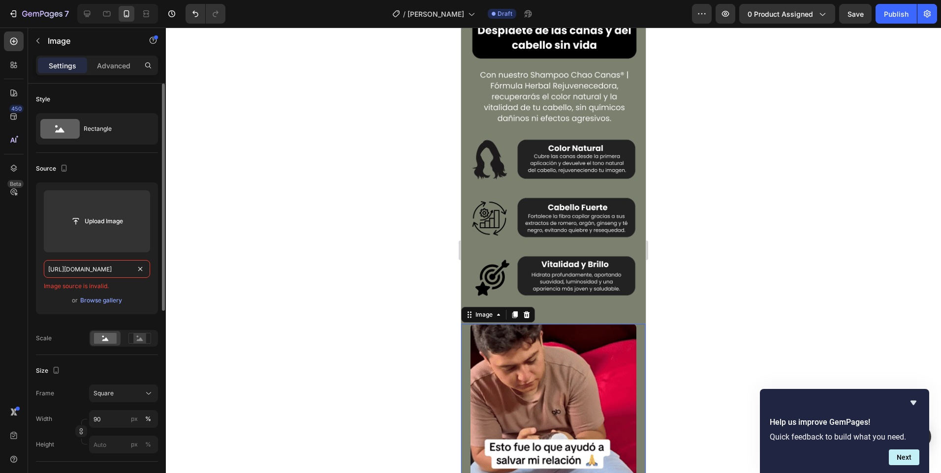
click at [75, 268] on input "[URL][DOMAIN_NAME]" at bounding box center [97, 269] width 106 height 18
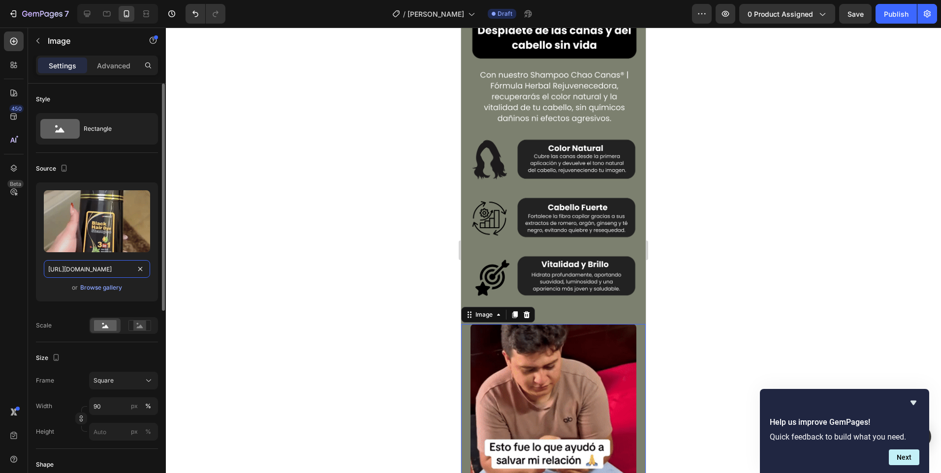
scroll to position [0, 501]
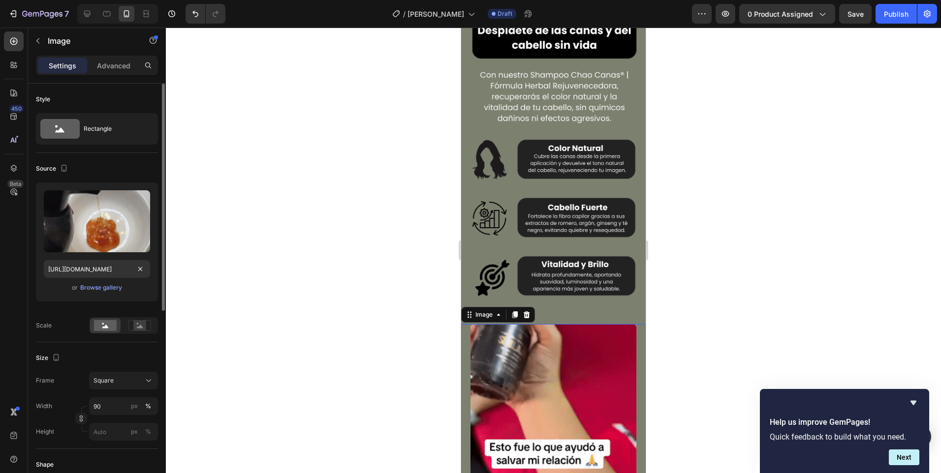
click at [141, 293] on div "or Browse gallery" at bounding box center [97, 288] width 106 height 12
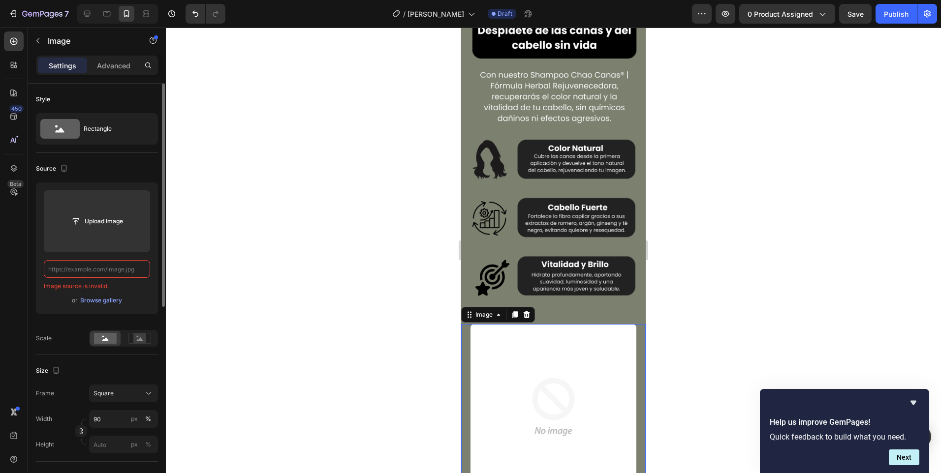
scroll to position [0, 0]
click at [116, 265] on input "text" at bounding box center [97, 269] width 106 height 18
paste input "[URL][DOMAIN_NAME]"
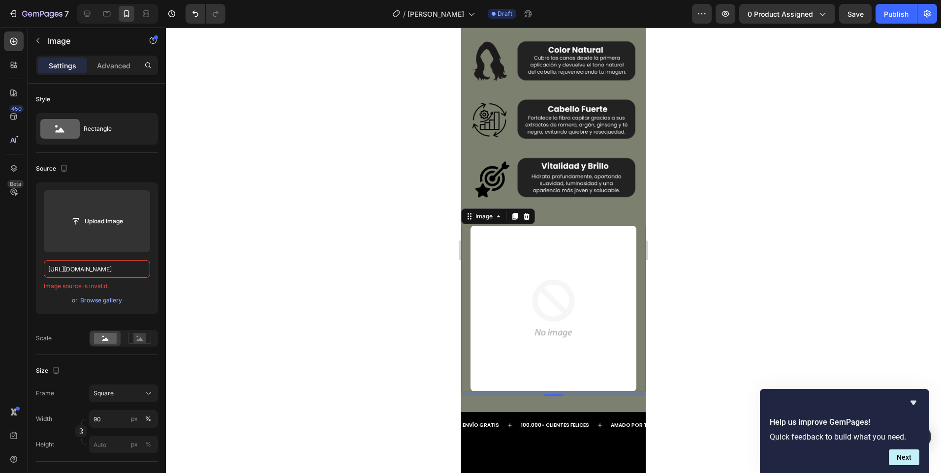
type input "[URL][DOMAIN_NAME]"
click at [554, 328] on img at bounding box center [553, 309] width 166 height 166
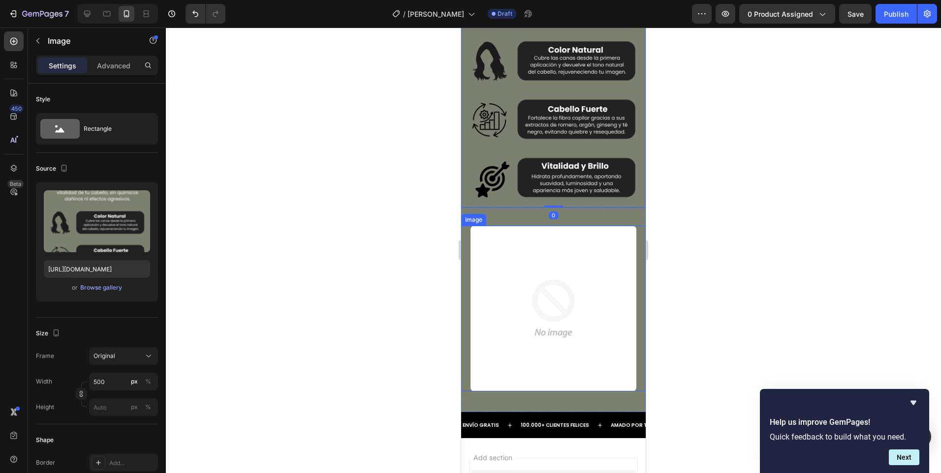
click at [550, 272] on img at bounding box center [553, 309] width 166 height 166
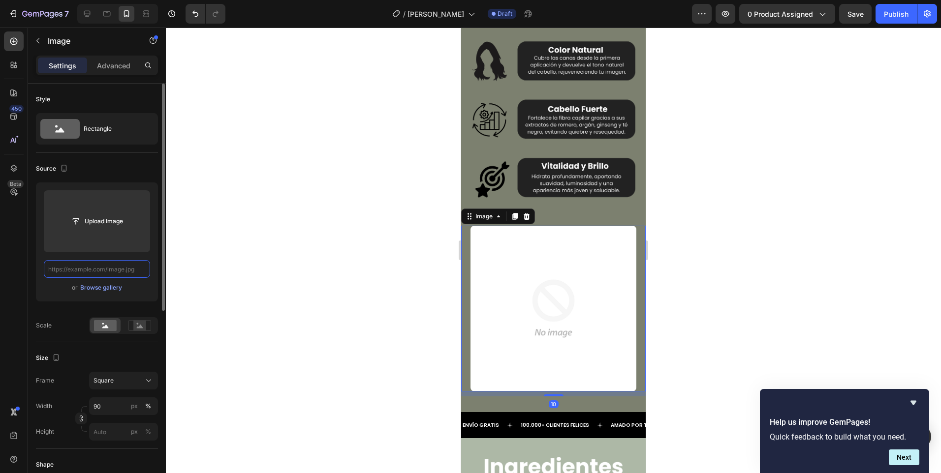
click at [122, 264] on input "text" at bounding box center [97, 269] width 106 height 18
paste input "[URL][DOMAIN_NAME]"
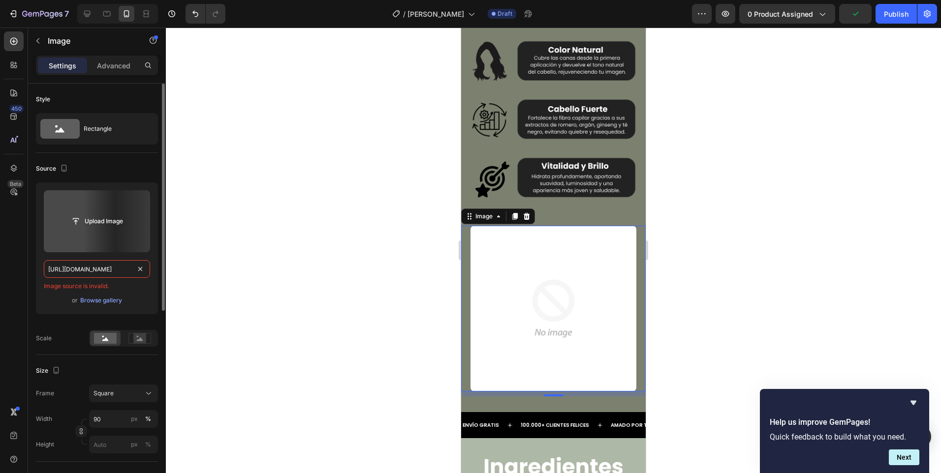
click at [122, 264] on input "[URL][DOMAIN_NAME]" at bounding box center [97, 269] width 106 height 18
paste input "text"
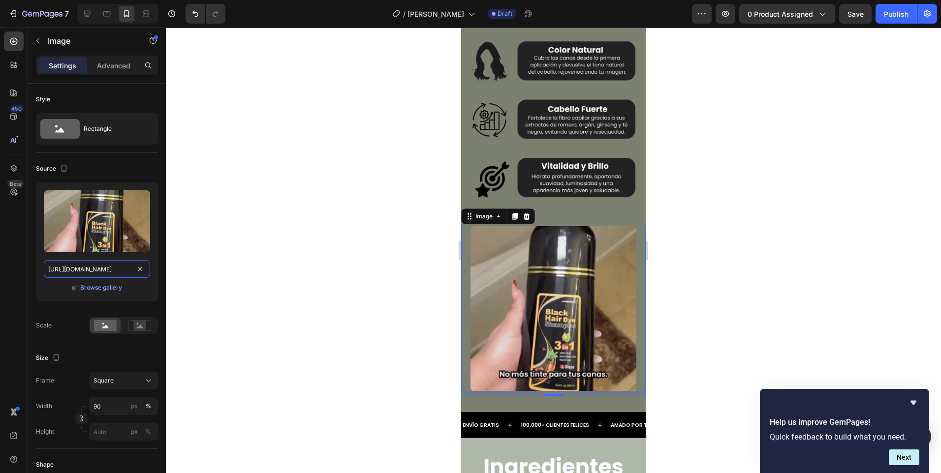
type input "[URL][DOMAIN_NAME]"
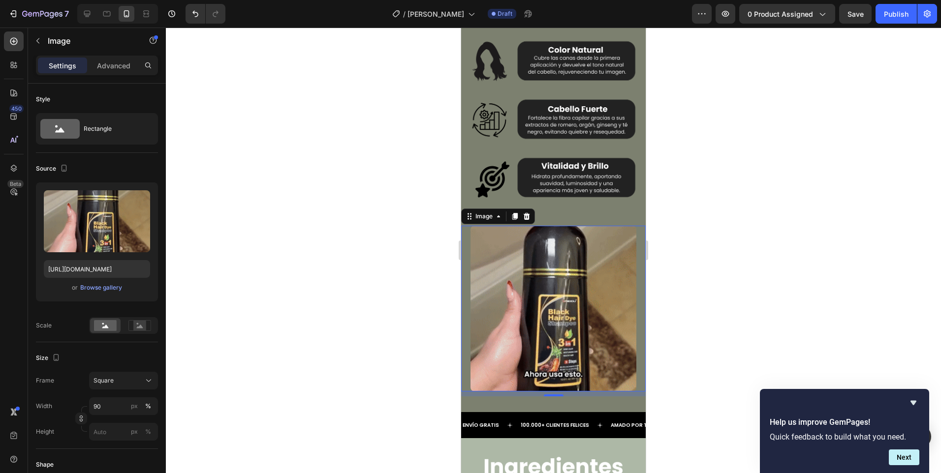
click at [318, 306] on div at bounding box center [553, 251] width 775 height 446
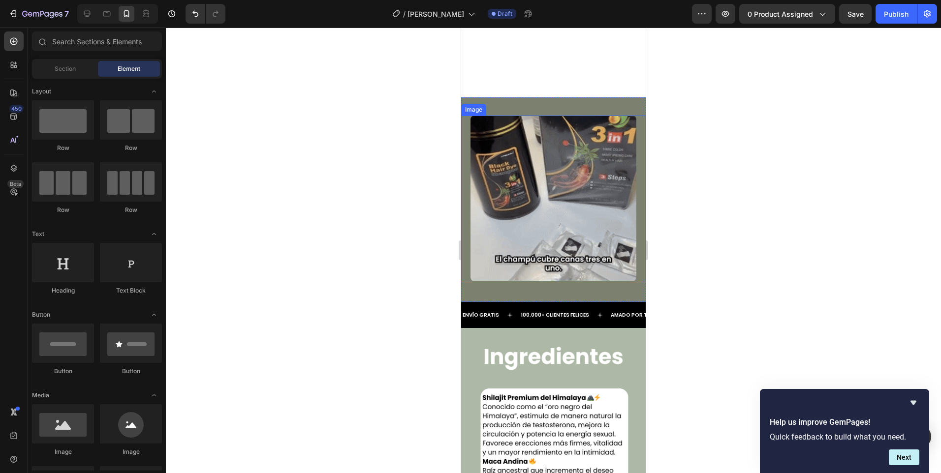
scroll to position [2123, 0]
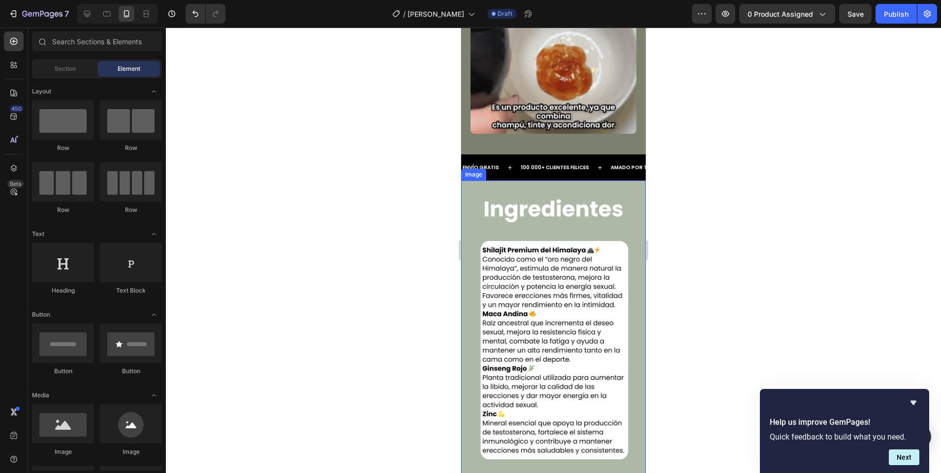
click at [555, 306] on img at bounding box center [553, 330] width 184 height 298
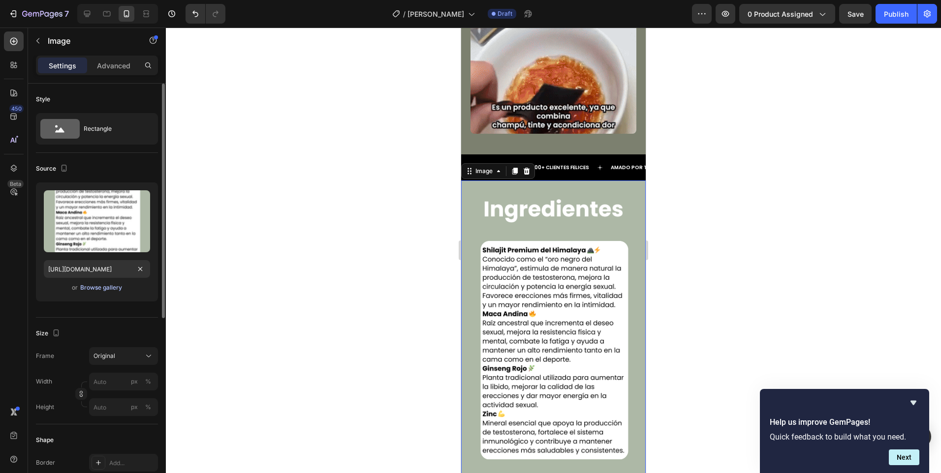
click at [115, 294] on div "Upload Image [URL][DOMAIN_NAME] or Browse gallery" at bounding box center [97, 241] width 122 height 119
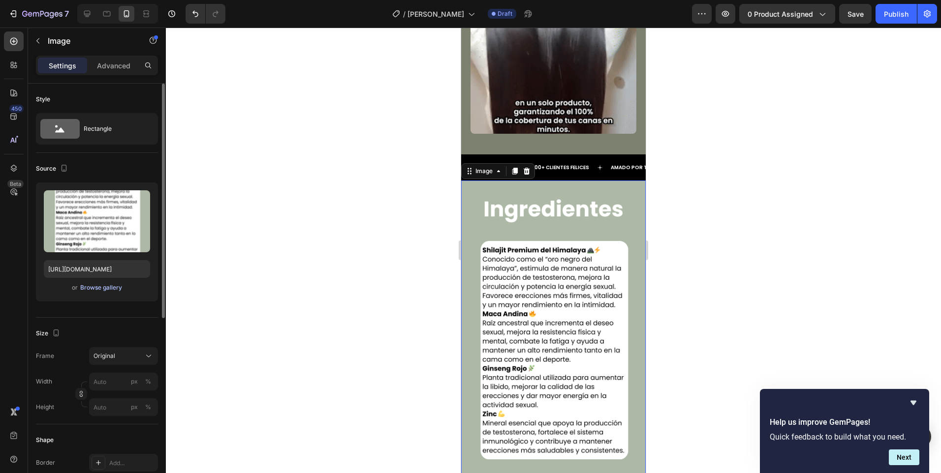
click at [112, 284] on div "Browse gallery" at bounding box center [101, 287] width 42 height 9
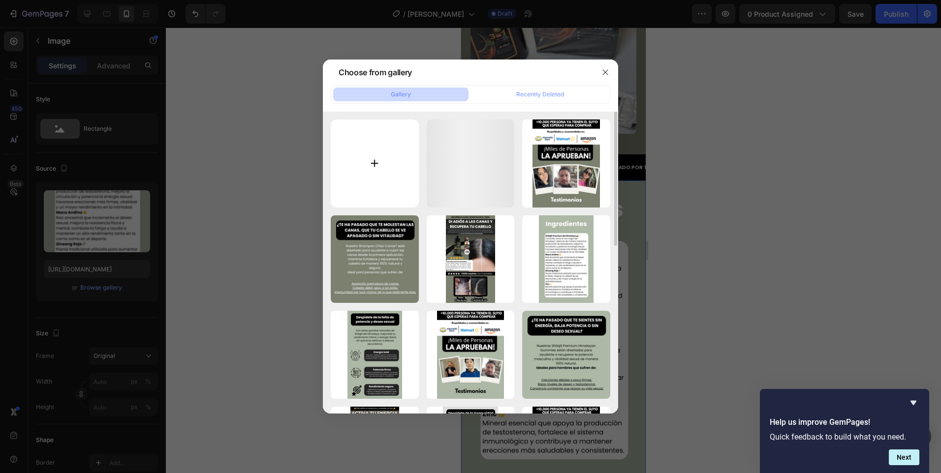
click at [382, 141] on input "file" at bounding box center [375, 164] width 88 height 88
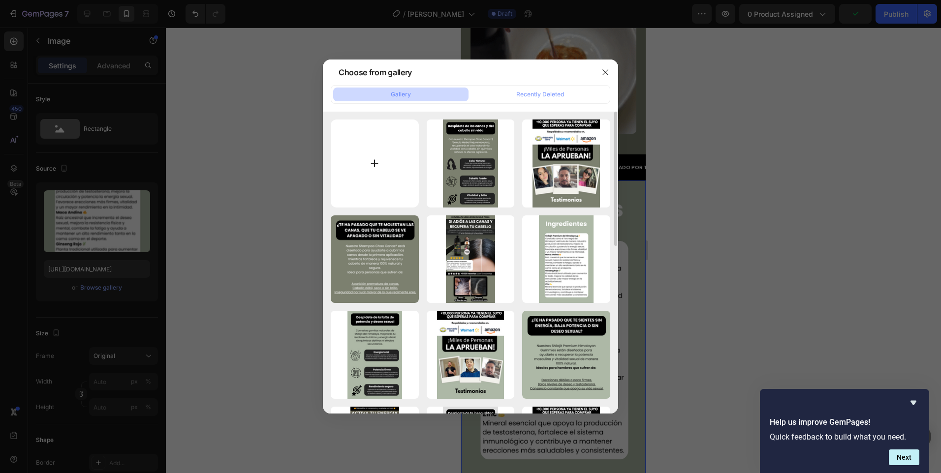
type input "C:\fakepath\Agregar un título (7).png"
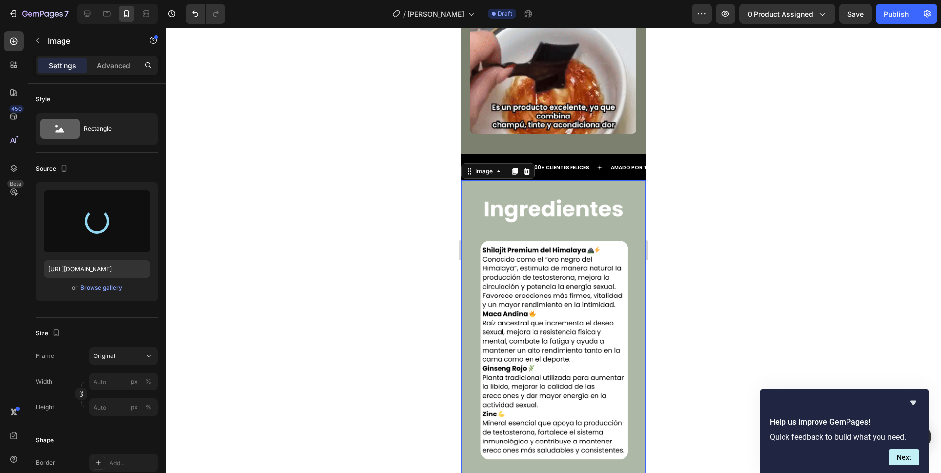
type input "[URL][DOMAIN_NAME]"
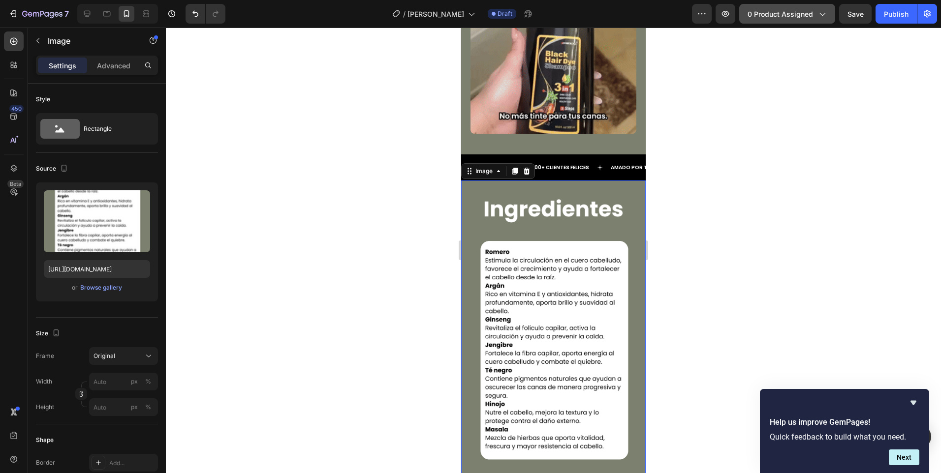
click at [795, 21] on button "0 product assigned" at bounding box center [787, 14] width 96 height 20
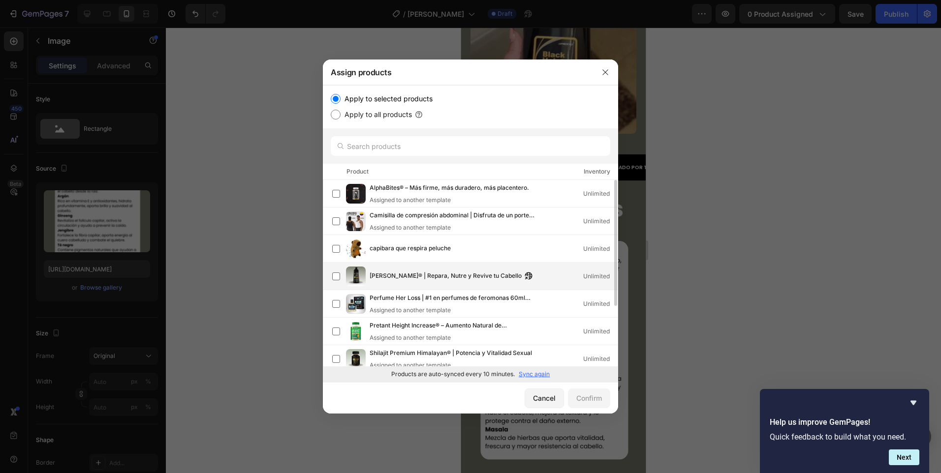
click at [473, 284] on div "[PERSON_NAME]® | Repara, Nutre y Revive tu Cabello Unlimited" at bounding box center [474, 277] width 285 height 20
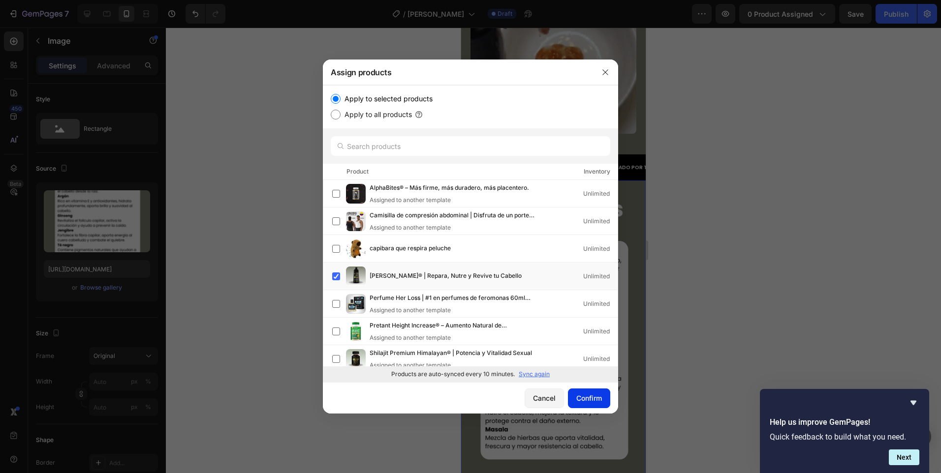
click at [578, 393] on button "Confirm" at bounding box center [589, 399] width 42 height 20
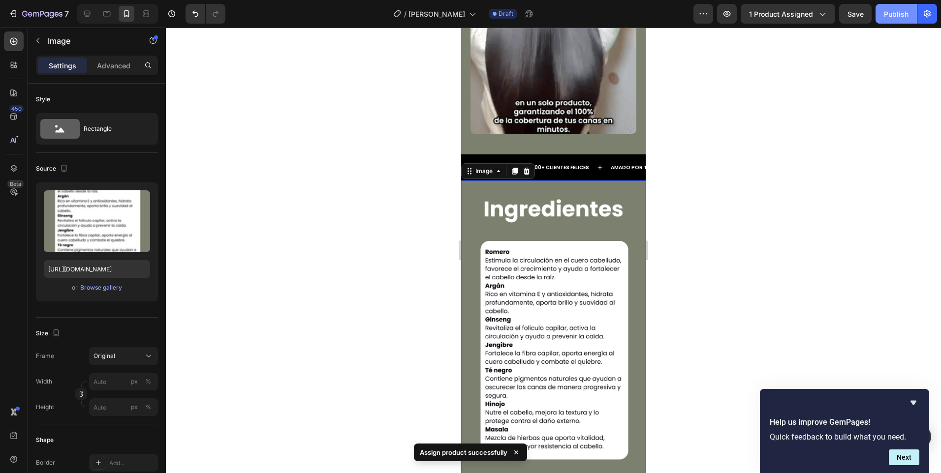
click at [880, 12] on button "Publish" at bounding box center [895, 14] width 41 height 20
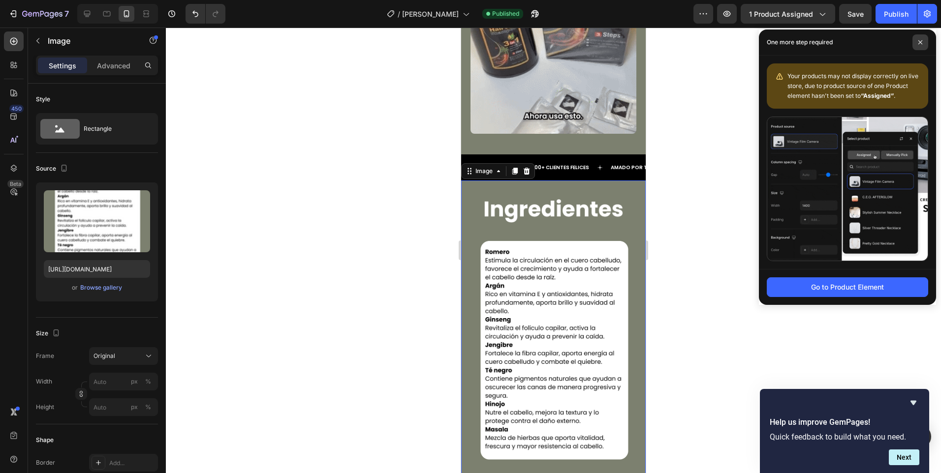
click at [925, 43] on span at bounding box center [920, 42] width 16 height 16
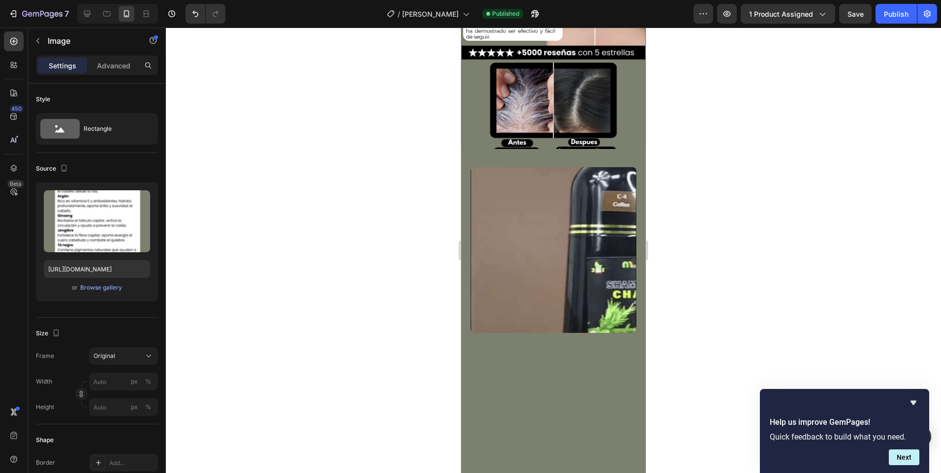
scroll to position [0, 0]
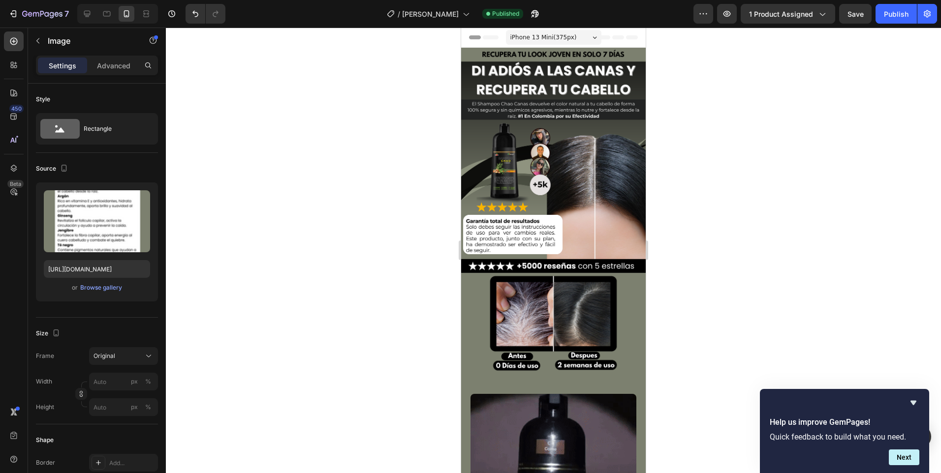
click at [814, 119] on div at bounding box center [553, 251] width 775 height 446
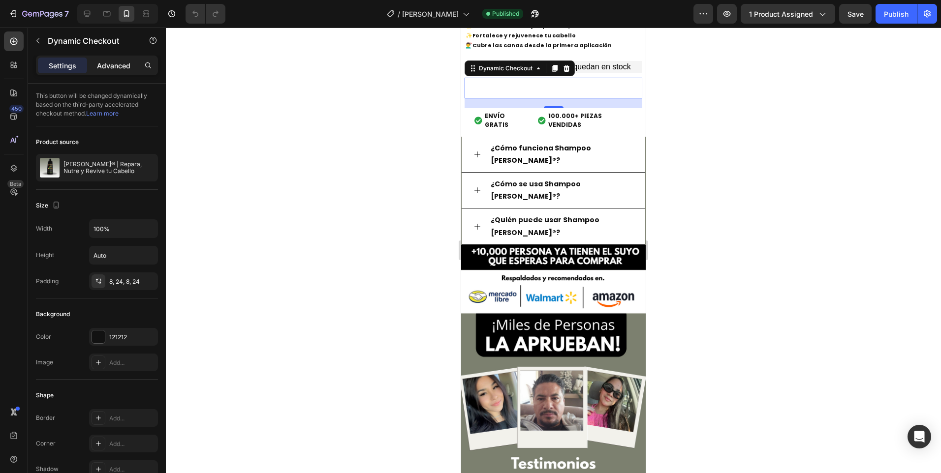
click at [120, 69] on p "Advanced" at bounding box center [113, 66] width 33 height 10
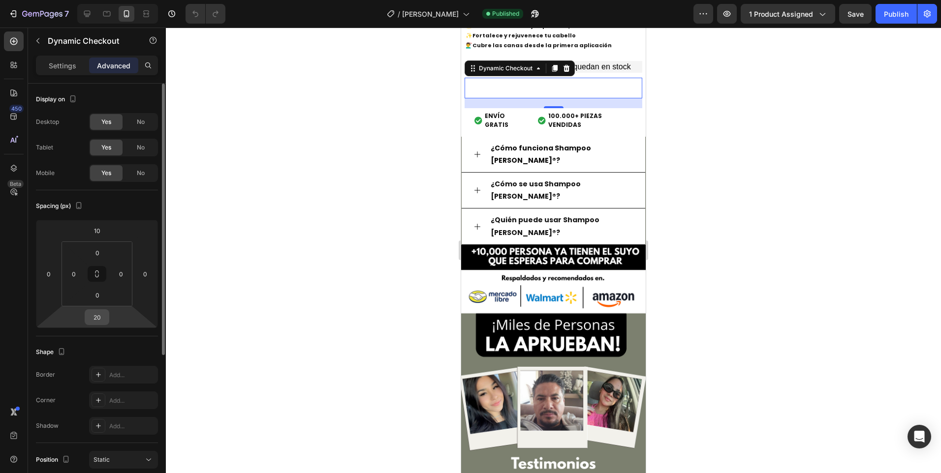
click at [98, 313] on input "20" at bounding box center [97, 317] width 20 height 15
type input "10"
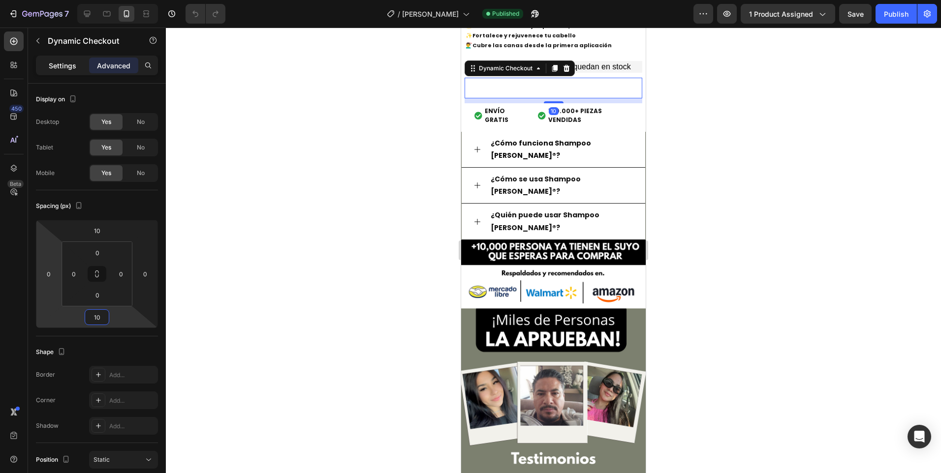
click at [52, 61] on p "Settings" at bounding box center [63, 66] width 28 height 10
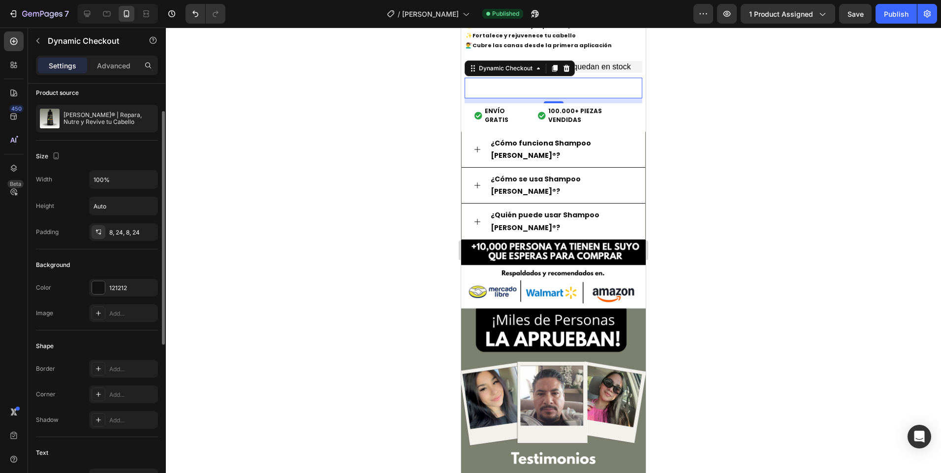
scroll to position [246, 0]
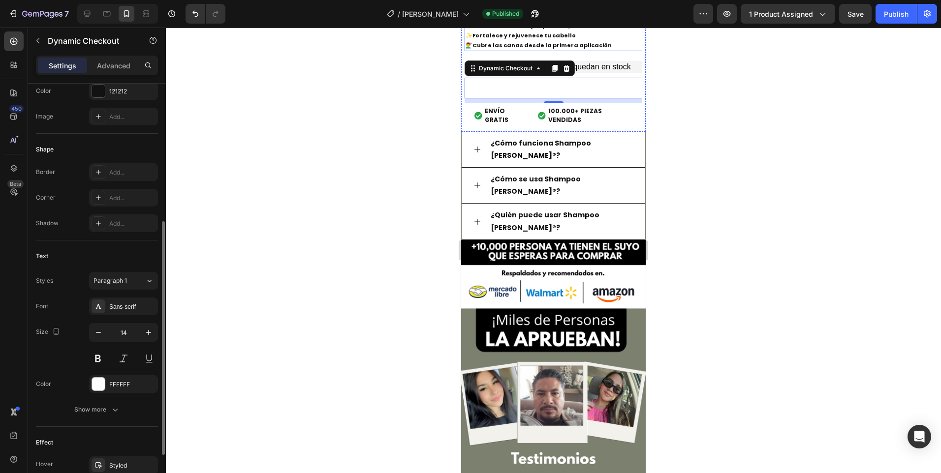
click at [506, 39] on strong "Fortalece y rejuvenece tu cabello" at bounding box center [523, 35] width 103 height 8
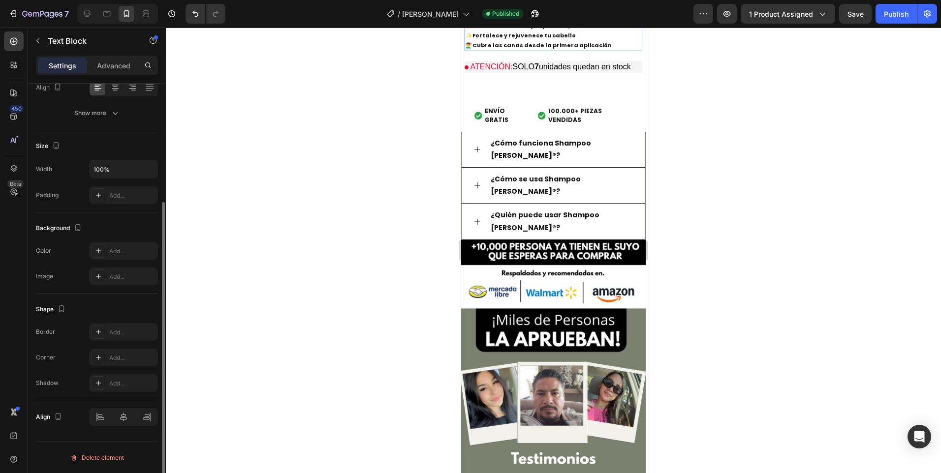
scroll to position [0, 0]
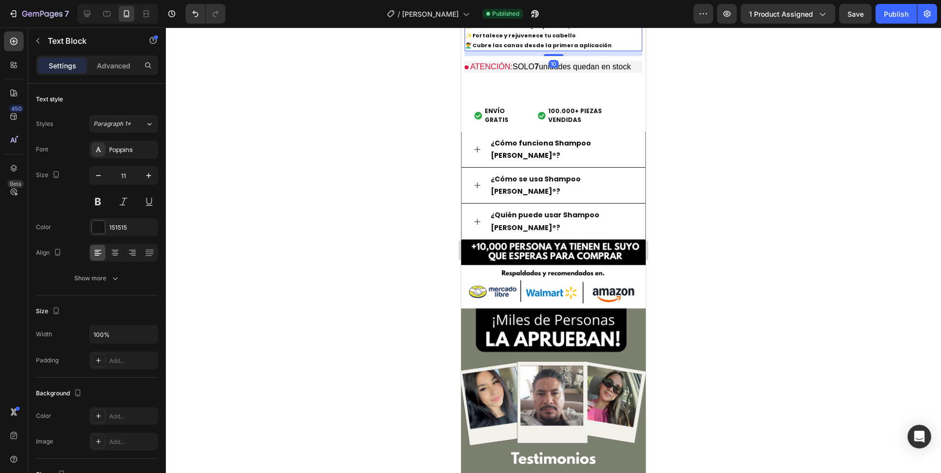
click at [529, 14] on icon at bounding box center [530, 10] width 5 height 7
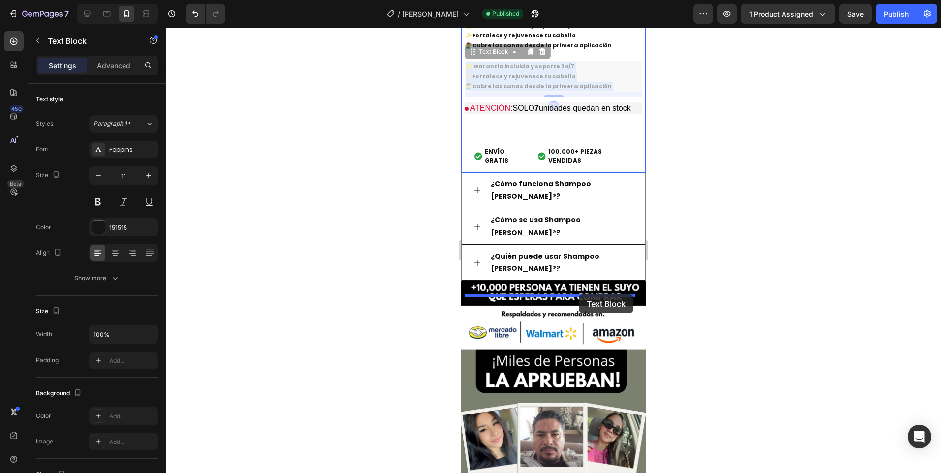
drag, startPoint x: 548, startPoint y: 245, endPoint x: 578, endPoint y: 293, distance: 56.6
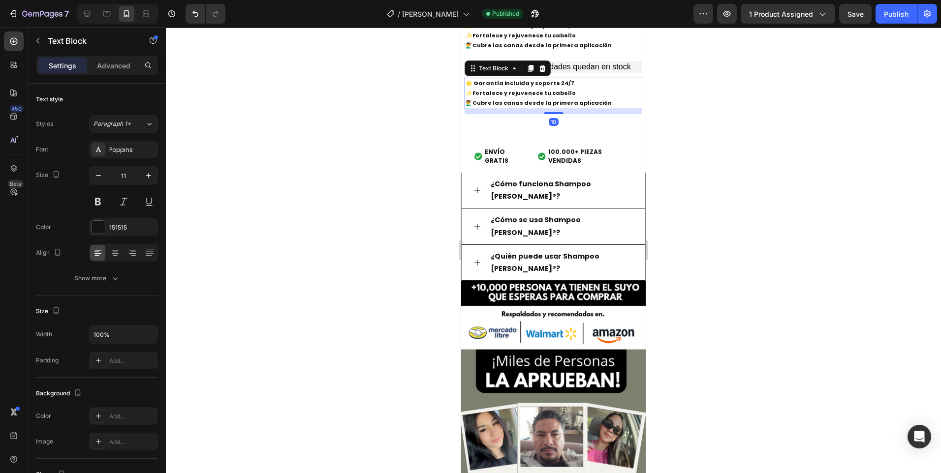
click at [704, 250] on div at bounding box center [553, 251] width 775 height 446
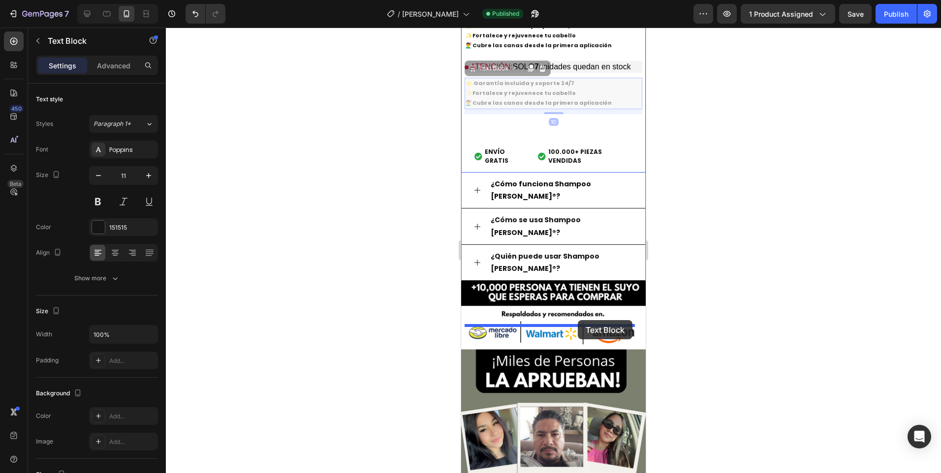
drag, startPoint x: 573, startPoint y: 273, endPoint x: 577, endPoint y: 320, distance: 48.0
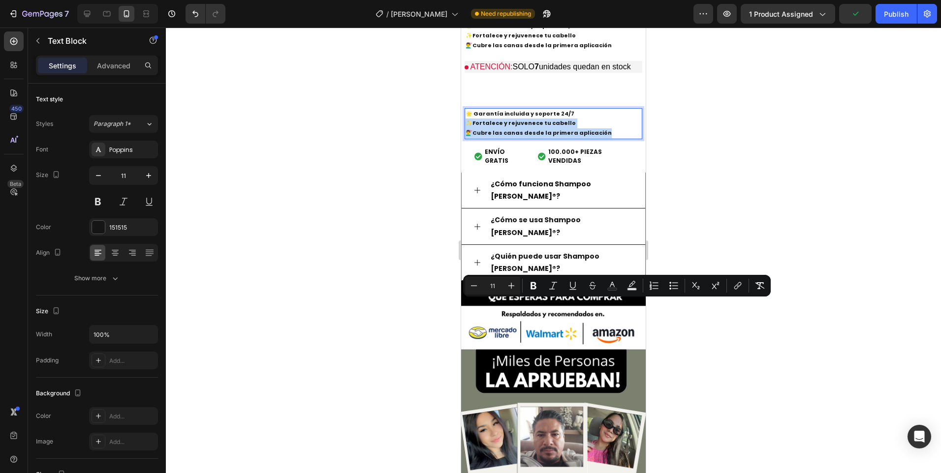
drag, startPoint x: 605, startPoint y: 313, endPoint x: 465, endPoint y: 304, distance: 140.0
click at [465, 138] on p "🌟 Garantía incluida y soporte 24/7 ✨ Fortalece y rejuvenece tu cabello 💇‍♂️ Cub…" at bounding box center [553, 123] width 176 height 29
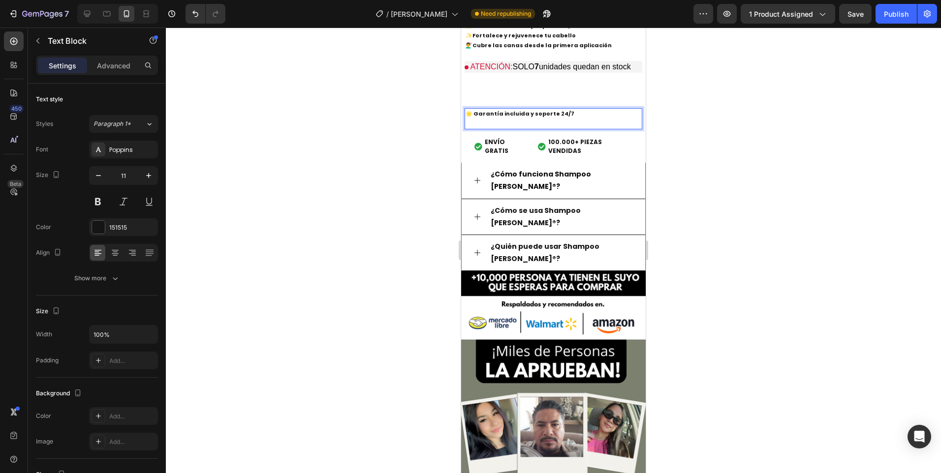
click at [571, 129] on p "🌟 Garantía incluida y soporte 24/7" at bounding box center [553, 119] width 176 height 20
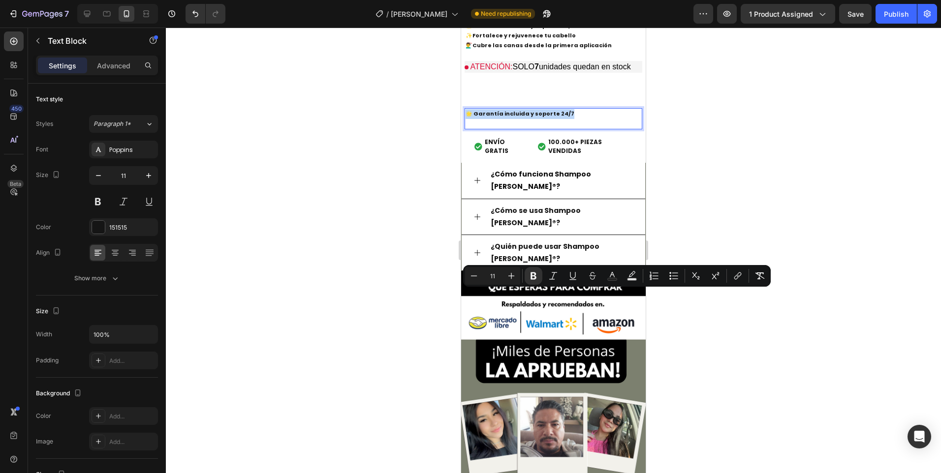
drag, startPoint x: 520, startPoint y: 294, endPoint x: 450, endPoint y: 293, distance: 70.8
click at [461, 293] on html "iPhone 13 Mini ( 375 px) iPhone 13 Mini iPhone 13 Pro iPhone 11 Pro Max iPhone …" at bounding box center [553, 123] width 184 height 1962
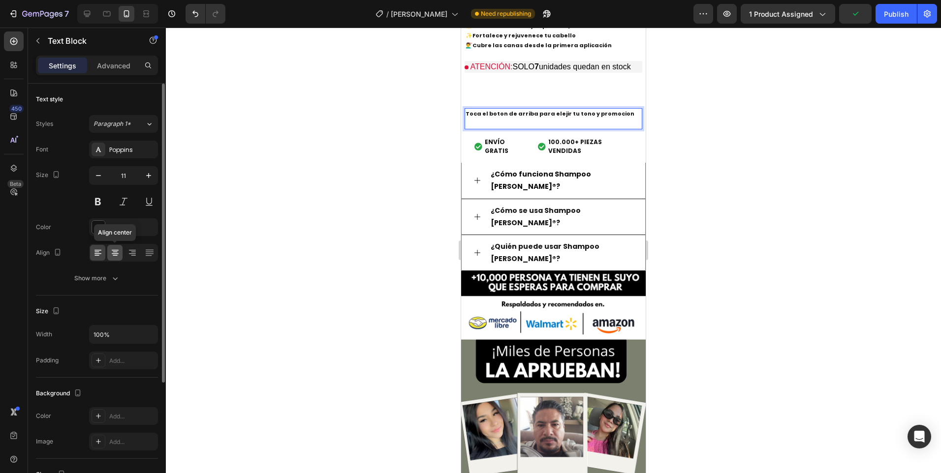
click at [114, 256] on icon at bounding box center [115, 255] width 5 height 1
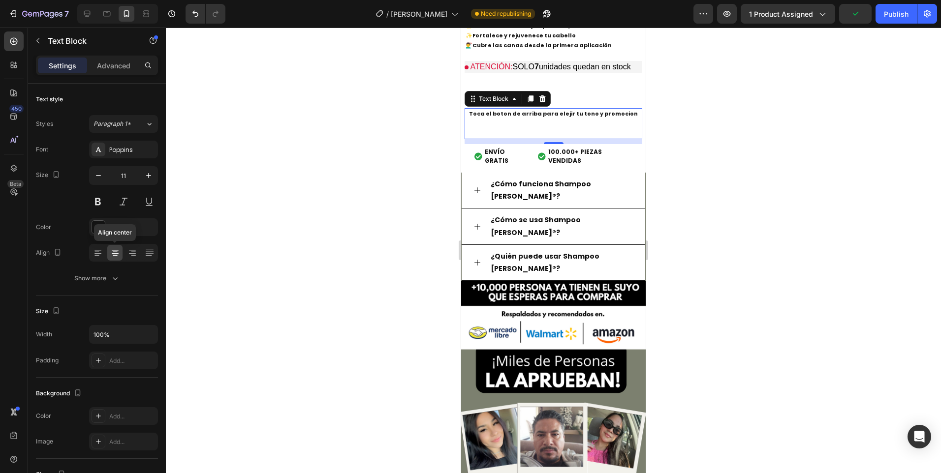
click at [353, 282] on div at bounding box center [553, 251] width 775 height 446
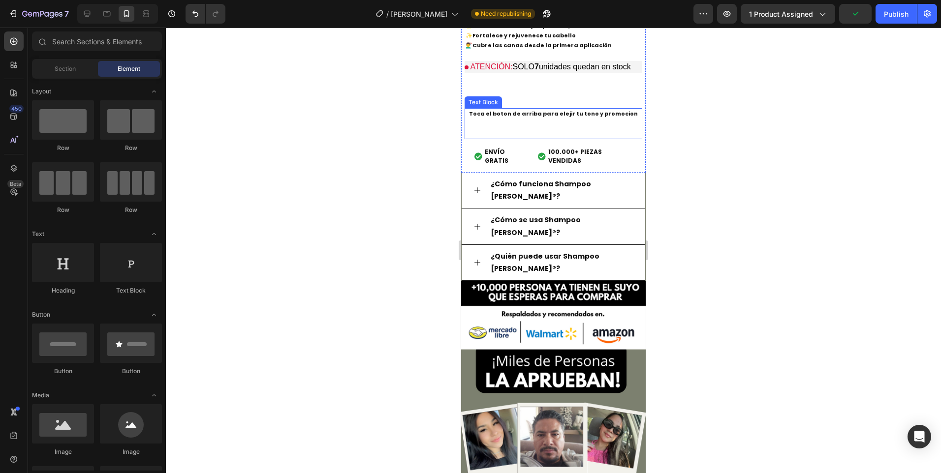
click at [536, 138] on p "Toca el boton de arriba para elejir tu tono y promocion" at bounding box center [553, 123] width 176 height 29
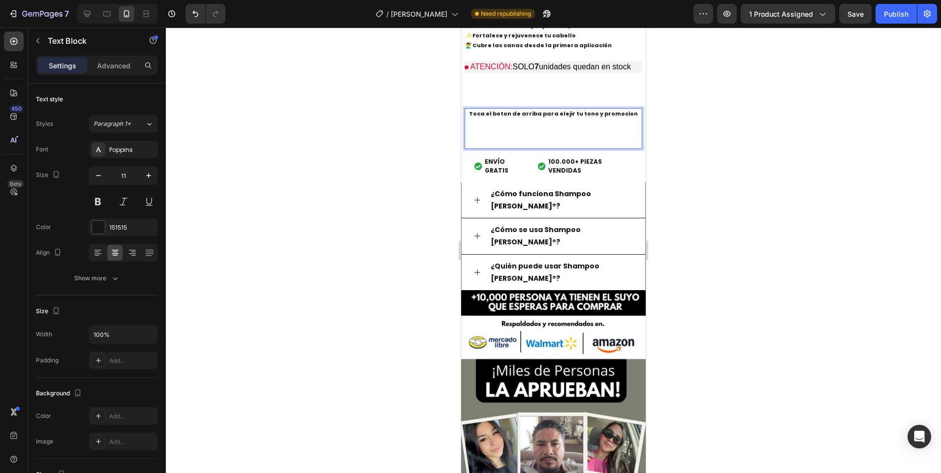
click at [552, 148] on p "Toca el boton de arriba para elejir tu tono y promocion" at bounding box center [553, 128] width 176 height 39
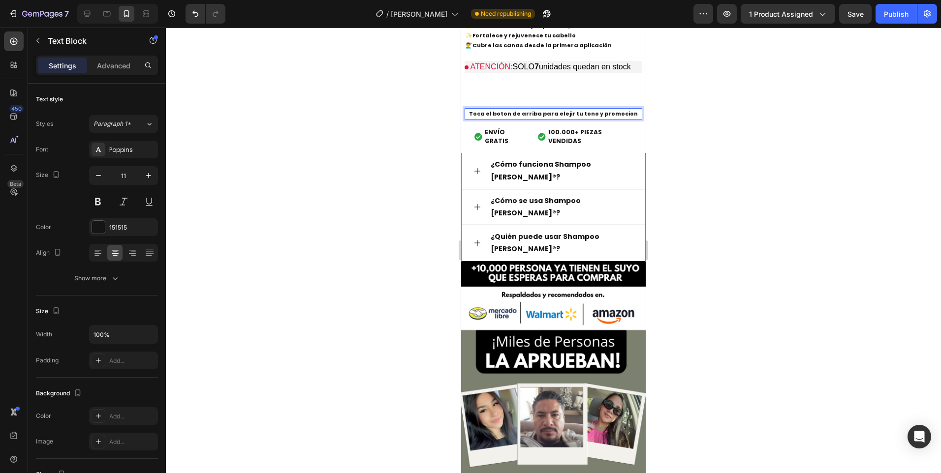
click at [729, 285] on div at bounding box center [553, 251] width 775 height 446
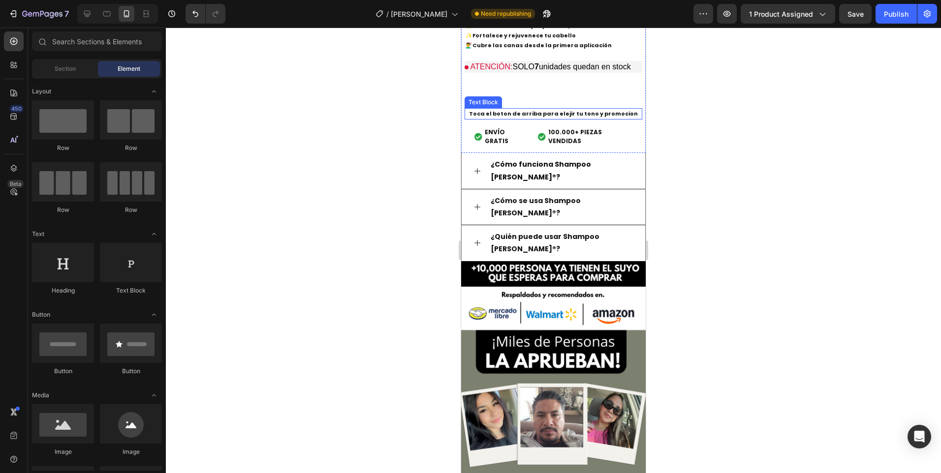
click at [619, 118] on strong "Toca el boton de arriba para elejir tu tono y promocion" at bounding box center [553, 114] width 169 height 8
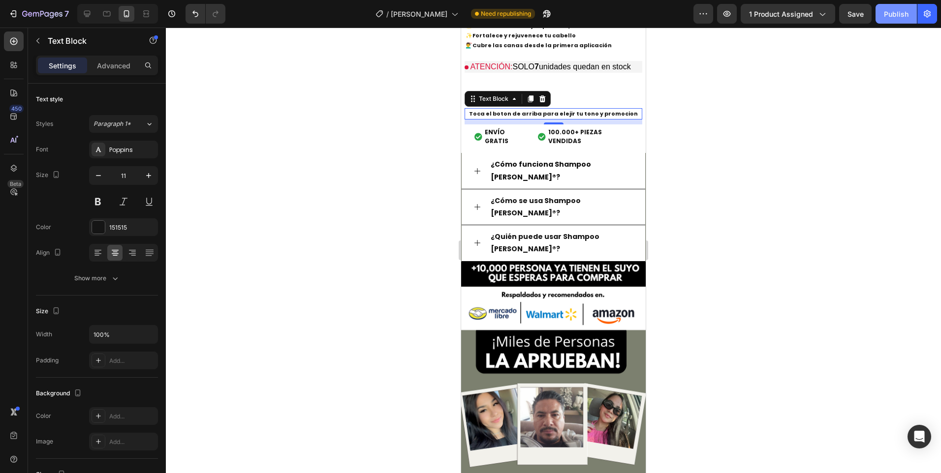
click at [894, 12] on div "Publish" at bounding box center [895, 14] width 25 height 10
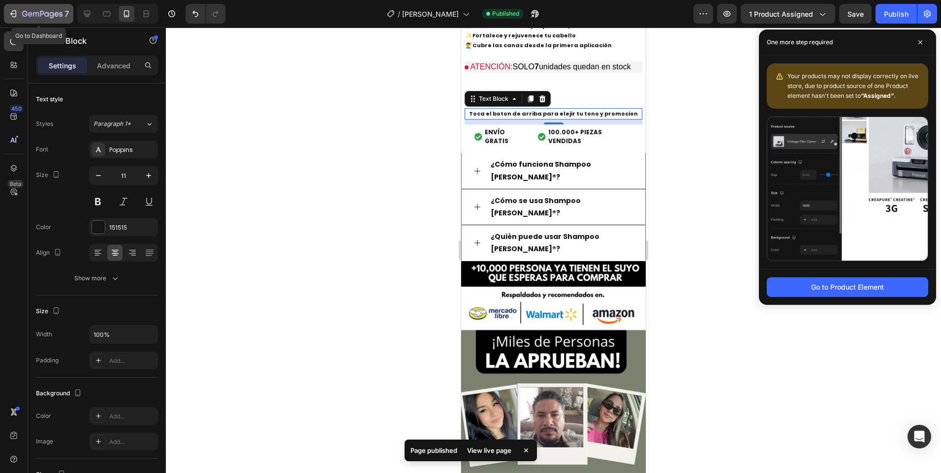
click at [38, 12] on icon "button" at bounding box center [36, 14] width 6 height 4
